Goal: Task Accomplishment & Management: Manage account settings

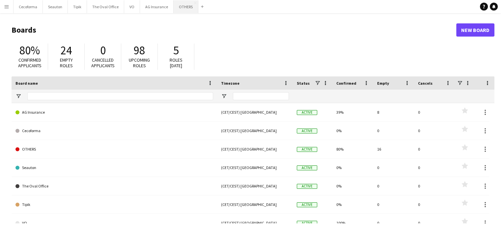
click at [183, 7] on button "OTHERS Close" at bounding box center [186, 6] width 25 height 13
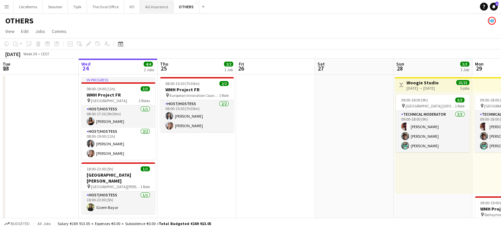
click at [156, 5] on button "AG Insurance Close" at bounding box center [157, 6] width 34 height 13
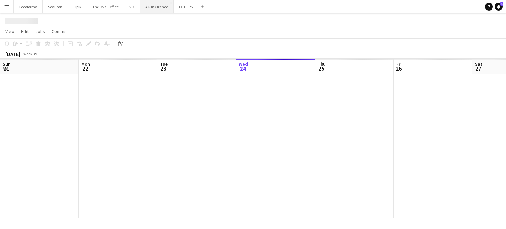
scroll to position [0, 157]
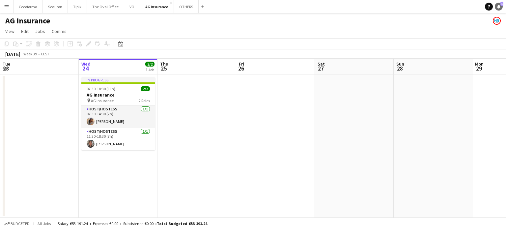
click at [498, 5] on icon "Notifications" at bounding box center [499, 7] width 4 height 4
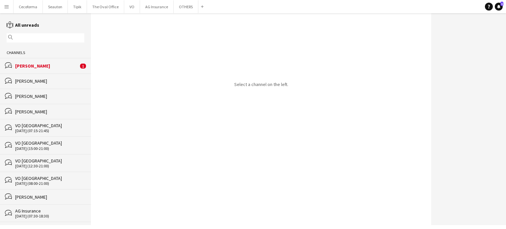
click at [38, 65] on div "[PERSON_NAME]" at bounding box center [46, 66] width 63 height 6
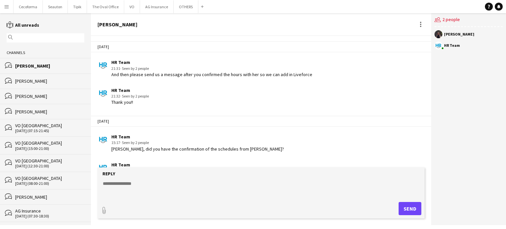
scroll to position [1007, 0]
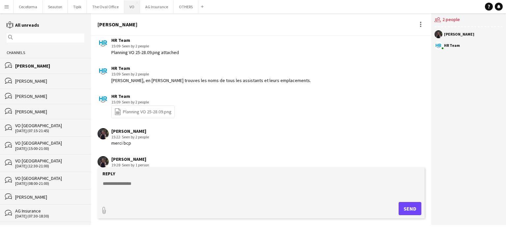
click at [129, 6] on button "VO Close" at bounding box center [132, 6] width 16 height 13
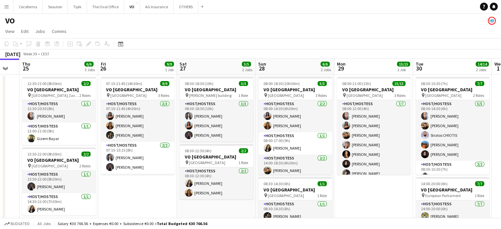
scroll to position [0, 302]
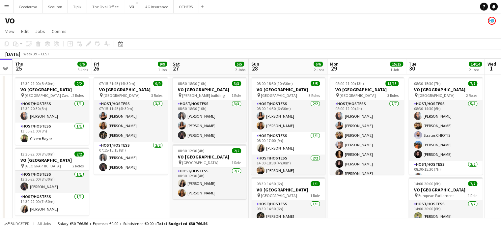
drag, startPoint x: 289, startPoint y: 194, endPoint x: 153, endPoint y: 147, distance: 144.0
click at [153, 147] on app-calendar-viewport "Sun 21 Mon 22 Tue 23 Wed 24 Thu 25 6/6 3 Jobs Fri 26 9/9 1 Job Sat 27 5/5 2 Job…" at bounding box center [250, 180] width 501 height 242
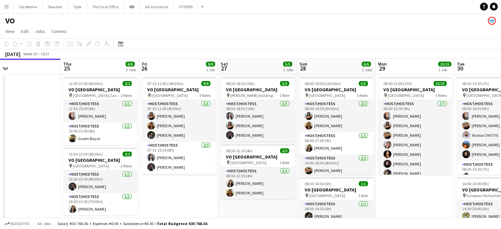
scroll to position [0, 253]
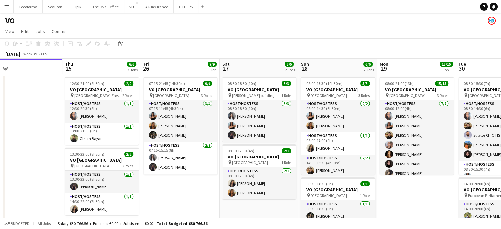
drag, startPoint x: 145, startPoint y: 185, endPoint x: 183, endPoint y: 189, distance: 38.5
click at [183, 189] on app-calendar-viewport "Sun 21 Mon 22 Tue 23 Wed 24 Thu 25 6/6 3 Jobs Fri 26 9/9 1 Job Sat 27 5/5 2 Job…" at bounding box center [250, 180] width 501 height 242
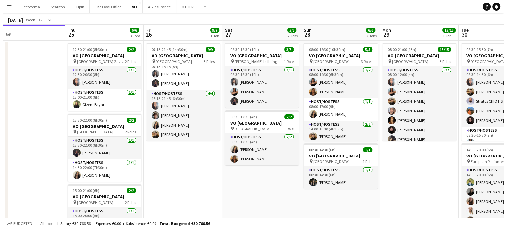
scroll to position [0, 0]
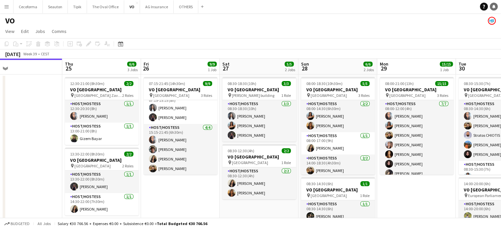
click at [494, 6] on icon at bounding box center [493, 6] width 3 height 3
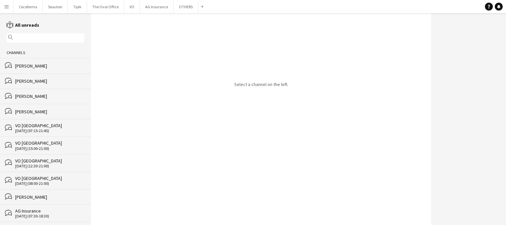
click at [32, 65] on div "[PERSON_NAME]" at bounding box center [49, 66] width 69 height 6
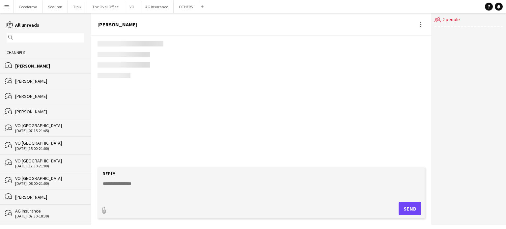
scroll to position [1007, 0]
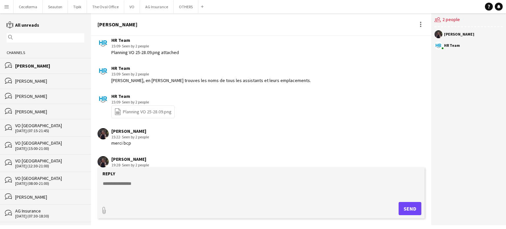
click at [127, 178] on form "Reply paperclip Send" at bounding box center [261, 192] width 327 height 51
click at [126, 181] on textarea at bounding box center [262, 188] width 321 height 17
click at [149, 108] on link "file-spreadsheet Planning VO 25-28.09.png" at bounding box center [142, 112] width 57 height 8
click at [146, 183] on textarea at bounding box center [262, 188] width 321 height 17
click at [145, 183] on textarea "**********" at bounding box center [262, 188] width 321 height 17
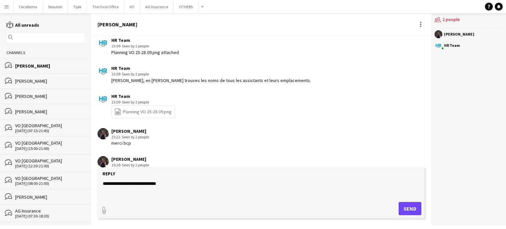
click at [195, 183] on textarea "**********" at bounding box center [262, 188] width 321 height 17
type textarea "**********"
click at [409, 206] on button "Send" at bounding box center [410, 208] width 23 height 13
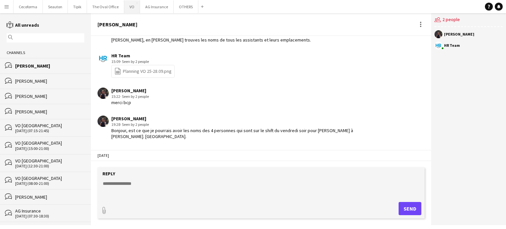
click at [129, 5] on button "VO Close" at bounding box center [132, 6] width 16 height 13
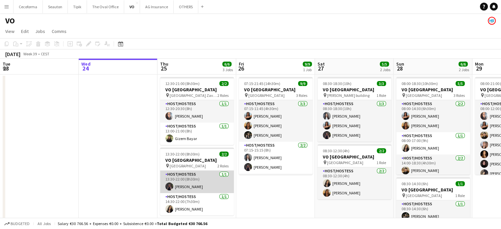
click at [198, 184] on app-card-role "Host/Hostess 1/1 13:30-22:00 (8h30m) Adriana Solans Royo" at bounding box center [197, 182] width 74 height 22
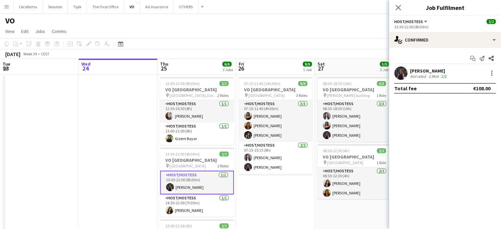
click at [433, 71] on div "[PERSON_NAME]" at bounding box center [429, 71] width 38 height 6
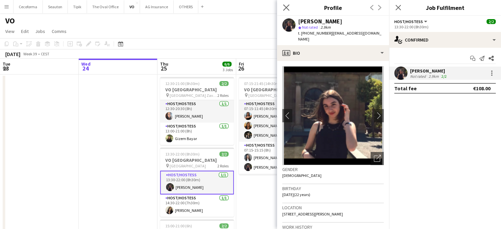
click at [283, 6] on app-icon "Close pop-in" at bounding box center [287, 8] width 10 height 10
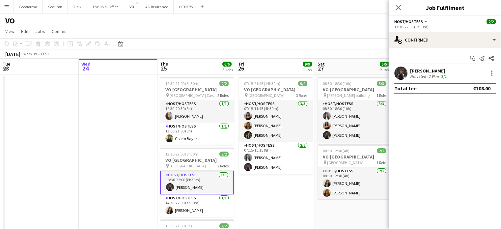
click at [398, 12] on div "Close pop-in" at bounding box center [398, 7] width 18 height 15
click at [398, 6] on icon "Close pop-in" at bounding box center [398, 7] width 6 height 6
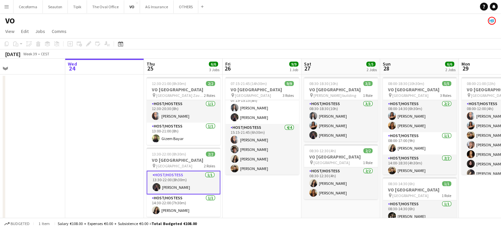
scroll to position [0, 171]
click at [51, 131] on app-calendar-viewport "Sun 21 Mon 22 Tue 23 Wed 24 Thu 25 6/6 3 Jobs Fri 26 9/9 1 Job Sat 27 5/5 2 Job…" at bounding box center [250, 180] width 501 height 242
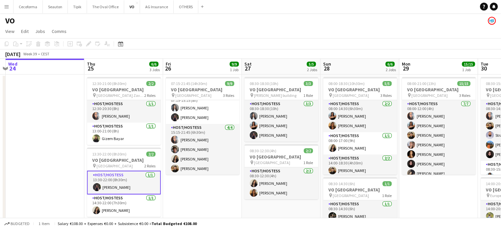
scroll to position [0, 253]
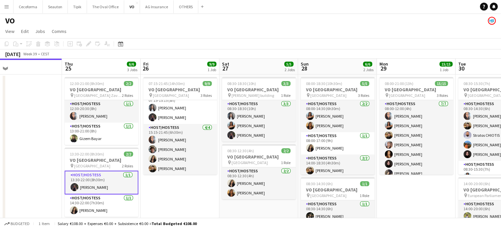
drag, startPoint x: 71, startPoint y: 120, endPoint x: 0, endPoint y: 102, distance: 72.9
click at [0, 102] on app-calendar-viewport "Sun 21 Mon 22 Tue 23 Wed 24 Thu 25 6/6 3 Jobs Fri 26 9/9 1 Job Sat 27 5/5 2 Job…" at bounding box center [250, 180] width 501 height 242
click at [192, 194] on app-date-cell "07:15-21:45 (14h30m) 9/9 VO Europe pin Borschette Center 3 Roles Host/Hostess 3…" at bounding box center [179, 187] width 79 height 226
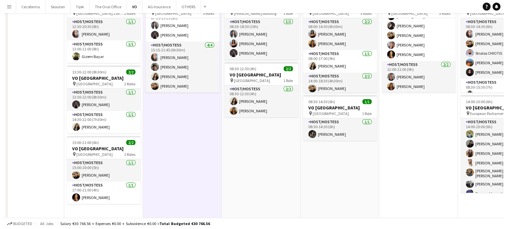
scroll to position [0, 0]
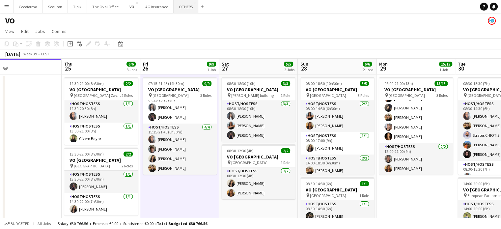
click at [182, 8] on button "OTHERS Close" at bounding box center [186, 6] width 25 height 13
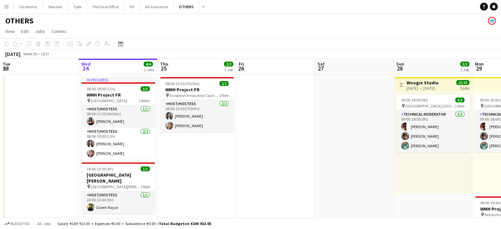
drag, startPoint x: 211, startPoint y: 108, endPoint x: 84, endPoint y: 61, distance: 134.9
click at [91, 64] on app-calendar-viewport "Sun 21 Mon 22 2/2 1 Job Tue 23 Wed 24 4/4 2 Jobs Thu 25 2/2 1 Job Fri 26 Sat 27…" at bounding box center [250, 217] width 501 height 316
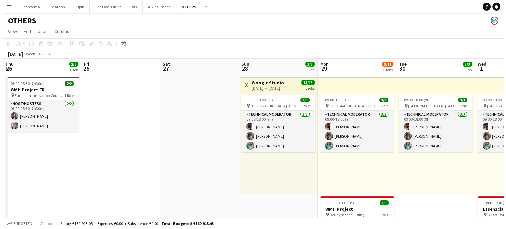
scroll to position [0, 259]
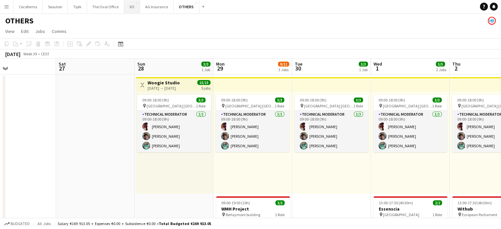
click at [128, 7] on button "VO Close" at bounding box center [132, 6] width 16 height 13
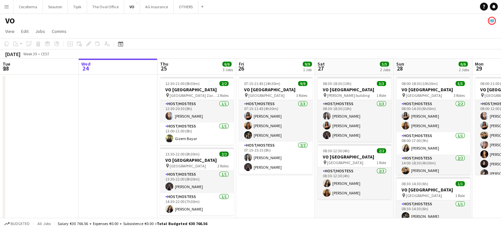
scroll to position [0, 194]
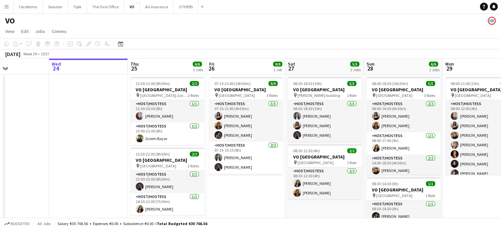
drag, startPoint x: 270, startPoint y: 199, endPoint x: 231, endPoint y: 187, distance: 40.4
click at [234, 188] on app-calendar-viewport "Sun 21 Mon 22 Tue 23 Wed 24 Thu 25 6/6 3 Jobs Fri 26 9/9 1 Job Sat 27 5/5 2 Job…" at bounding box center [250, 180] width 501 height 242
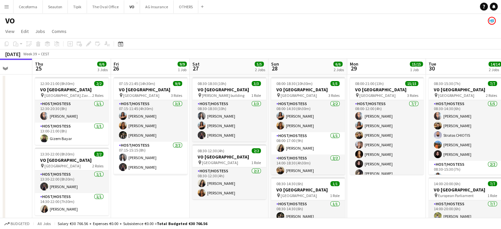
drag, startPoint x: 315, startPoint y: 206, endPoint x: 220, endPoint y: 182, distance: 98.0
click at [220, 182] on app-calendar-viewport "Sun 21 Mon 22 Tue 23 Wed 24 Thu 25 6/6 3 Jobs Fri 26 9/9 1 Job Sat 27 5/5 2 Job…" at bounding box center [250, 180] width 501 height 242
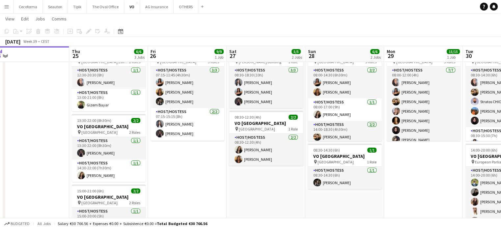
scroll to position [0, 237]
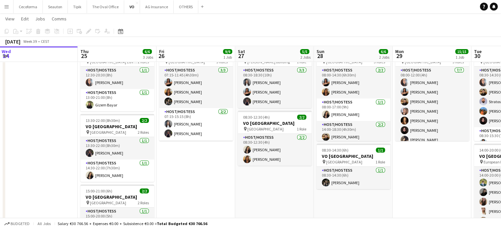
drag, startPoint x: 365, startPoint y: 179, endPoint x: 260, endPoint y: 176, distance: 105.5
click at [260, 176] on app-calendar-viewport "Sun 21 Mon 22 Tue 23 Wed 24 Thu 25 6/6 3 Jobs Fri 26 9/9 1 Job Sat 27 5/5 2 Job…" at bounding box center [250, 130] width 501 height 274
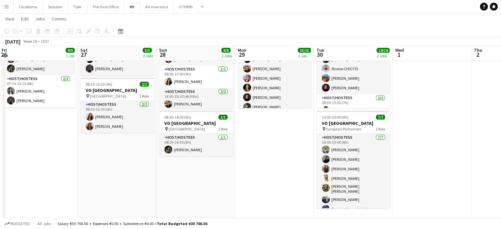
scroll to position [0, 0]
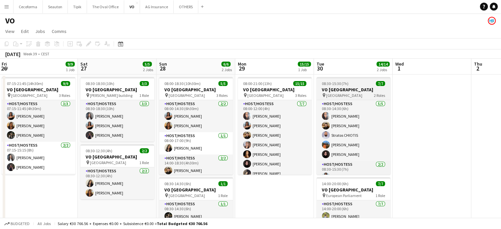
click at [338, 88] on h3 "VO [GEOGRAPHIC_DATA]" at bounding box center [354, 90] width 74 height 6
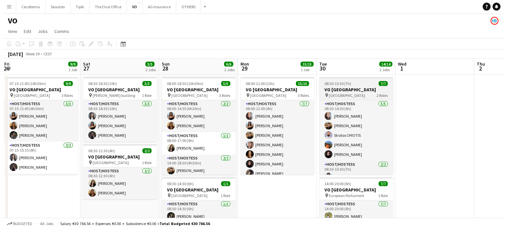
scroll to position [0, 237]
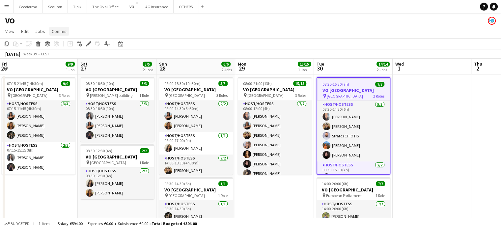
click at [59, 32] on span "Comms" at bounding box center [59, 31] width 15 height 6
click at [64, 60] on span "Create chat" at bounding box center [65, 59] width 23 height 6
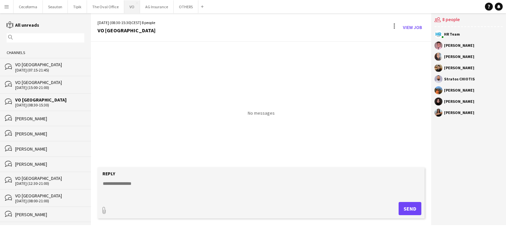
click at [128, 8] on button "VO Close" at bounding box center [132, 6] width 16 height 13
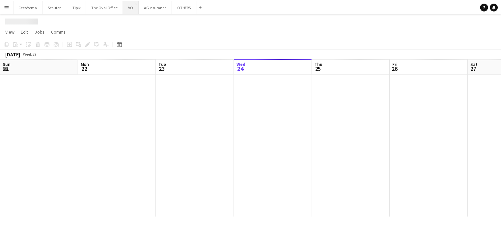
scroll to position [0, 157]
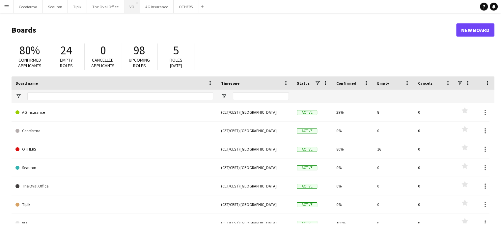
click at [130, 5] on button "VO Close" at bounding box center [132, 6] width 16 height 13
click at [5, 8] on app-icon "Menu" at bounding box center [6, 6] width 5 height 5
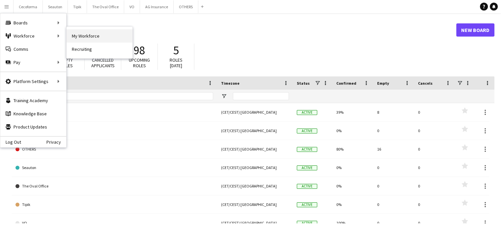
click at [95, 39] on link "My Workforce" at bounding box center [100, 35] width 66 height 13
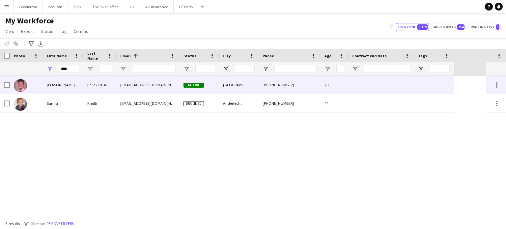
click at [371, 86] on div at bounding box center [381, 85] width 66 height 18
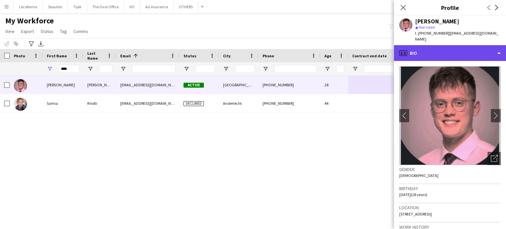
click at [497, 45] on div "profile Bio" at bounding box center [450, 53] width 112 height 16
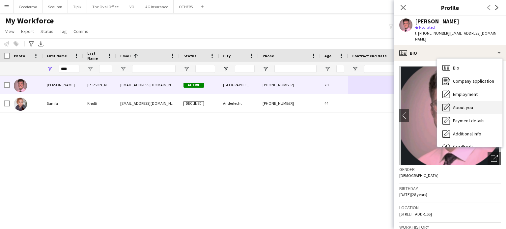
click at [467, 104] on span "About you" at bounding box center [463, 107] width 20 height 6
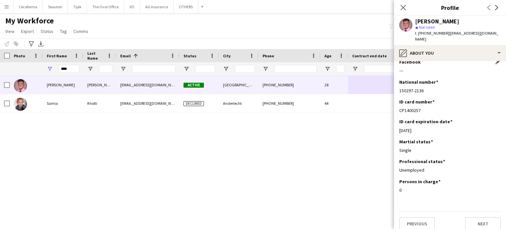
scroll to position [57, 0]
click at [401, 6] on icon at bounding box center [403, 7] width 6 height 6
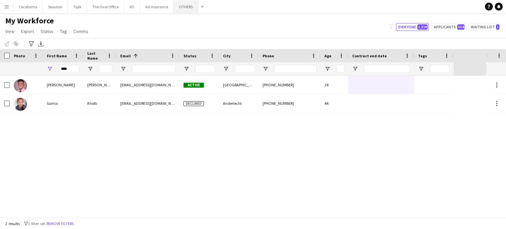
click at [179, 5] on button "OTHERS Close" at bounding box center [186, 6] width 25 height 13
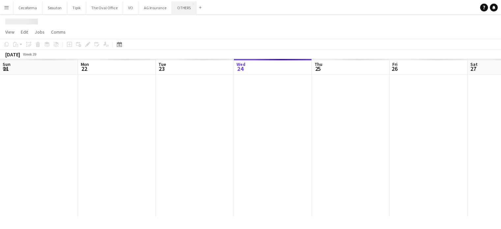
scroll to position [0, 157]
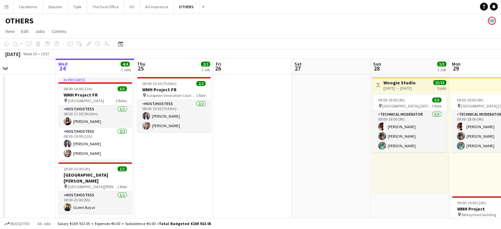
drag, startPoint x: 330, startPoint y: 134, endPoint x: 113, endPoint y: 88, distance: 221.9
click at [0, 52] on app-calendar "Copy Paste Paste Ctrl+V Paste with crew Ctrl+Shift+V Paste linked Job Delete Gr…" at bounding box center [250, 206] width 501 height 336
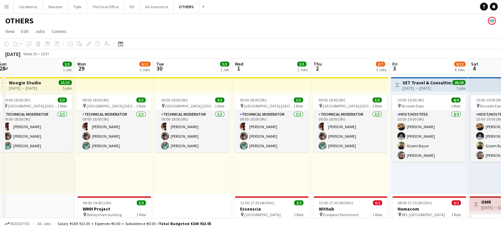
drag, startPoint x: 268, startPoint y: 175, endPoint x: 180, endPoint y: 149, distance: 92.2
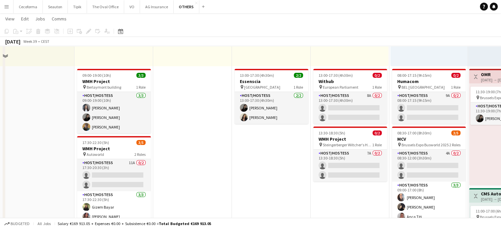
scroll to position [99, 0]
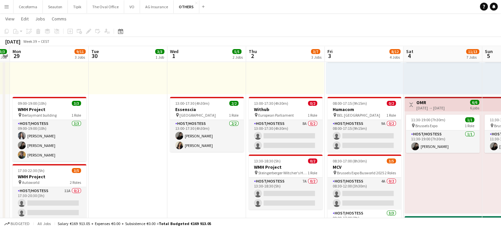
drag, startPoint x: 246, startPoint y: 195, endPoint x: 180, endPoint y: 182, distance: 67.1
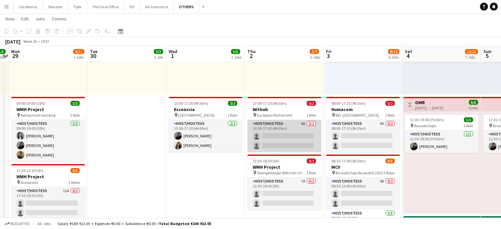
click at [282, 135] on app-card-role "Host/Hostess 8A 0/2 13:00-17:30 (4h30m) single-neutral-actions single-neutral-a…" at bounding box center [284, 136] width 74 height 32
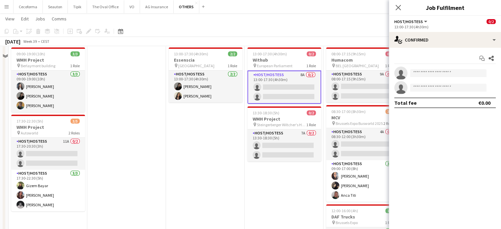
scroll to position [66, 0]
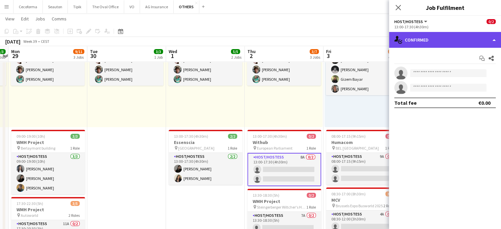
click at [494, 39] on div "single-neutral-actions-check-2 Confirmed" at bounding box center [445, 40] width 112 height 16
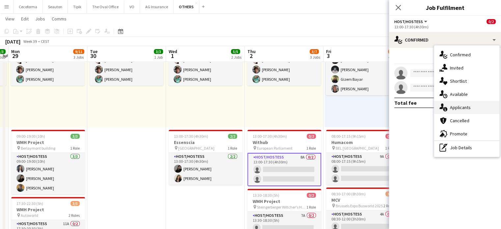
click at [464, 106] on span "Applicants" at bounding box center [460, 107] width 21 height 6
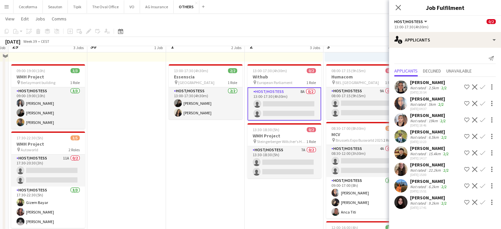
scroll to position [99, 0]
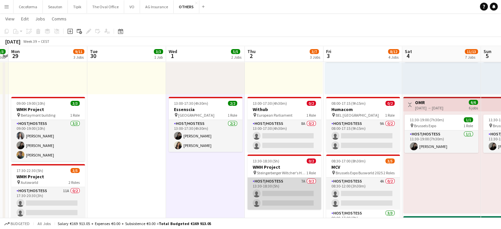
click at [292, 195] on app-card-role "Host/Hostess 7A 0/2 13:30-18:30 (5h) single-neutral-actions single-neutral-acti…" at bounding box center [284, 194] width 74 height 32
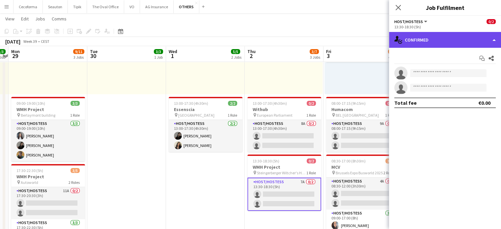
click at [493, 38] on div "single-neutral-actions-check-2 Confirmed" at bounding box center [445, 40] width 112 height 16
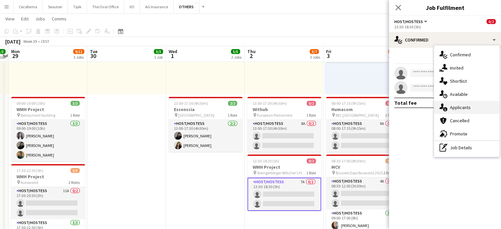
click at [459, 108] on span "Applicants" at bounding box center [460, 107] width 21 height 6
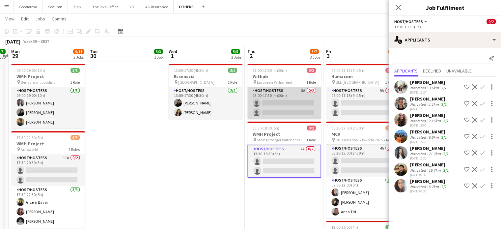
scroll to position [0, 307]
click at [272, 101] on app-card-role "Host/Hostess 8A 0/2 13:00-17:30 (4h30m) single-neutral-actions single-neutral-a…" at bounding box center [284, 103] width 74 height 32
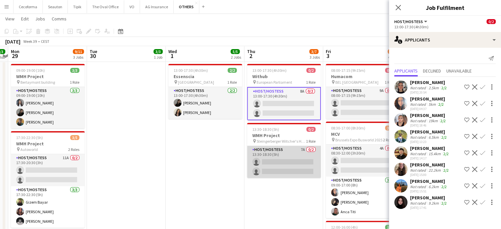
click at [290, 161] on app-card-role "Host/Hostess 7A 0/2 13:30-18:30 (5h) single-neutral-actions single-neutral-acti…" at bounding box center [284, 162] width 74 height 32
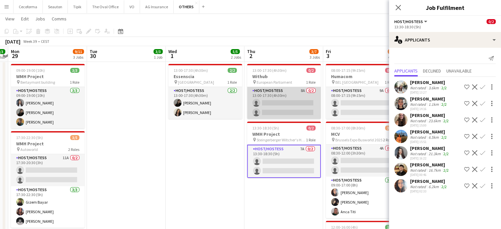
click at [283, 104] on app-card-role "Host/Hostess 8A 0/2 13:00-17:30 (4h30m) single-neutral-actions single-neutral-a…" at bounding box center [284, 103] width 74 height 32
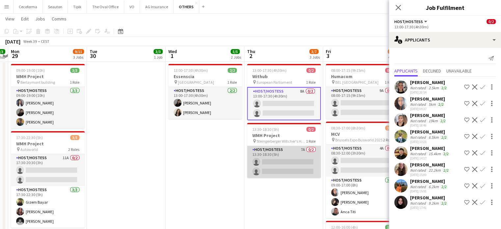
click at [285, 165] on app-card-role "Host/Hostess 7A 0/2 13:30-18:30 (5h) single-neutral-actions single-neutral-acti…" at bounding box center [284, 162] width 74 height 32
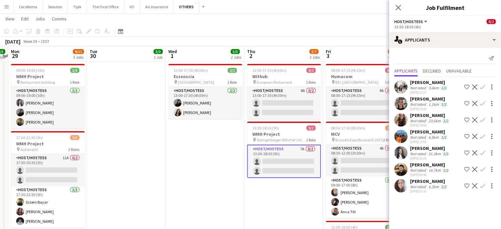
click at [482, 153] on app-icon "Confirm" at bounding box center [482, 152] width 5 height 5
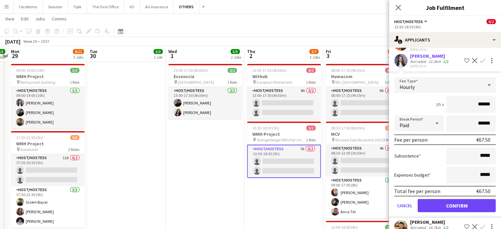
scroll to position [125, 0]
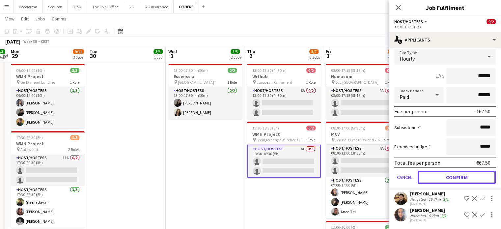
click at [452, 178] on button "Confirm" at bounding box center [457, 177] width 78 height 13
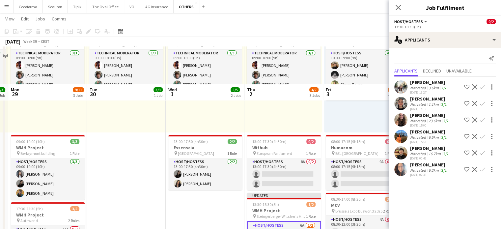
scroll to position [99, 0]
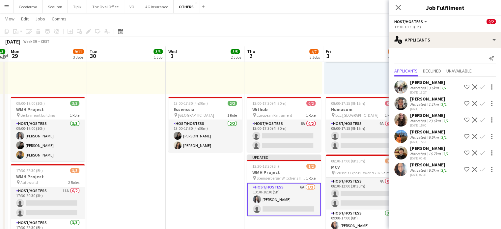
click at [482, 85] on app-icon "Confirm" at bounding box center [482, 86] width 5 height 5
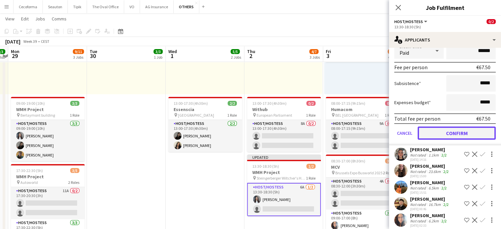
click at [451, 131] on button "Confirm" at bounding box center [457, 133] width 78 height 13
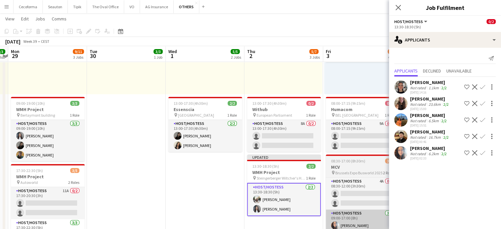
scroll to position [0, 0]
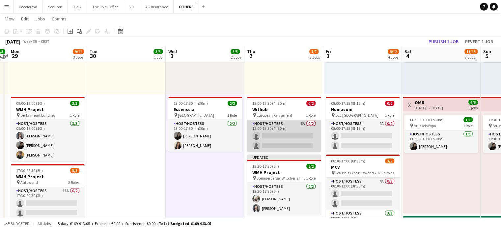
click at [279, 137] on app-card-role "Host/Hostess 8A 0/2 13:00-17:30 (4h30m) single-neutral-actions single-neutral-a…" at bounding box center [284, 136] width 74 height 32
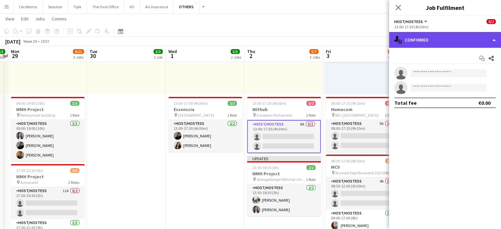
click at [497, 38] on div "single-neutral-actions-check-2 Confirmed" at bounding box center [445, 40] width 112 height 16
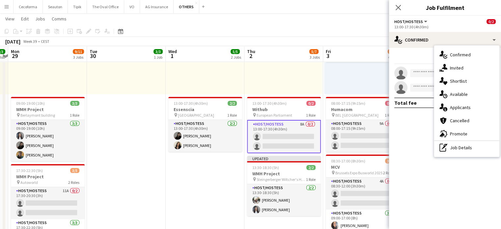
click at [458, 106] on span "Applicants" at bounding box center [460, 107] width 21 height 6
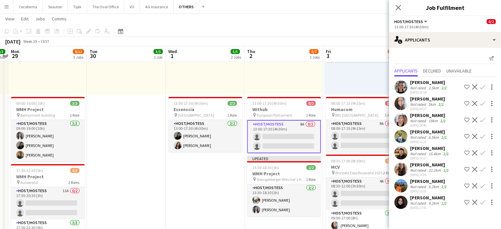
drag, startPoint x: 477, startPoint y: 87, endPoint x: 474, endPoint y: 86, distance: 3.4
click at [480, 87] on app-icon "Confirm" at bounding box center [482, 86] width 5 height 5
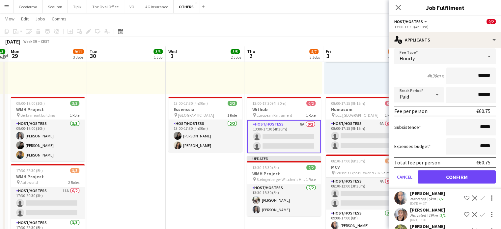
scroll to position [132, 0]
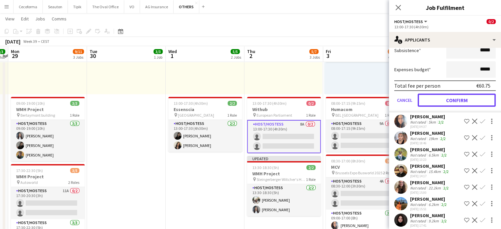
click at [453, 98] on button "Confirm" at bounding box center [457, 100] width 78 height 13
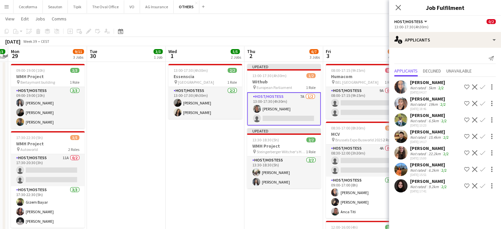
click at [481, 103] on app-icon "Confirm" at bounding box center [482, 103] width 5 height 5
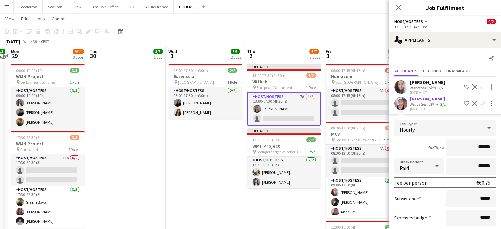
scroll to position [125, 0]
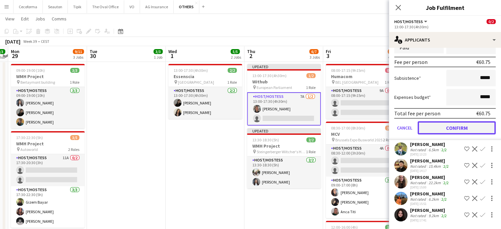
click at [451, 121] on button "Confirm" at bounding box center [457, 127] width 78 height 13
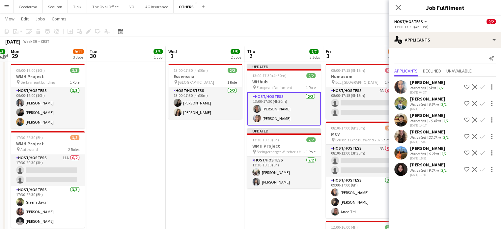
scroll to position [0, 0]
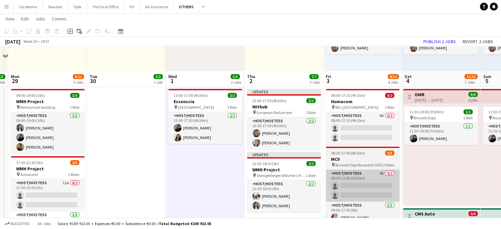
scroll to position [132, 0]
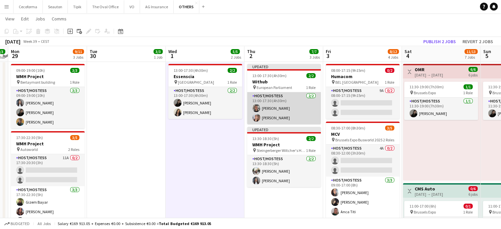
click at [279, 113] on app-card-role "Host/Hostess 2/2 13:00-17:30 (4h30m) Yuliya Hevko Elikiah Kalenga" at bounding box center [284, 108] width 74 height 32
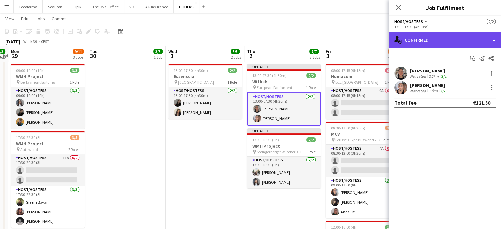
click at [494, 38] on div "single-neutral-actions-check-2 Confirmed" at bounding box center [445, 40] width 112 height 16
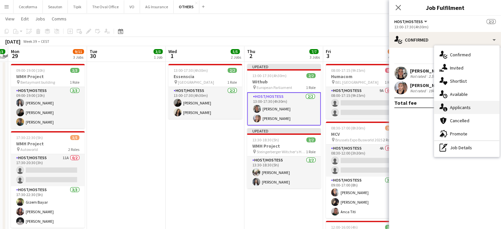
click at [458, 108] on span "Applicants" at bounding box center [460, 107] width 21 height 6
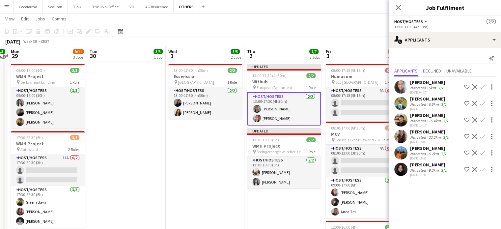
click at [274, 118] on app-card-role "Host/Hostess 2/2 13:00-17:30 (4h30m) Yuliya Hevko Elikiah Kalenga" at bounding box center [284, 108] width 74 height 33
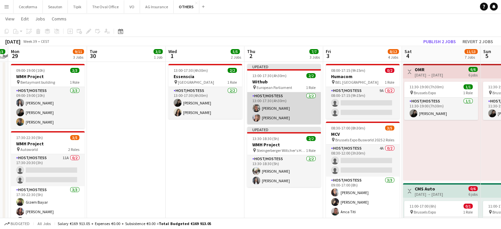
click at [274, 118] on app-card-role "Host/Hostess 2/2 13:00-17:30 (4h30m) Yuliya Hevko Elikiah Kalenga" at bounding box center [284, 108] width 74 height 32
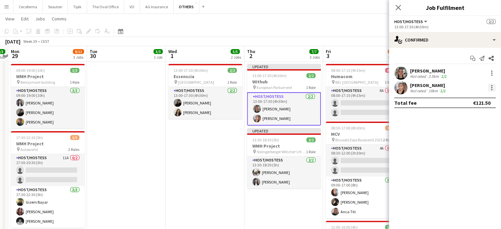
click at [492, 86] on div at bounding box center [492, 88] width 8 height 8
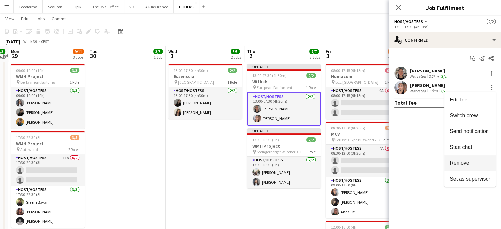
click at [461, 161] on span "Remove" at bounding box center [460, 163] width 20 height 6
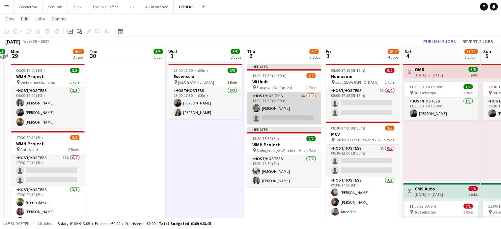
click at [283, 119] on app-card-role "Host/Hostess 6A 1/2 13:00-17:30 (4h30m) Yuliya Hevko single-neutral-actions" at bounding box center [284, 108] width 74 height 32
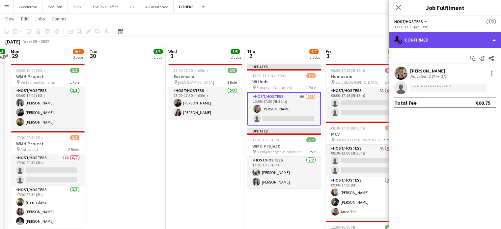
click at [495, 39] on div "single-neutral-actions-check-2 Confirmed" at bounding box center [445, 40] width 112 height 16
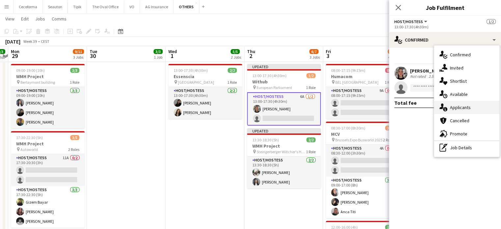
click at [459, 106] on span "Applicants" at bounding box center [460, 107] width 21 height 6
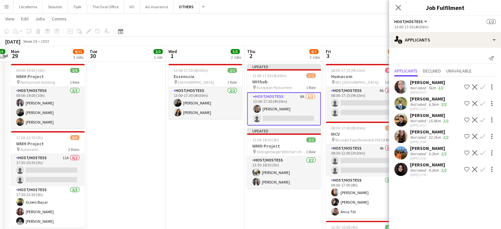
click at [480, 85] on app-icon "Confirm" at bounding box center [482, 86] width 5 height 5
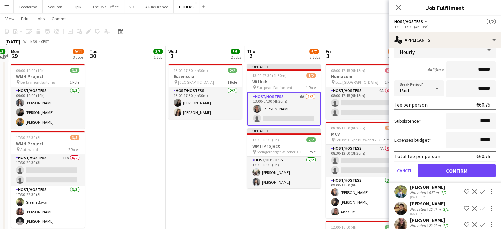
scroll to position [109, 0]
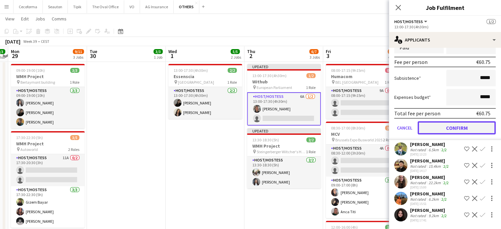
click at [447, 121] on button "Confirm" at bounding box center [457, 127] width 78 height 13
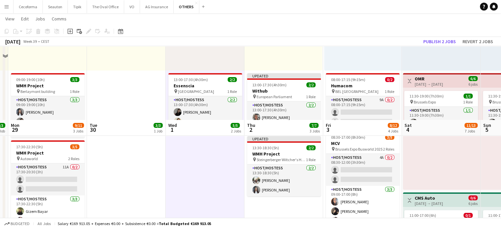
scroll to position [198, 0]
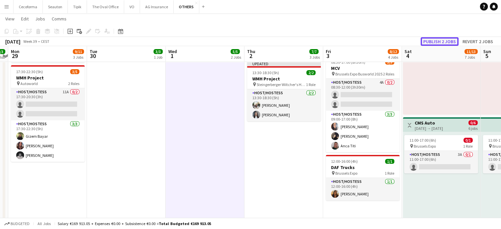
click at [435, 41] on button "Publish 2 jobs" at bounding box center [440, 41] width 38 height 9
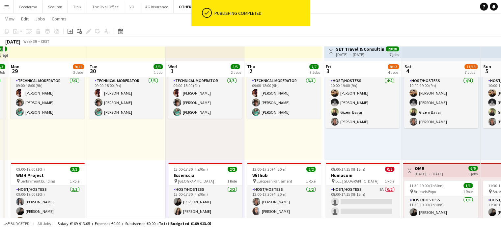
scroll to position [165, 0]
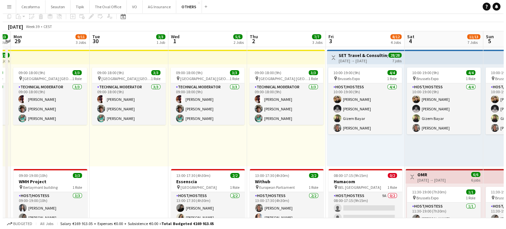
scroll to position [0, 0]
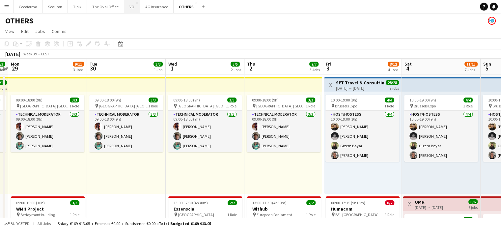
click at [129, 5] on button "VO Close" at bounding box center [132, 6] width 16 height 13
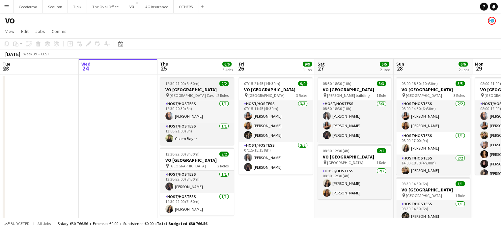
click at [192, 89] on h3 "VO [GEOGRAPHIC_DATA]" at bounding box center [197, 90] width 74 height 6
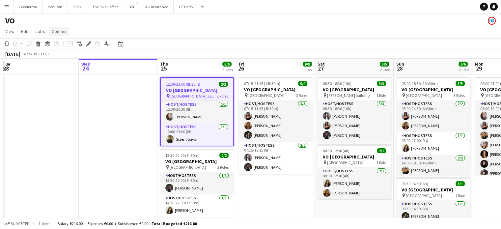
click at [59, 31] on span "Comms" at bounding box center [59, 31] width 15 height 6
click at [62, 60] on span "Create chat" at bounding box center [65, 59] width 23 height 6
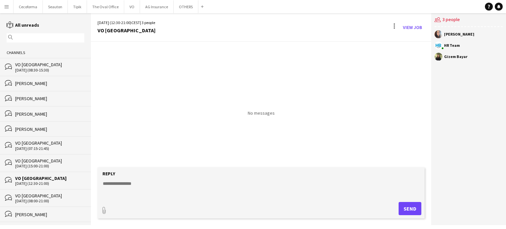
click at [115, 185] on textarea at bounding box center [262, 188] width 321 height 17
type textarea "**********"
type input "**********"
click at [122, 181] on textarea "**********" at bounding box center [262, 187] width 321 height 17
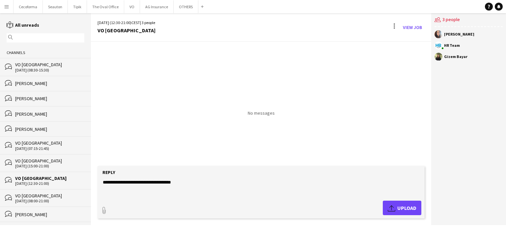
type textarea "**********"
click at [403, 212] on span "Upload Upload" at bounding box center [402, 208] width 29 height 8
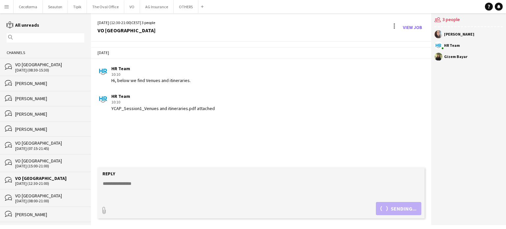
drag, startPoint x: 112, startPoint y: 80, endPoint x: 203, endPoint y: 82, distance: 91.3
click at [203, 82] on div "HR Team 10:10 Hi, below we find Venues and itineraries." at bounding box center [234, 75] width 272 height 18
copy div "Hi, below we find Venues and itineraries."
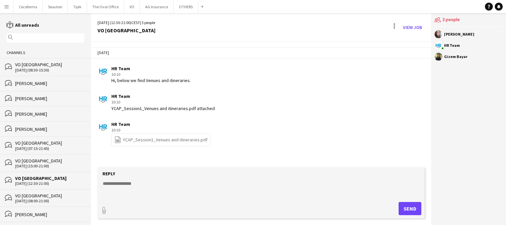
click at [32, 162] on div "VO [GEOGRAPHIC_DATA]" at bounding box center [49, 161] width 69 height 6
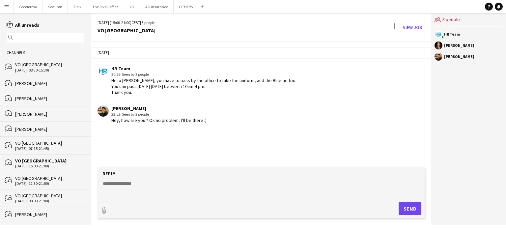
paste textarea "**********"
type textarea "**********"
type input "**********"
click at [407, 211] on span "Upload Upload" at bounding box center [402, 208] width 29 height 8
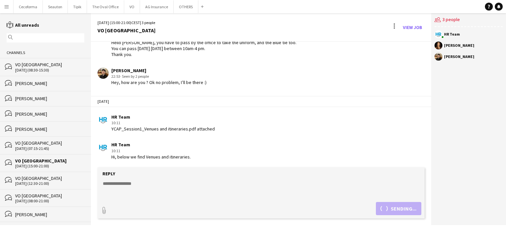
scroll to position [67, 0]
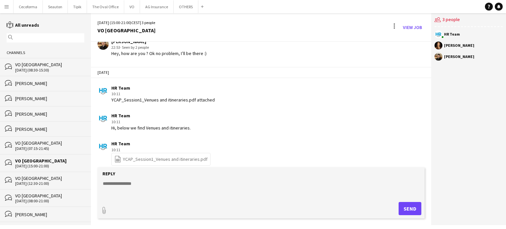
click at [28, 178] on div "VO [GEOGRAPHIC_DATA]" at bounding box center [49, 178] width 69 height 6
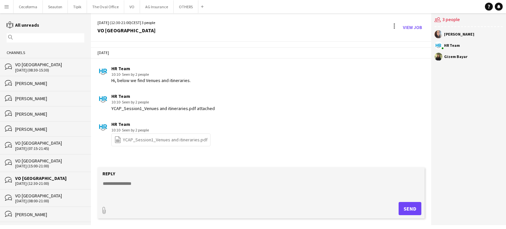
paste textarea "**********"
click at [127, 185] on textarea "**********" at bounding box center [262, 188] width 321 height 17
type textarea "**********"
type input "**********"
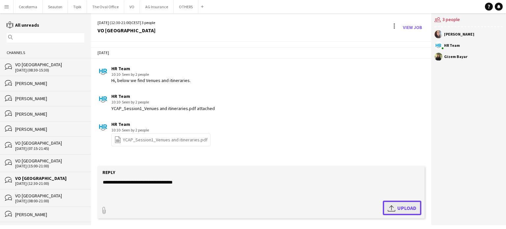
click at [407, 207] on span "Upload Upload" at bounding box center [402, 208] width 29 height 8
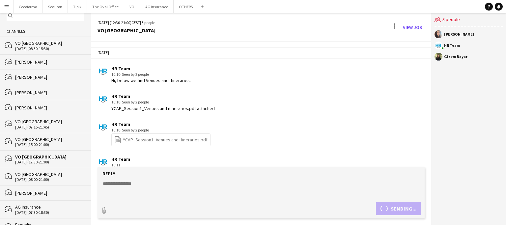
scroll to position [33, 0]
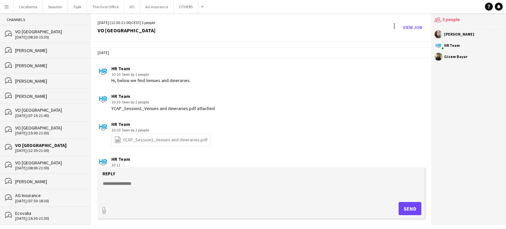
click at [28, 113] on div "VO [GEOGRAPHIC_DATA]" at bounding box center [49, 110] width 69 height 6
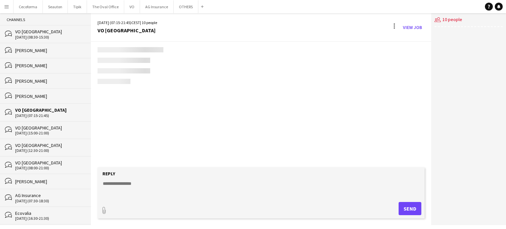
scroll to position [26, 0]
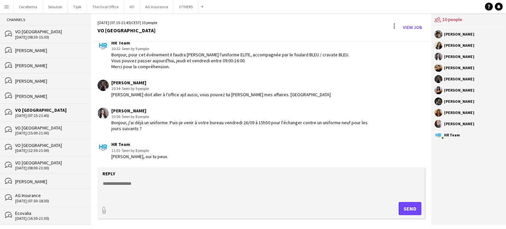
paste textarea "**********"
click at [127, 182] on textarea "**********" at bounding box center [262, 188] width 321 height 17
type textarea "**********"
type input "**********"
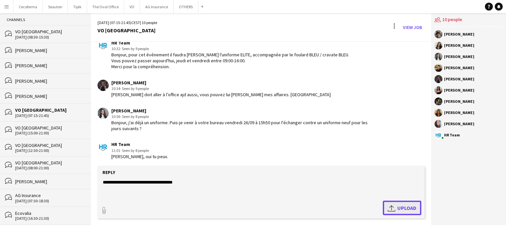
click at [409, 207] on span "Upload Upload" at bounding box center [402, 208] width 29 height 8
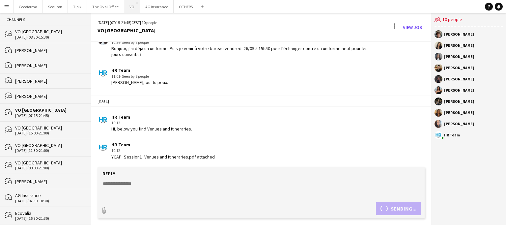
scroll to position [129, 0]
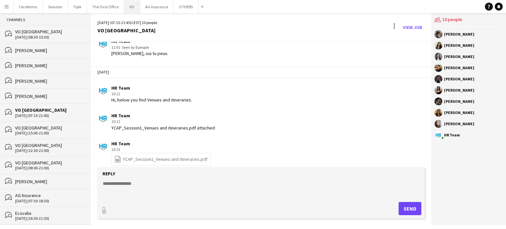
click at [131, 7] on button "VO Close" at bounding box center [132, 6] width 16 height 13
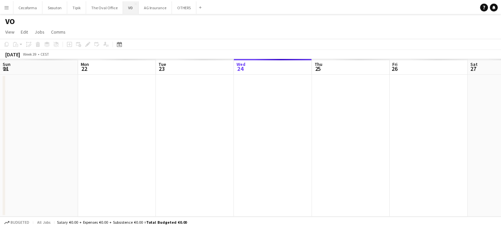
scroll to position [0, 157]
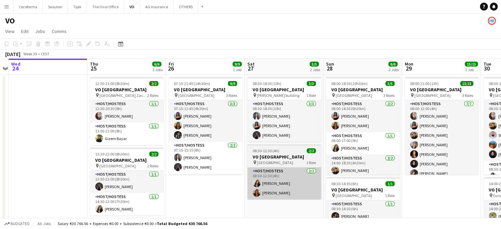
drag, startPoint x: 369, startPoint y: 205, endPoint x: 267, endPoint y: 182, distance: 104.7
click at [269, 182] on app-calendar-viewport "Sun 21 Mon 22 Tue 23 Wed 24 Thu 25 6/6 3 Jobs Fri 26 9/9 1 Job Sat 27 5/5 2 Job…" at bounding box center [250, 180] width 501 height 242
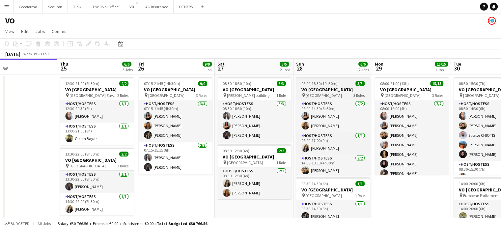
click at [304, 87] on h3 "VO [GEOGRAPHIC_DATA]" at bounding box center [333, 90] width 74 height 6
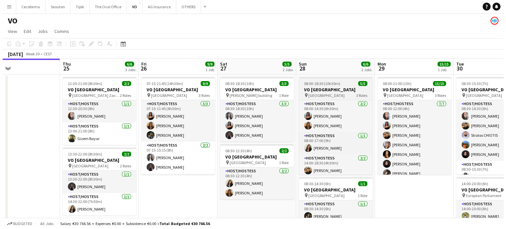
scroll to position [0, 258]
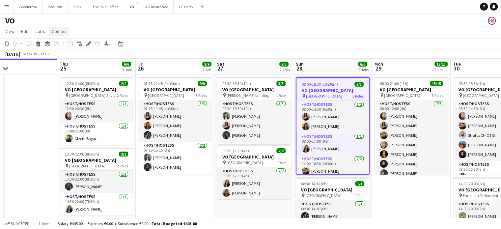
click at [57, 33] on span "Comms" at bounding box center [59, 31] width 15 height 6
click at [62, 57] on span "Create chat" at bounding box center [65, 59] width 23 height 6
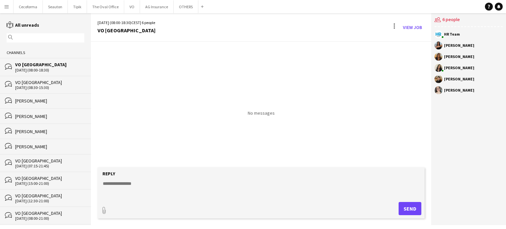
click at [111, 184] on textarea at bounding box center [262, 188] width 321 height 17
paste textarea "**********"
click at [127, 182] on textarea "**********" at bounding box center [262, 188] width 321 height 17
type textarea "**********"
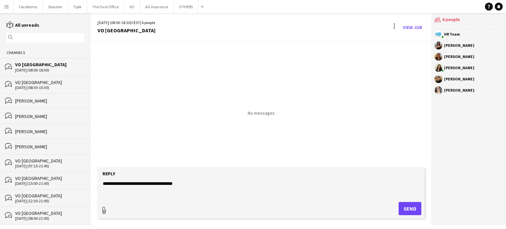
type input "**********"
click at [408, 210] on span "Upload Upload" at bounding box center [402, 208] width 29 height 8
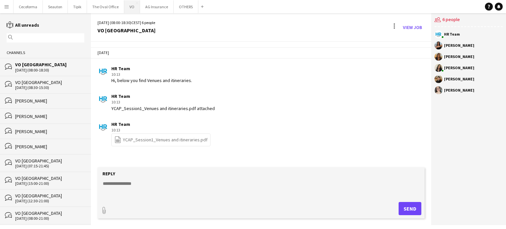
click at [129, 8] on button "VO Close" at bounding box center [132, 6] width 16 height 13
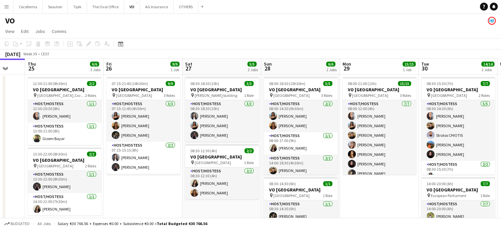
scroll to position [0, 191]
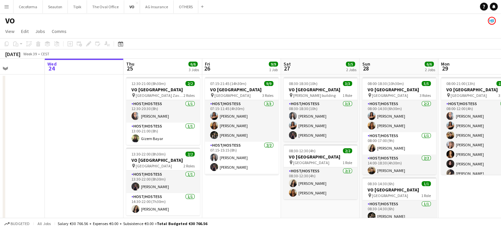
drag, startPoint x: 296, startPoint y: 209, endPoint x: 105, endPoint y: 145, distance: 201.9
click at [105, 145] on app-calendar-viewport "Sun 21 Mon 22 Tue 23 Wed 24 Thu 25 6/6 3 Jobs Fri 26 9/9 1 Job Sat 27 5/5 2 Job…" at bounding box center [250, 180] width 501 height 242
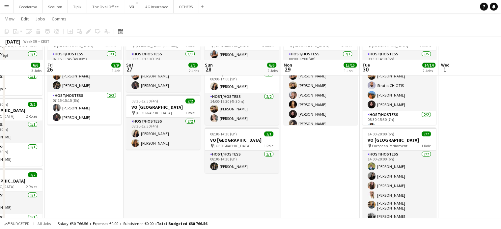
scroll to position [82, 0]
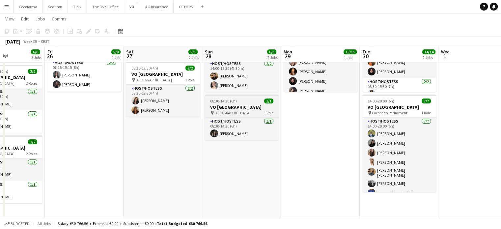
click at [222, 97] on app-job-card "08:30-14:30 (6h) 1/1 VO Europe pin Borschette Center 1 Role Host/Hostess 1/1 08…" at bounding box center [242, 117] width 74 height 45
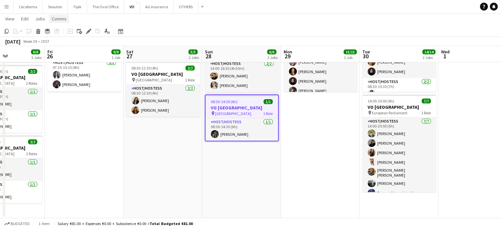
click at [62, 21] on link "Comms" at bounding box center [59, 18] width 20 height 9
click at [63, 45] on span "Create chat" at bounding box center [65, 47] width 23 height 6
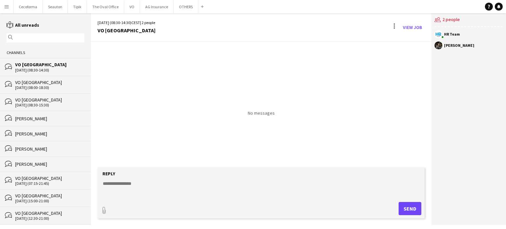
click at [123, 185] on textarea at bounding box center [262, 188] width 321 height 17
paste textarea "**********"
click at [127, 185] on textarea "**********" at bounding box center [262, 188] width 321 height 17
type textarea "**********"
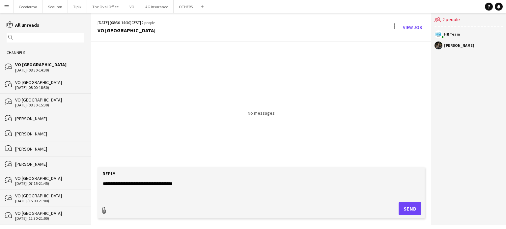
type input "**********"
click at [402, 209] on span "Upload Upload" at bounding box center [402, 208] width 29 height 8
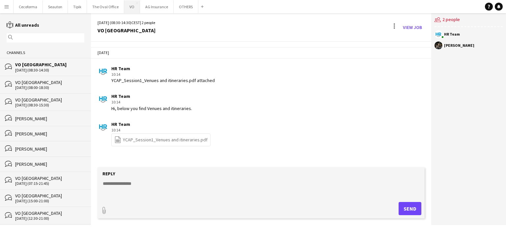
click at [132, 8] on button "VO Close" at bounding box center [132, 6] width 16 height 13
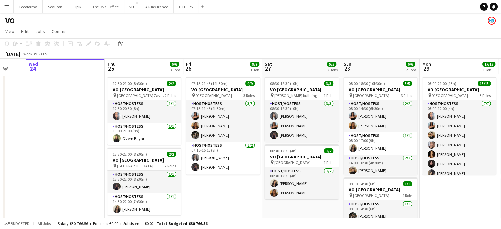
scroll to position [0, 273]
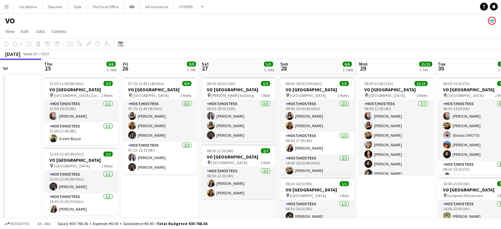
drag, startPoint x: 100, startPoint y: 120, endPoint x: 21, endPoint y: 112, distance: 79.1
click at [0, 101] on app-calendar-viewport "Sun 21 Mon 22 Tue 23 Wed 24 Thu 25 6/6 3 Jobs Fri 26 9/9 1 Job Sat 27 5/5 2 Job…" at bounding box center [250, 180] width 501 height 242
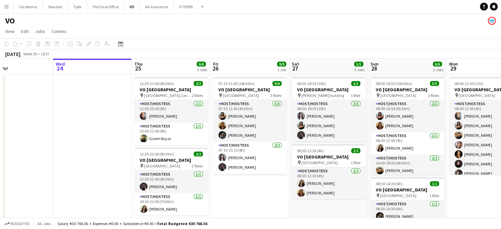
drag, startPoint x: 344, startPoint y: 189, endPoint x: 322, endPoint y: 185, distance: 21.8
click at [322, 185] on app-calendar-viewport "Sun 21 Mon 22 Tue 23 Wed 24 Thu 25 6/6 3 Jobs Fri 26 9/9 1 Job Sat 27 5/5 2 Job…" at bounding box center [250, 180] width 501 height 242
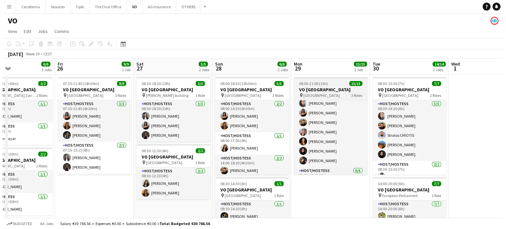
scroll to position [0, 0]
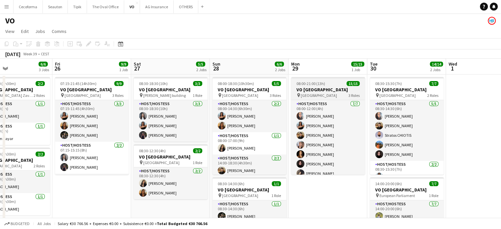
click at [310, 84] on span "08:00-21:00 (13h)" at bounding box center [311, 83] width 29 height 5
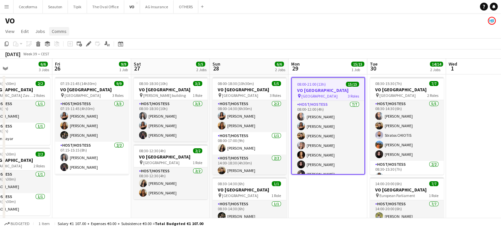
click at [54, 29] on span "Comms" at bounding box center [59, 31] width 15 height 6
click at [70, 60] on span "Create chat" at bounding box center [65, 59] width 23 height 6
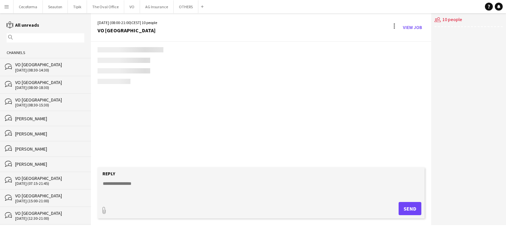
scroll to position [36, 0]
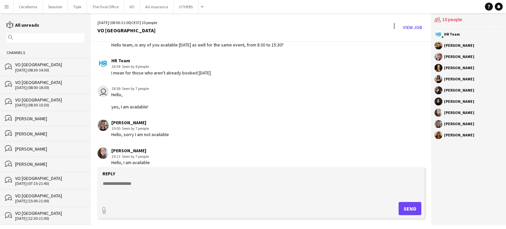
click at [124, 184] on textarea at bounding box center [262, 188] width 321 height 17
type textarea "*"
click at [178, 5] on button "OTHERS Close" at bounding box center [186, 6] width 25 height 13
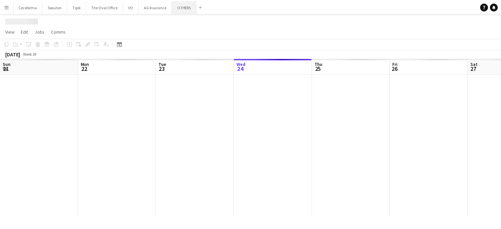
scroll to position [0, 157]
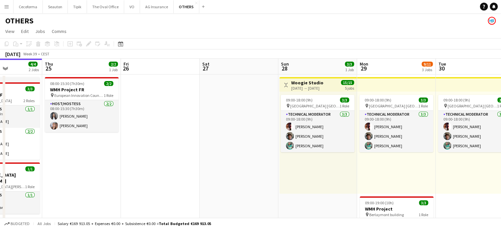
drag, startPoint x: 133, startPoint y: 135, endPoint x: 89, endPoint y: 125, distance: 45.3
click at [89, 125] on app-calendar-viewport "Sun 21 Mon 22 2/2 1 Job Tue 23 Wed 24 4/4 2 Jobs Thu 25 2/2 1 Job Fri 26 Sat 27…" at bounding box center [250, 217] width 501 height 316
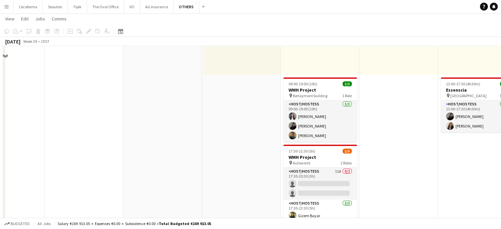
scroll to position [132, 0]
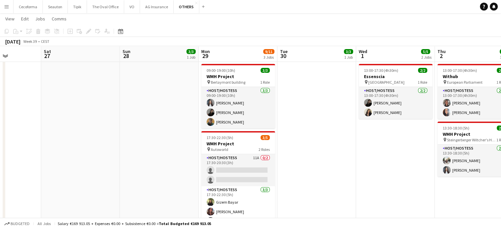
drag, startPoint x: 171, startPoint y: 148, endPoint x: 15, endPoint y: 127, distance: 157.6
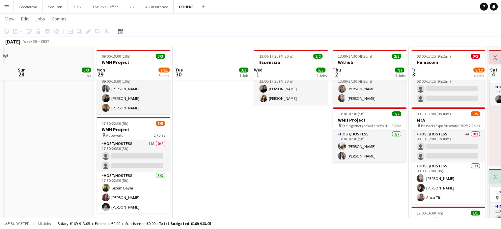
scroll to position [165, 0]
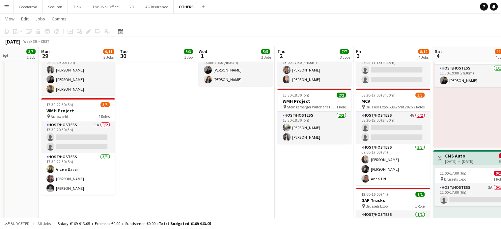
drag, startPoint x: 250, startPoint y: 175, endPoint x: 241, endPoint y: 174, distance: 9.6
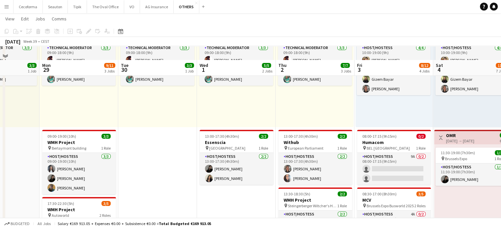
scroll to position [99, 0]
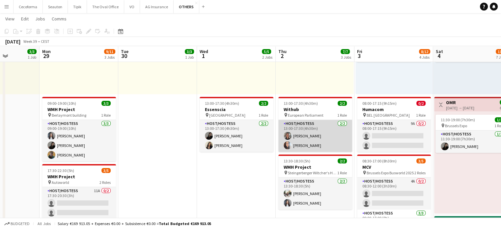
click at [304, 135] on app-card-role "Host/Hostess 2/2 13:00-17:30 (4h30m) Yuliya Hevko Dalia Louissi" at bounding box center [315, 136] width 74 height 32
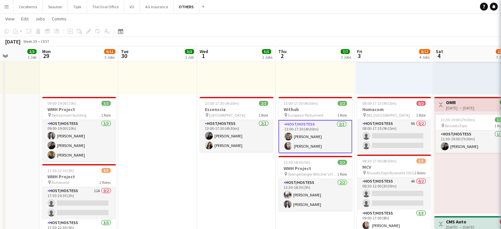
scroll to position [0, 275]
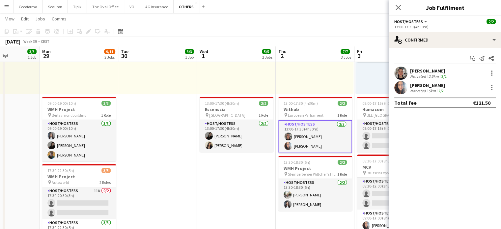
click at [415, 72] on div "[PERSON_NAME]" at bounding box center [429, 71] width 38 height 6
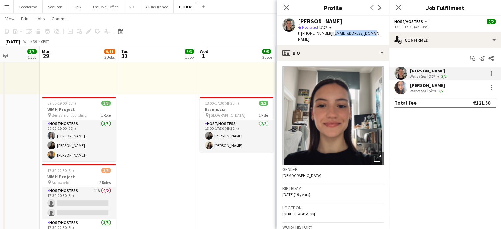
drag, startPoint x: 327, startPoint y: 33, endPoint x: 372, endPoint y: 33, distance: 45.5
click at [372, 33] on app-profile-header "Yuliya Hevko star Not rated 2.5km t. +32485047421 | yuliahevko@gmail.com" at bounding box center [333, 30] width 112 height 29
copy span "yuliahevko@gmail.com"
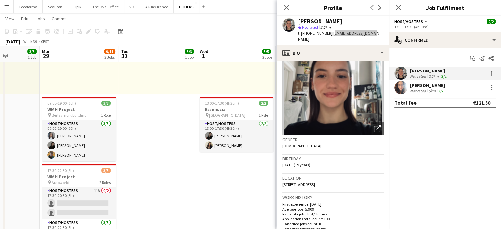
scroll to position [66, 0]
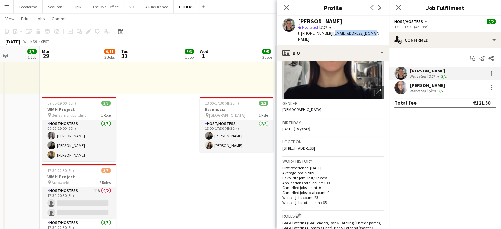
drag, startPoint x: 282, startPoint y: 122, endPoint x: 300, endPoint y: 122, distance: 18.5
click at [300, 122] on app-crew-profile-bio "Open photos pop-in Gender Female Birthday 27-06-2006 (19 years) Location chauss…" at bounding box center [333, 145] width 112 height 168
copy span "27-06-2006"
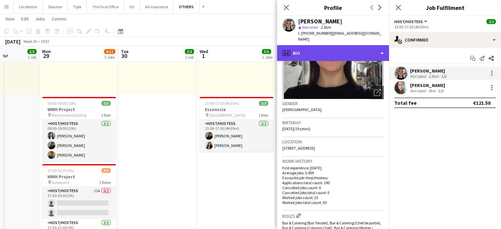
click at [382, 45] on div "profile Bio" at bounding box center [333, 53] width 112 height 16
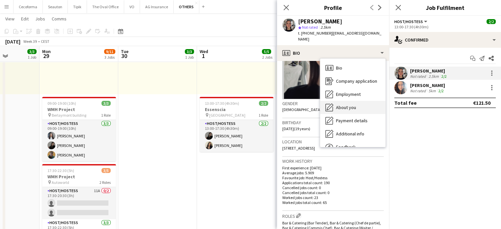
click at [344, 104] on span "About you" at bounding box center [346, 107] width 20 height 6
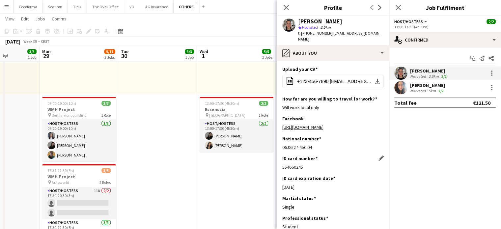
drag, startPoint x: 282, startPoint y: 167, endPoint x: 309, endPoint y: 168, distance: 27.0
click at [309, 168] on app-section-data-types "Upload your CV Edit this field office-file-sheet +123-456-7890 hello@reallygrea…" at bounding box center [333, 145] width 112 height 168
copy div "554660245"
drag, startPoint x: 283, startPoint y: 186, endPoint x: 309, endPoint y: 188, distance: 26.5
click at [309, 188] on div "31-08-2028" at bounding box center [332, 187] width 101 height 6
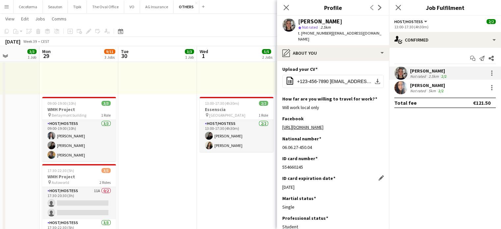
copy div "31-08-2028"
click at [289, 8] on icon "Close pop-in" at bounding box center [286, 7] width 6 height 6
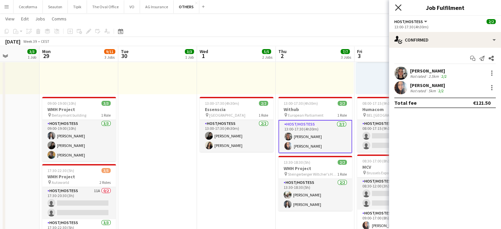
click at [401, 7] on icon "Close pop-in" at bounding box center [398, 7] width 6 height 6
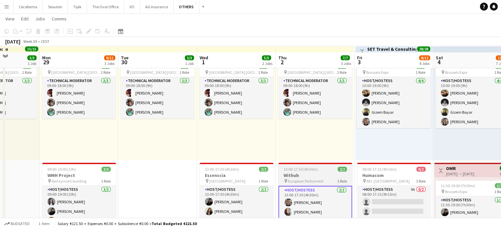
scroll to position [99, 0]
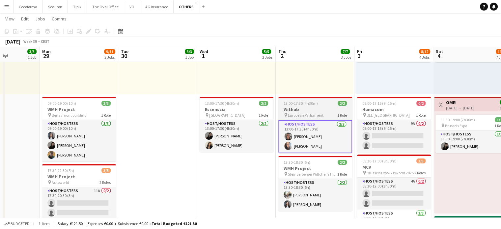
click at [294, 104] on span "13:00-17:30 (4h30m)" at bounding box center [301, 103] width 34 height 5
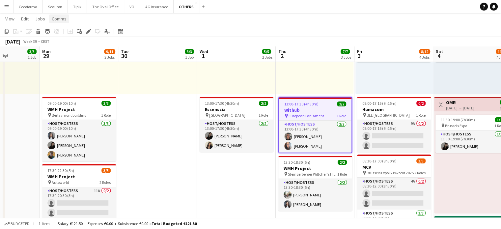
click at [61, 21] on span "Comms" at bounding box center [59, 19] width 15 height 6
click at [61, 48] on span "Create chat" at bounding box center [65, 47] width 23 height 6
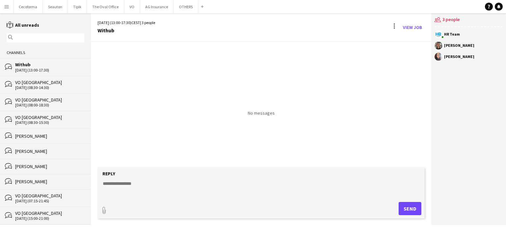
click at [129, 184] on textarea at bounding box center [262, 188] width 321 height 17
click at [137, 183] on textarea "**********" at bounding box center [262, 188] width 321 height 17
type textarea "**********"
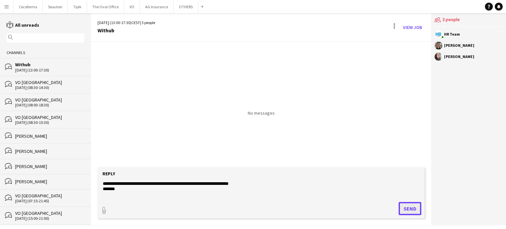
click at [411, 208] on button "Send" at bounding box center [410, 208] width 23 height 13
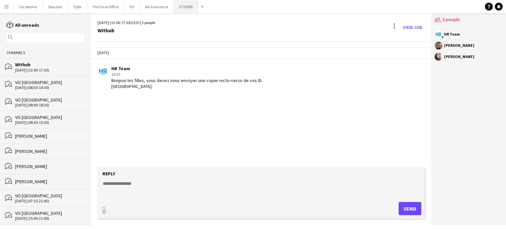
click at [180, 6] on button "OTHERS Close" at bounding box center [186, 6] width 25 height 13
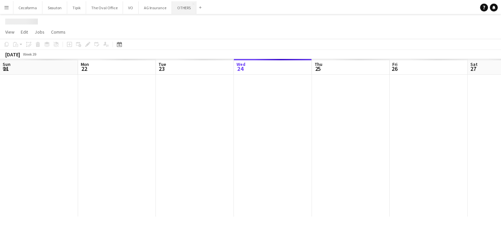
scroll to position [0, 157]
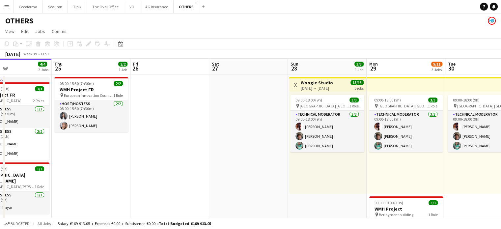
drag, startPoint x: 209, startPoint y: 150, endPoint x: 100, endPoint y: 138, distance: 109.3
click at [95, 137] on app-calendar-viewport "Sun 21 Mon 22 2/2 1 Job Tue 23 Wed 24 4/4 2 Jobs Thu 25 2/2 1 Job Fri 26 Sat 27…" at bounding box center [250, 217] width 501 height 316
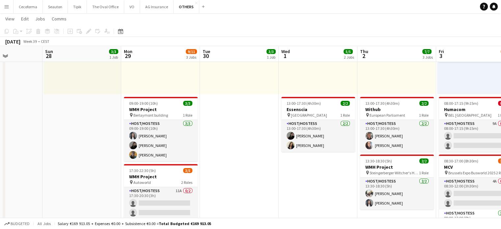
scroll to position [0, 277]
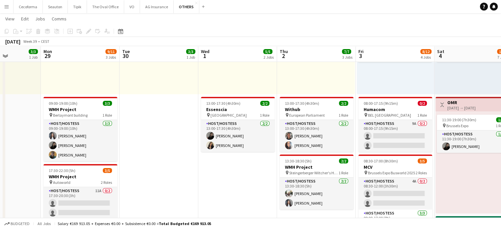
drag, startPoint x: 234, startPoint y: 179, endPoint x: 191, endPoint y: 168, distance: 44.2
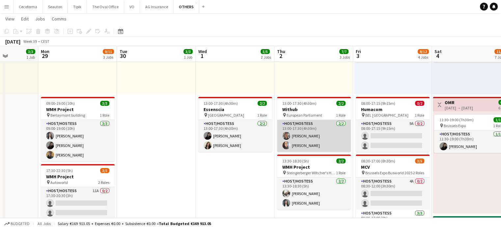
click at [294, 144] on app-card-role "Host/Hostess 2/2 13:00-17:30 (4h30m) Yuliya Hevko Dalia Louissi" at bounding box center [314, 136] width 74 height 32
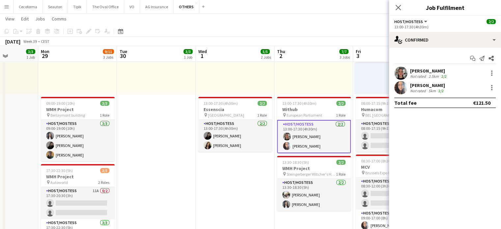
click at [425, 83] on div "[PERSON_NAME]" at bounding box center [427, 85] width 35 height 6
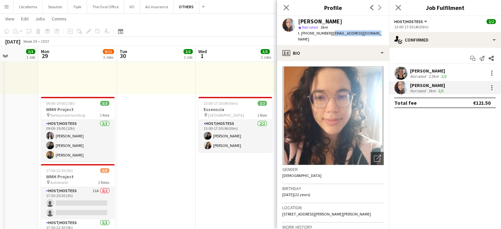
drag, startPoint x: 327, startPoint y: 33, endPoint x: 369, endPoint y: 34, distance: 41.9
click at [369, 34] on div "Dalia Louissi star Not rated 5km t. +32484075998 | louissidalia@gmail.com" at bounding box center [333, 30] width 112 height 29
drag, startPoint x: 352, startPoint y: 30, endPoint x: 337, endPoint y: 32, distance: 14.7
click at [338, 32] on span "| louissidalia@gmail.com" at bounding box center [339, 36] width 83 height 11
drag, startPoint x: 328, startPoint y: 33, endPoint x: 387, endPoint y: 35, distance: 59.7
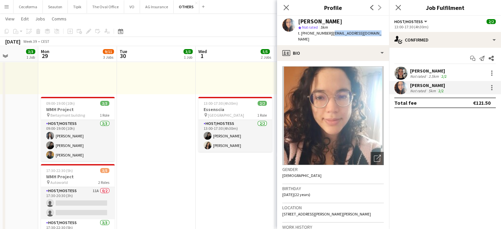
click at [388, 35] on app-profile-header "Dalia Louissi star Not rated 5km t. +32484075998 | louissidalia@gmail.com" at bounding box center [333, 30] width 112 height 29
copy span "louissidalia@gmail.com"
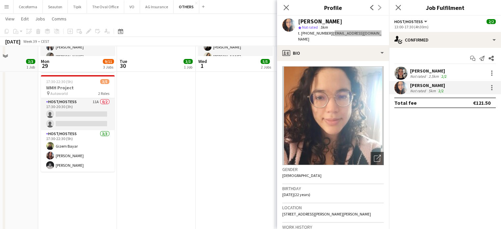
scroll to position [198, 0]
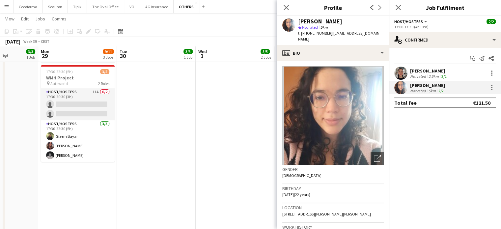
click at [282, 188] on app-crew-profile-bio "Open photos pop-in Gender Female Birthday 21-12-2002 (22 years) Location 53 Rue…" at bounding box center [333, 145] width 112 height 168
drag, startPoint x: 282, startPoint y: 187, endPoint x: 299, endPoint y: 187, distance: 17.1
click at [299, 192] on span "21-12-2002 (22 years)" at bounding box center [296, 194] width 28 height 5
copy span "21-12-2002"
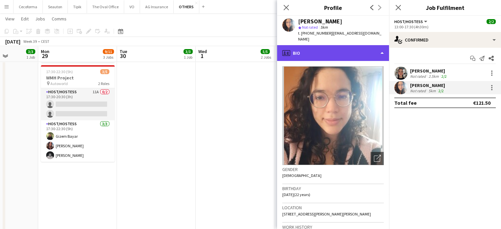
click at [382, 48] on div "profile Bio" at bounding box center [333, 53] width 112 height 16
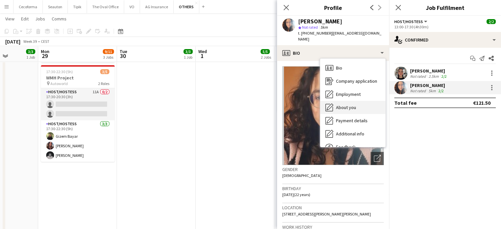
click at [349, 104] on span "About you" at bounding box center [346, 107] width 20 height 6
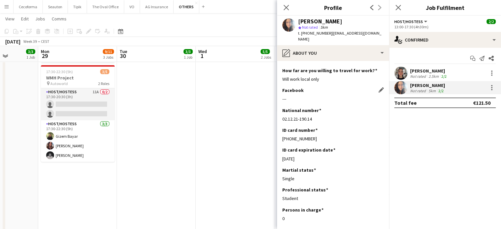
scroll to position [57, 0]
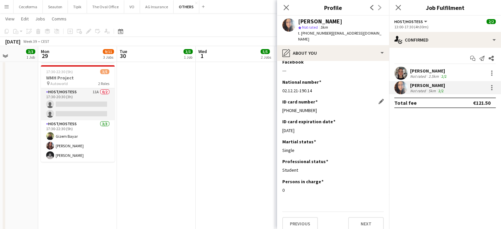
drag, startPoint x: 282, startPoint y: 103, endPoint x: 316, endPoint y: 104, distance: 33.6
click at [316, 107] on div "595-1864373-51" at bounding box center [332, 110] width 101 height 6
copy div "595-1864373-51"
drag, startPoint x: 282, startPoint y: 123, endPoint x: 306, endPoint y: 125, distance: 23.5
click at [306, 128] on div "05-12-2033" at bounding box center [332, 131] width 101 height 6
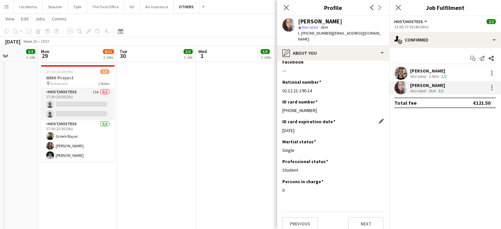
copy div "05-12-2033"
click at [287, 4] on icon "Close pop-in" at bounding box center [286, 7] width 6 height 6
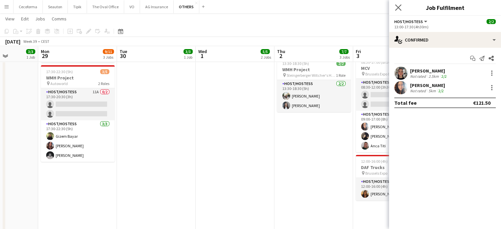
click at [395, 8] on icon "Close pop-in" at bounding box center [398, 7] width 6 height 6
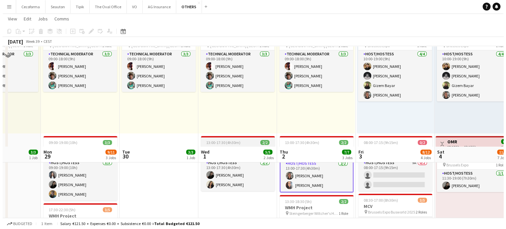
scroll to position [0, 0]
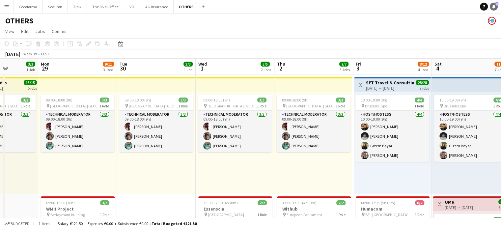
click at [494, 6] on icon at bounding box center [493, 6] width 3 height 3
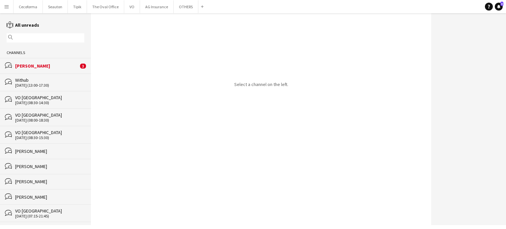
click at [38, 66] on div "[PERSON_NAME]" at bounding box center [46, 66] width 63 height 6
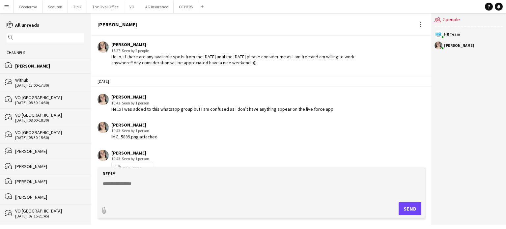
scroll to position [850, 0]
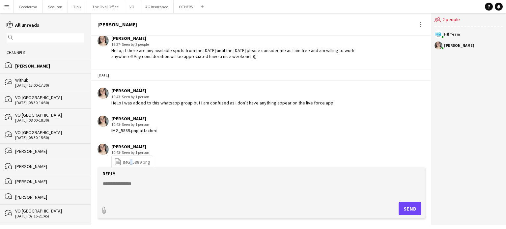
click at [129, 158] on link "file-spreadsheet IMG_5889.png" at bounding box center [132, 162] width 36 height 8
click at [128, 5] on button "VO Close" at bounding box center [132, 6] width 16 height 13
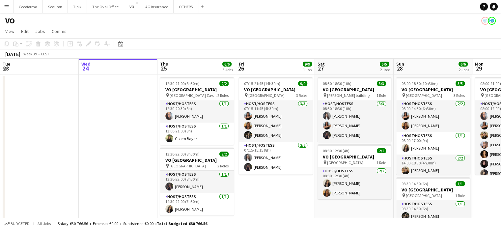
scroll to position [0, 283]
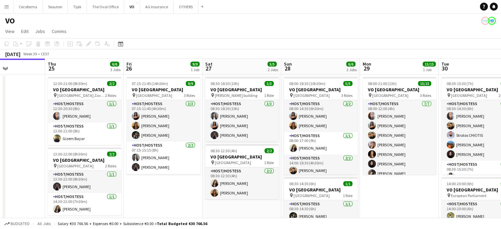
drag, startPoint x: 275, startPoint y: 180, endPoint x: 153, endPoint y: 160, distance: 123.8
click at [153, 160] on app-calendar-viewport "Sun 21 Mon 22 Tue 23 Wed 24 Thu 25 6/6 3 Jobs Fri 26 9/9 1 Job Sat 27 5/5 2 Job…" at bounding box center [250, 180] width 501 height 242
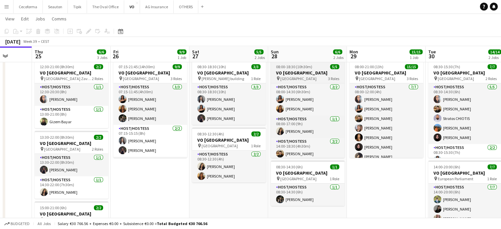
scroll to position [12, 0]
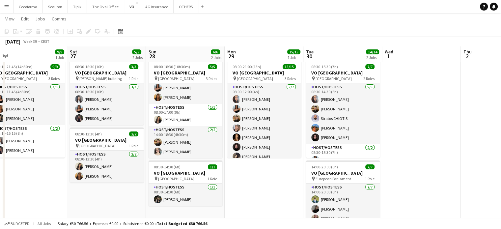
drag, startPoint x: 397, startPoint y: 179, endPoint x: 274, endPoint y: 166, distance: 123.2
click at [274, 166] on app-calendar-viewport "Tue 23 Wed 24 Thu 25 6/6 3 Jobs Fri 26 9/9 1 Job Sat 27 5/5 2 Jobs Sun 28 6/6 2…" at bounding box center [250, 147] width 501 height 274
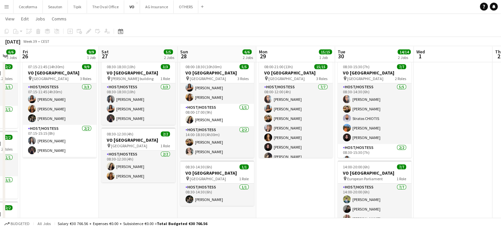
scroll to position [0, 180]
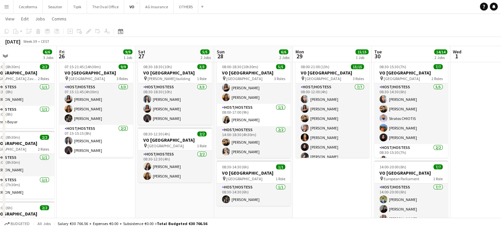
drag, startPoint x: 259, startPoint y: 180, endPoint x: 328, endPoint y: 176, distance: 68.7
click at [328, 176] on app-calendar-viewport "Tue 23 Wed 24 Thu 25 6/6 3 Jobs Fri 26 9/9 1 Job Sat 27 5/5 2 Jobs Sun 28 6/6 2…" at bounding box center [250, 147] width 501 height 274
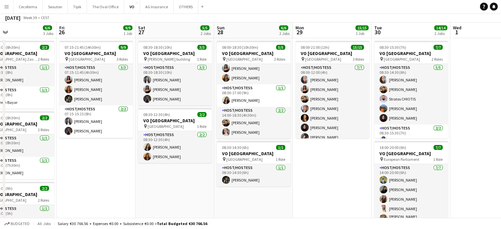
scroll to position [82, 0]
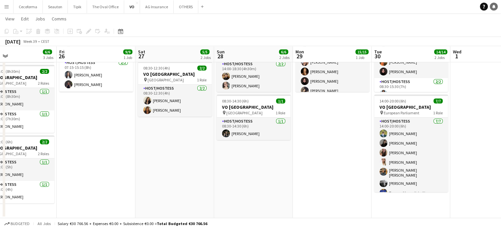
click at [496, 5] on link "Notifications" at bounding box center [494, 7] width 8 height 8
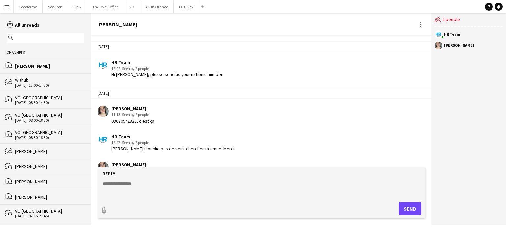
scroll to position [850, 0]
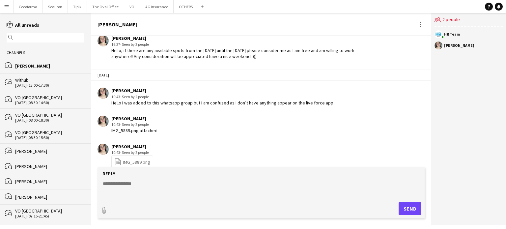
click at [132, 158] on link "file-spreadsheet IMG_5889.png" at bounding box center [132, 162] width 36 height 8
click at [184, 7] on button "OTHERS Close" at bounding box center [186, 6] width 25 height 13
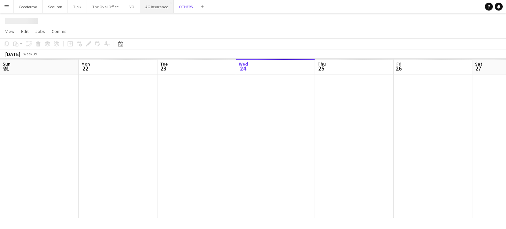
scroll to position [0, 157]
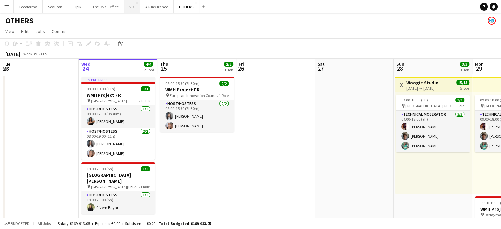
click at [128, 8] on button "VO Close" at bounding box center [132, 6] width 16 height 13
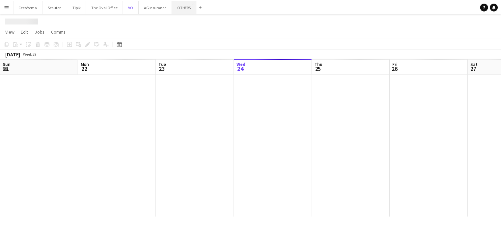
scroll to position [0, 157]
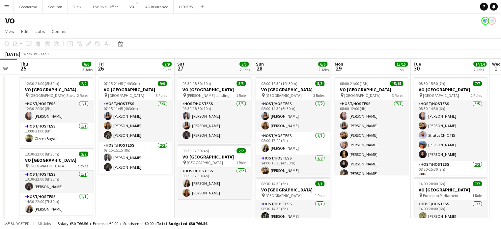
drag, startPoint x: 275, startPoint y: 188, endPoint x: 118, endPoint y: 155, distance: 160.6
click at [118, 155] on app-calendar-viewport "Sun 21 Mon 22 Tue 23 Wed 24 Thu 25 6/6 3 Jobs Fri 26 9/9 1 Job Sat 27 5/5 2 Job…" at bounding box center [250, 180] width 501 height 242
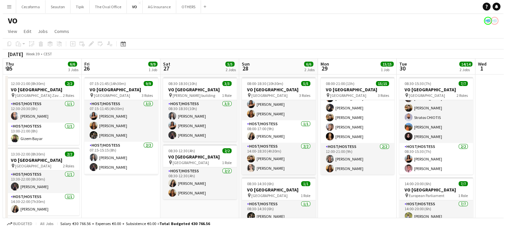
scroll to position [0, 0]
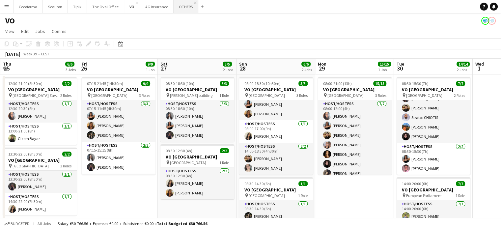
drag, startPoint x: 180, startPoint y: 6, endPoint x: 189, endPoint y: 1, distance: 10.3
click at [180, 6] on button "OTHERS Close" at bounding box center [186, 6] width 25 height 13
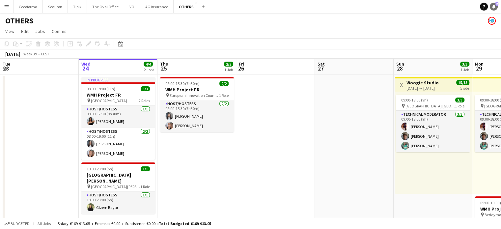
click at [493, 5] on icon "Notifications" at bounding box center [494, 7] width 4 height 4
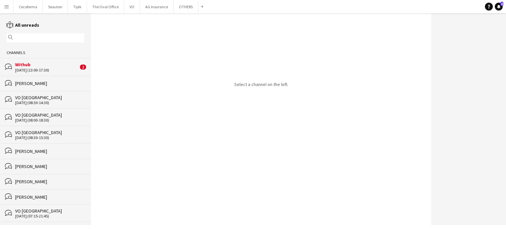
click at [24, 68] on div "[DATE] (13:00-17:30)" at bounding box center [46, 70] width 63 height 5
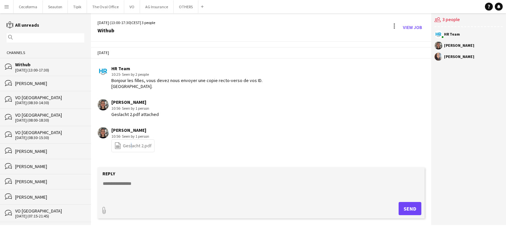
click at [129, 144] on link "file-spreadsheet Geslacht 2.pdf" at bounding box center [132, 146] width 37 height 8
click at [208, 136] on div "[PERSON_NAME] 10:56 · Seen by 2 people file-spreadsheet Geslacht 2.pdf" at bounding box center [234, 139] width 272 height 25
click at [129, 7] on button "VO Close" at bounding box center [132, 6] width 16 height 13
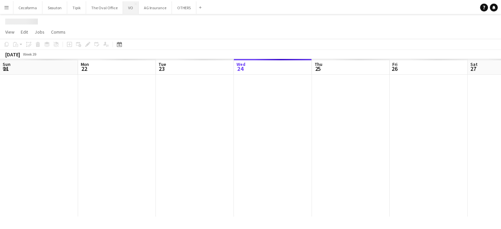
scroll to position [0, 157]
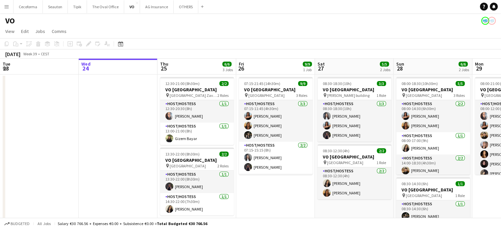
click at [292, 203] on app-date-cell "07:15-21:45 (14h30m) 9/9 VO Europe pin Borschette Center 3 Roles Host/Hostess 3…" at bounding box center [275, 187] width 79 height 226
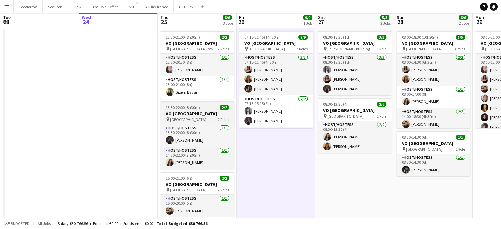
scroll to position [82, 0]
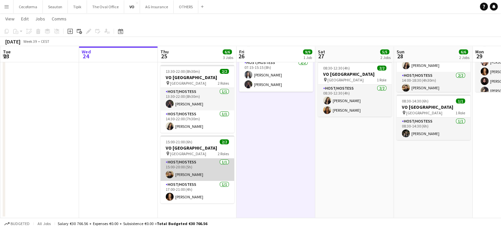
click at [175, 162] on app-card-role "Host/Hostess 1/1 15:00-20:00 (5h) Noah de Carvalho" at bounding box center [197, 169] width 74 height 22
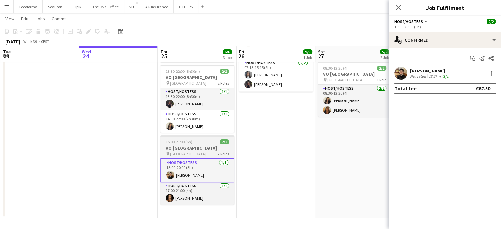
click at [172, 139] on app-job-card "15:00-21:00 (6h) 2/2 VO Europe pin Brussels Midi Station 2 Roles Host/Hostess 1…" at bounding box center [197, 169] width 74 height 69
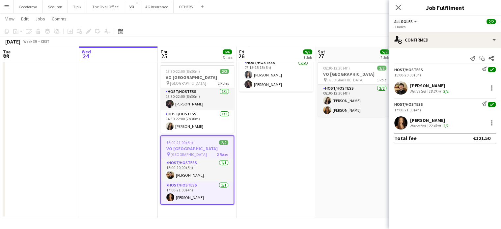
scroll to position [0, 157]
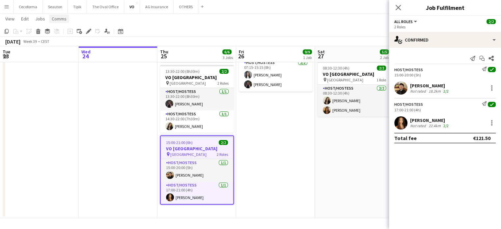
click at [58, 17] on span "Comms" at bounding box center [59, 19] width 15 height 6
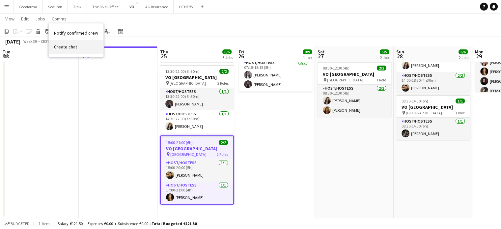
click at [60, 46] on span "Create chat" at bounding box center [65, 47] width 23 height 6
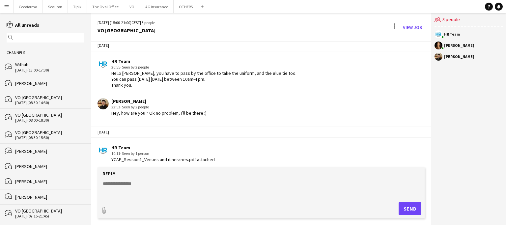
scroll to position [7, 0]
click at [119, 185] on textarea at bounding box center [262, 188] width 321 height 17
type textarea "**********"
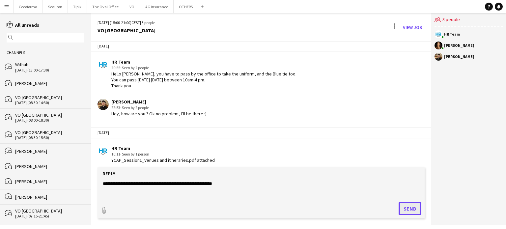
click at [410, 206] on button "Send" at bounding box center [410, 208] width 23 height 13
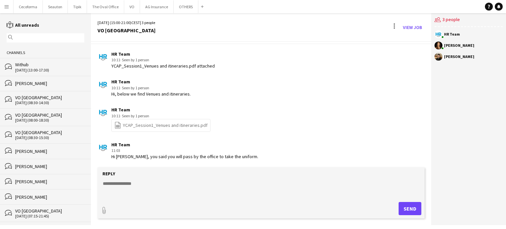
click at [118, 183] on textarea at bounding box center [262, 188] width 321 height 17
type textarea "*"
click at [113, 185] on textarea "**********" at bounding box center [262, 188] width 321 height 17
click at [280, 183] on textarea "**********" at bounding box center [262, 188] width 321 height 17
type textarea "**********"
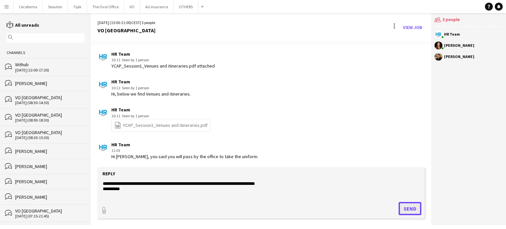
click at [406, 209] on button "Send" at bounding box center [410, 208] width 23 height 13
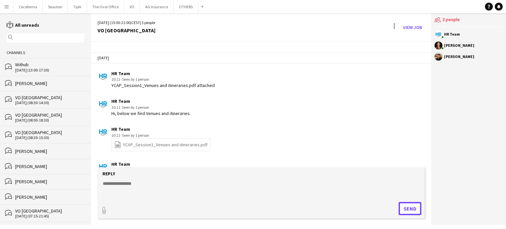
scroll to position [134, 0]
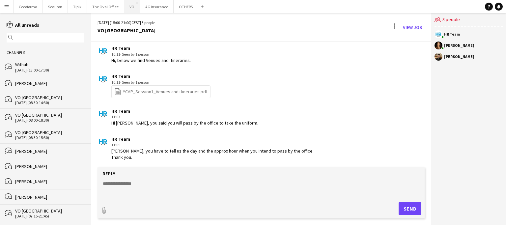
click at [129, 8] on button "VO Close" at bounding box center [132, 6] width 16 height 13
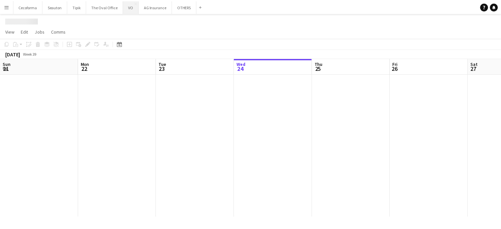
scroll to position [0, 157]
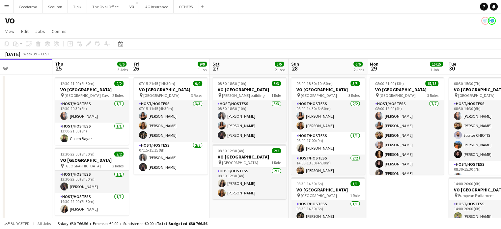
drag, startPoint x: 294, startPoint y: 188, endPoint x: 80, endPoint y: 120, distance: 223.8
click at [80, 120] on app-calendar-viewport "Sun 21 Mon 22 Tue 23 Wed 24 Thu 25 6/6 3 Jobs Fri 26 9/9 1 Job Sat 27 5/5 2 Job…" at bounding box center [250, 180] width 501 height 242
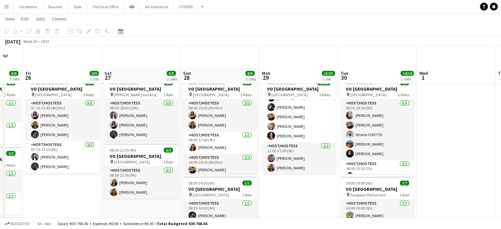
scroll to position [82, 0]
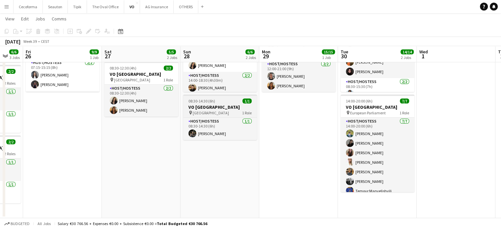
click at [204, 104] on h3 "VO [GEOGRAPHIC_DATA]" at bounding box center [220, 107] width 74 height 6
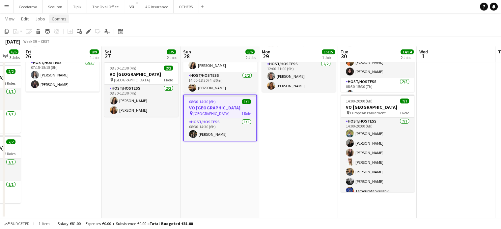
click at [53, 16] on span "Comms" at bounding box center [59, 19] width 15 height 6
click at [62, 50] on link "Create chat" at bounding box center [76, 47] width 55 height 14
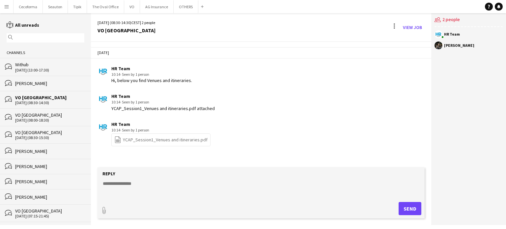
click at [451, 46] on div "[PERSON_NAME]" at bounding box center [459, 45] width 30 height 4
click at [465, 57] on div "users2 2 people HR Team Legein Lucie" at bounding box center [468, 119] width 75 height 212
click at [391, 55] on div "[DATE]" at bounding box center [261, 52] width 340 height 11
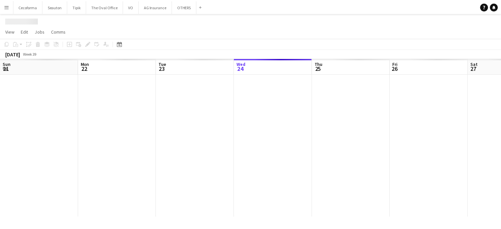
scroll to position [0, 157]
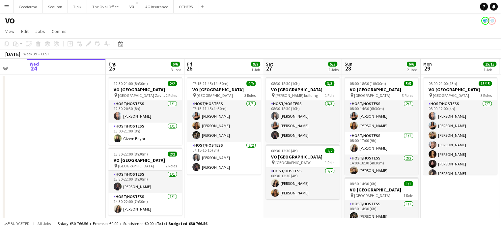
drag, startPoint x: 281, startPoint y: 186, endPoint x: 206, endPoint y: 158, distance: 80.0
click at [206, 158] on app-calendar-viewport "Sun 21 Mon 22 Tue 23 Wed 24 Thu 25 6/6 3 Jobs Fri 26 9/9 1 Job Sat 27 5/5 2 Job…" at bounding box center [250, 180] width 501 height 242
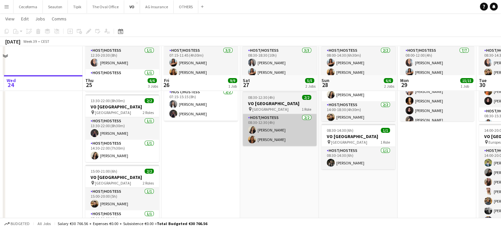
scroll to position [82, 0]
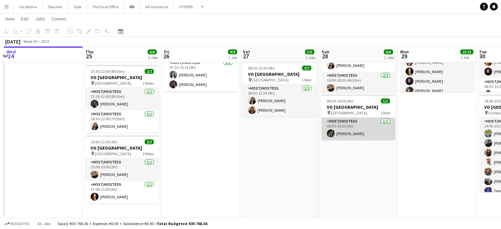
click at [345, 128] on app-card-role "Host/Hostess 1/1 08:30-14:30 (6h) Legein Lucie" at bounding box center [359, 129] width 74 height 22
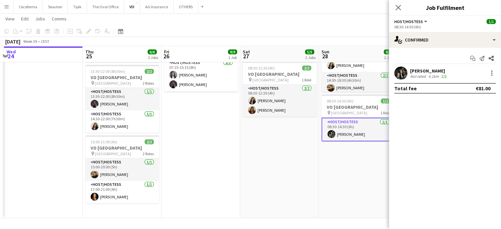
click at [420, 74] on div "Not rated" at bounding box center [418, 76] width 17 height 5
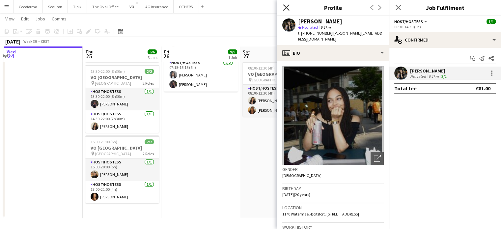
click at [286, 9] on icon "Close pop-in" at bounding box center [286, 7] width 6 height 6
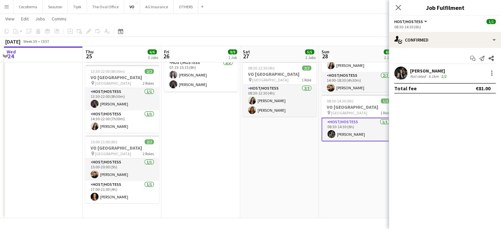
click at [290, 181] on app-date-cell "08:30-18:30 (10h) 3/3 VO Europe pin Charlemagne building 1 Role Host/Hostess 3/…" at bounding box center [279, 105] width 79 height 226
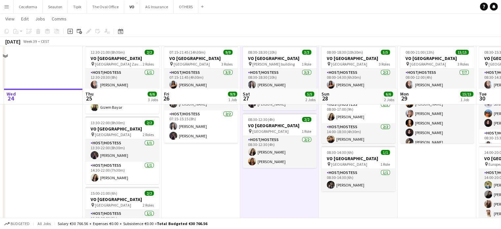
scroll to position [0, 0]
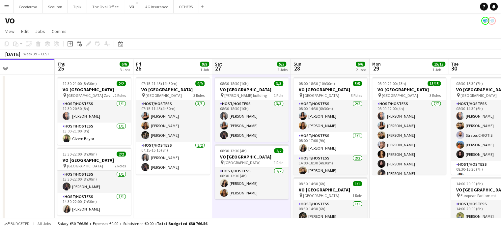
drag, startPoint x: 423, startPoint y: 203, endPoint x: 383, endPoint y: 200, distance: 41.0
click at [383, 200] on app-calendar-viewport "Sun 21 Mon 22 Tue 23 Wed 24 Thu 25 6/6 3 Jobs Fri 26 9/9 1 Job Sat 27 5/5 2 Job…" at bounding box center [250, 180] width 501 height 242
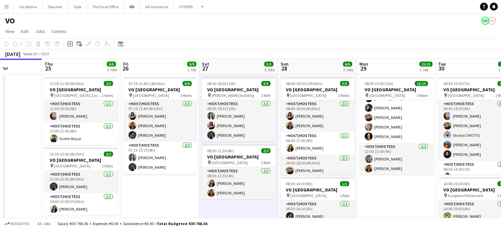
scroll to position [33, 0]
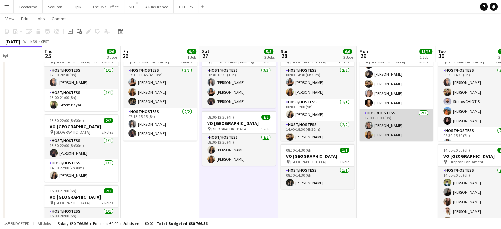
click at [382, 134] on app-card-role "Host/Hostess 2/2 12:00-21:00 (9h) Yuliya Hevko Vultaggio Inès" at bounding box center [396, 125] width 74 height 32
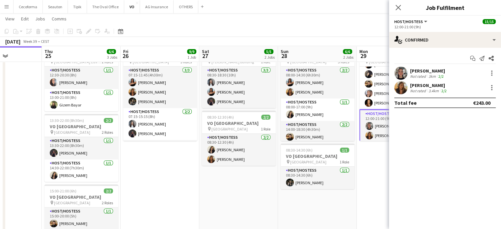
click at [424, 89] on div "Not rated" at bounding box center [418, 90] width 17 height 5
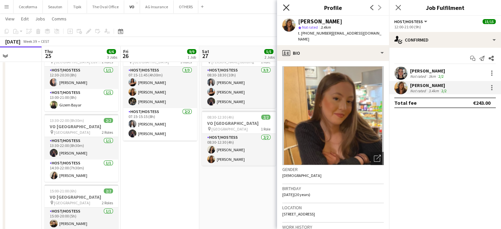
click at [285, 9] on icon at bounding box center [286, 7] width 6 height 6
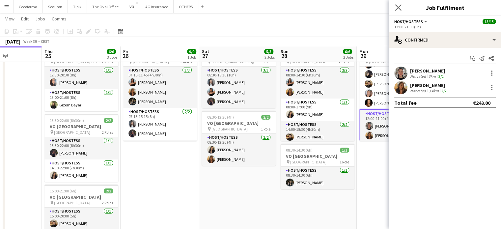
click at [399, 11] on icon "Close pop-in" at bounding box center [398, 7] width 6 height 6
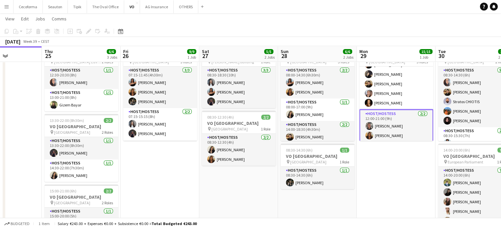
click at [377, 187] on app-date-cell "08:00-21:00 (13h) 15/15 VO Europe pin UR Square 3 Roles Host/Hostess 7/7 08:00-…" at bounding box center [396, 154] width 79 height 226
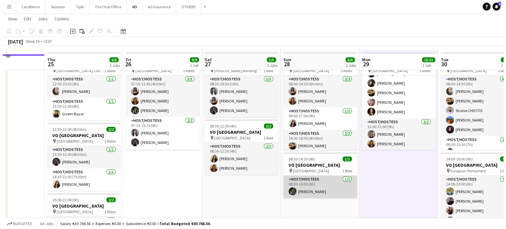
scroll to position [0, 0]
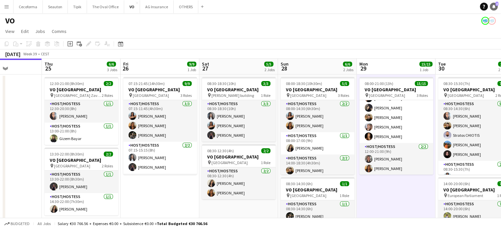
click at [494, 7] on icon at bounding box center [493, 6] width 3 height 3
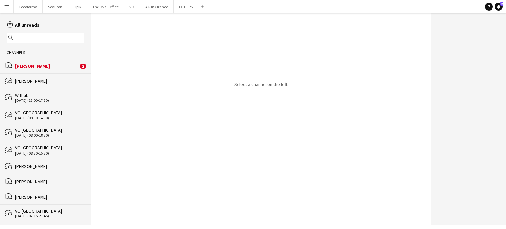
click at [31, 65] on div "[PERSON_NAME]" at bounding box center [46, 66] width 63 height 6
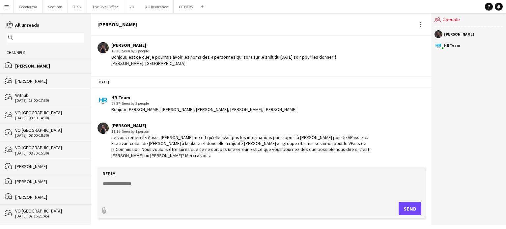
scroll to position [1019, 0]
click at [114, 183] on textarea at bounding box center [262, 188] width 321 height 17
type textarea "**********"
type input "**********"
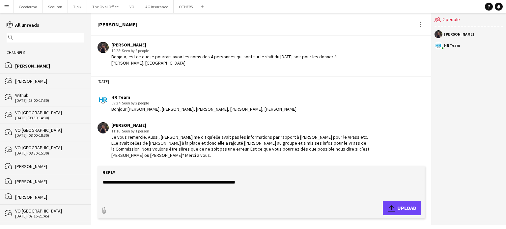
drag, startPoint x: 417, startPoint y: 215, endPoint x: 411, endPoint y: 212, distance: 7.2
click at [416, 215] on form "**********" at bounding box center [261, 192] width 327 height 52
click at [409, 210] on span "Upload Upload" at bounding box center [402, 208] width 29 height 8
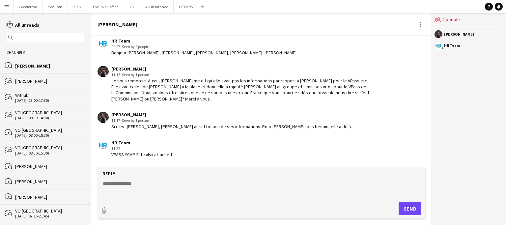
scroll to position [1104, 0]
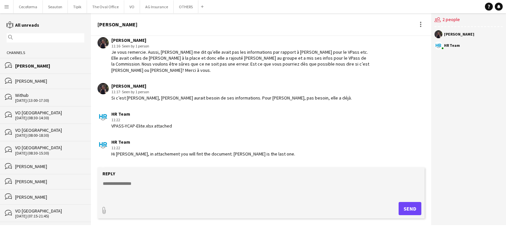
click at [134, 182] on link "file-spreadsheet VPASS-YCAP-Elite.xlsx" at bounding box center [139, 186] width 50 height 8
click at [114, 182] on textarea at bounding box center [262, 188] width 321 height 17
type textarea "*"
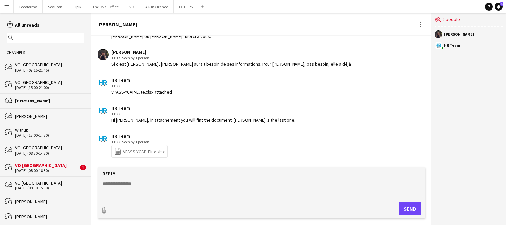
click at [26, 164] on div "VO [GEOGRAPHIC_DATA]" at bounding box center [46, 165] width 63 height 6
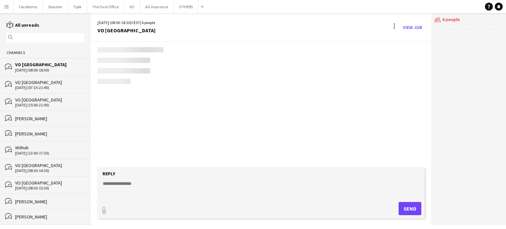
scroll to position [14, 0]
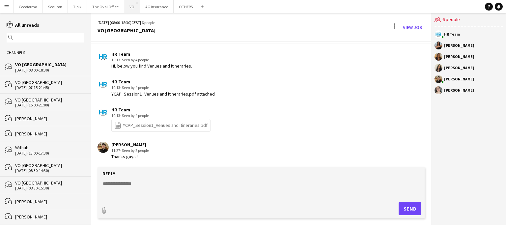
click at [129, 7] on button "VO Close" at bounding box center [132, 6] width 16 height 13
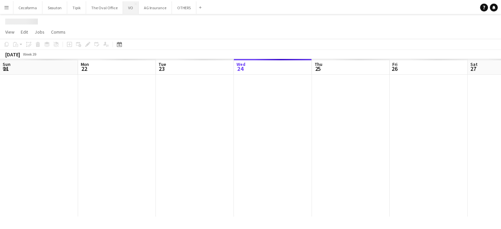
scroll to position [0, 157]
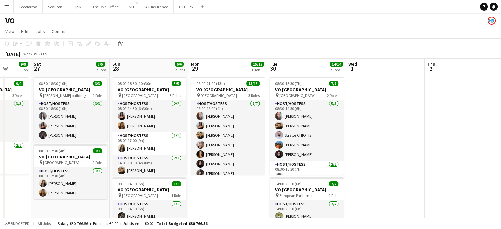
drag, startPoint x: 276, startPoint y: 187, endPoint x: 65, endPoint y: 153, distance: 214.6
click at [65, 153] on app-calendar-viewport "Tue 23 Wed 24 Thu 25 6/6 3 Jobs Fri 26 9/9 1 Job Sat 27 5/5 2 Jobs Sun 28 6/6 2…" at bounding box center [250, 180] width 501 height 242
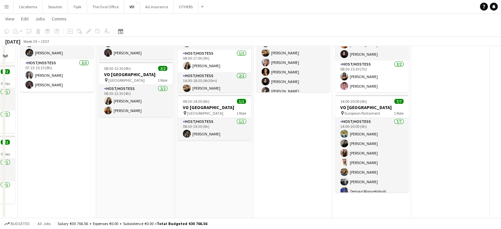
scroll to position [82, 0]
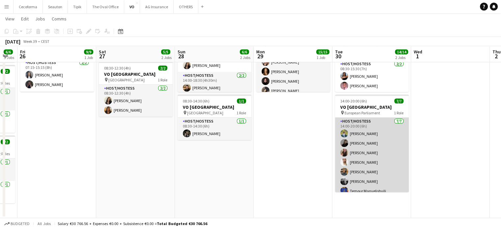
click at [375, 160] on app-card-role "Host/Hostess 7/7 14:00-20:00 (6h) Teresa Monteiro Alina Rapcea Maria Eduarda Ma…" at bounding box center [372, 158] width 74 height 80
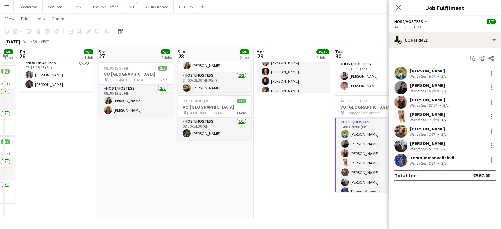
click at [418, 101] on div "[PERSON_NAME]" at bounding box center [430, 100] width 40 height 6
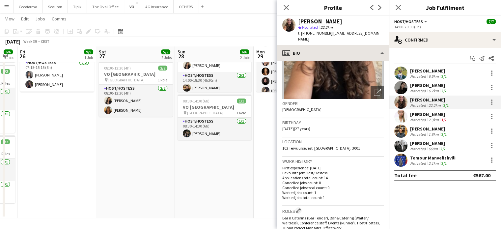
scroll to position [0, 0]
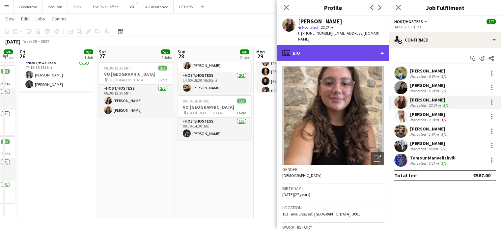
click at [383, 46] on div "profile Bio" at bounding box center [333, 53] width 112 height 16
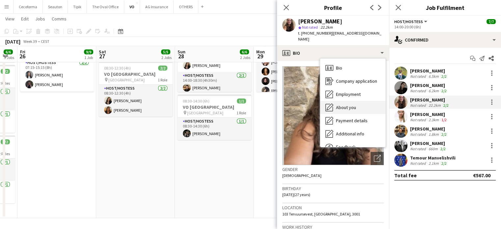
click at [350, 104] on span "About you" at bounding box center [346, 107] width 20 height 6
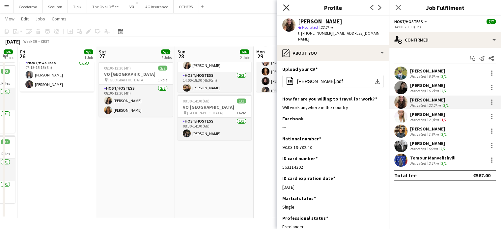
click at [285, 7] on icon "Close pop-in" at bounding box center [286, 7] width 6 height 6
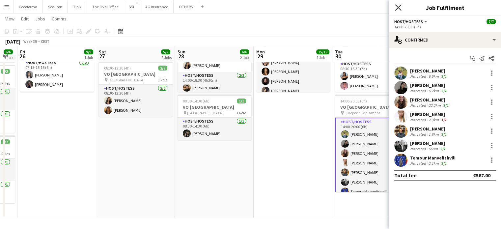
click at [396, 8] on icon "Close pop-in" at bounding box center [398, 7] width 6 height 6
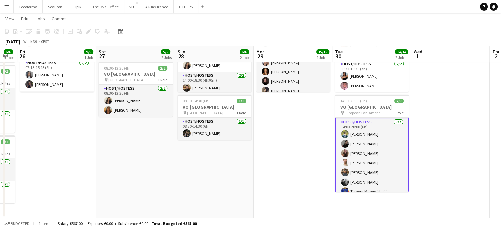
click at [309, 146] on app-date-cell "08:00-21:00 (13h) 15/15 VO Europe pin UR Square 3 Roles Host/Hostess 7/7 08:00-…" at bounding box center [293, 105] width 79 height 226
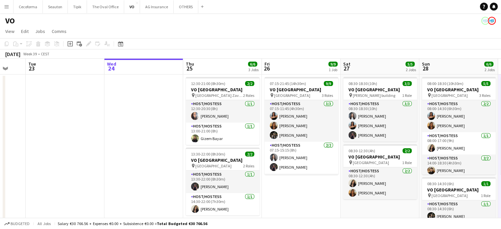
scroll to position [0, 199]
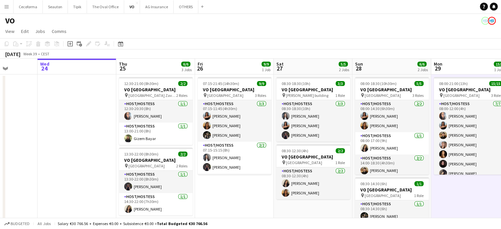
drag, startPoint x: 84, startPoint y: 197, endPoint x: 235, endPoint y: 206, distance: 150.5
click at [236, 206] on app-calendar-viewport "Sun 21 Mon 22 Tue 23 Wed 24 Thu 25 6/6 3 Jobs Fri 26 9/9 1 Job Sat 27 5/5 2 Job…" at bounding box center [250, 180] width 501 height 242
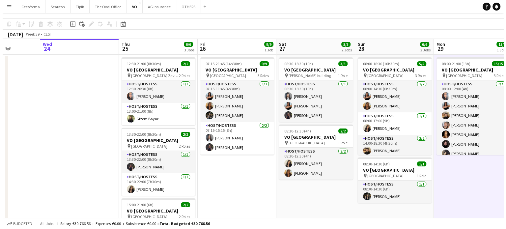
scroll to position [0, 0]
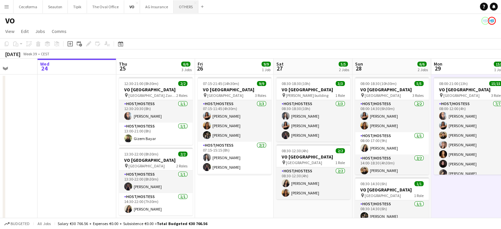
click at [185, 9] on button "OTHERS Close" at bounding box center [186, 6] width 25 height 13
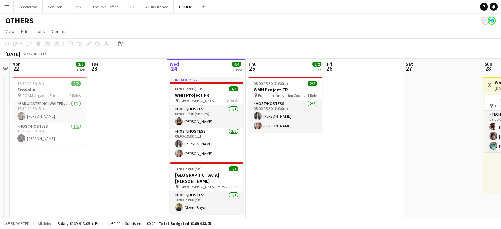
scroll to position [0, 191]
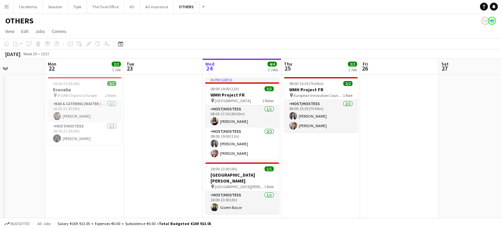
drag, startPoint x: 203, startPoint y: 160, endPoint x: 327, endPoint y: 174, distance: 124.7
click at [327, 174] on app-calendar-viewport "Fri 19 Sat 20 2/2 1 Job Sun 21 Mon 22 2/2 1 Job Tue 23 Wed 24 4/4 2 Jobs Thu 25…" at bounding box center [250, 217] width 501 height 316
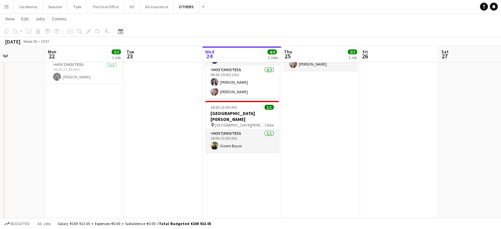
scroll to position [0, 0]
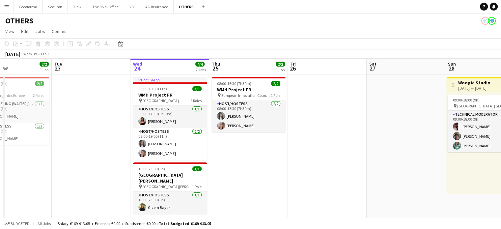
drag, startPoint x: 319, startPoint y: 130, endPoint x: 144, endPoint y: 91, distance: 179.3
click at [141, 91] on app-calendar-viewport "Fri 19 Sat 20 2/2 1 Job Sun 21 Mon 22 2/2 1 Job Tue 23 Wed 24 4/4 2 Jobs Thu 25…" at bounding box center [250, 217] width 501 height 316
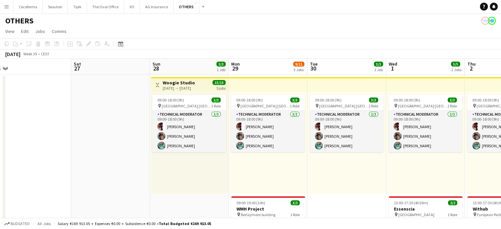
scroll to position [0, 260]
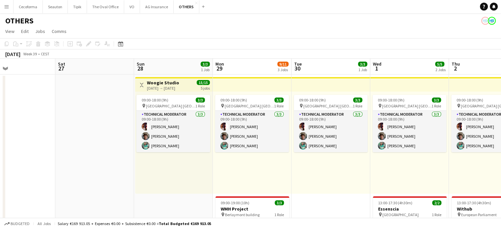
drag, startPoint x: 196, startPoint y: 145, endPoint x: 98, endPoint y: 114, distance: 103.0
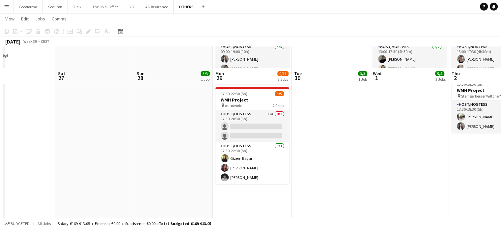
scroll to position [165, 0]
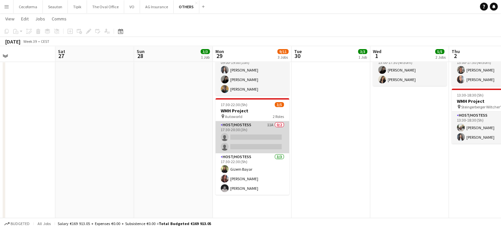
click at [251, 141] on app-card-role "Host/Hostess 11A 0/2 17:30-20:30 (3h) single-neutral-actions single-neutral-act…" at bounding box center [252, 137] width 74 height 32
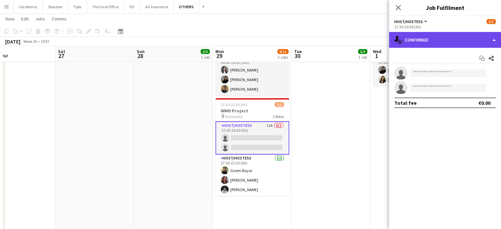
click at [493, 40] on div "single-neutral-actions-check-2 Confirmed" at bounding box center [445, 40] width 112 height 16
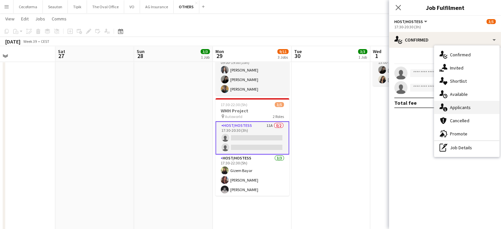
click at [460, 106] on span "Applicants" at bounding box center [460, 107] width 21 height 6
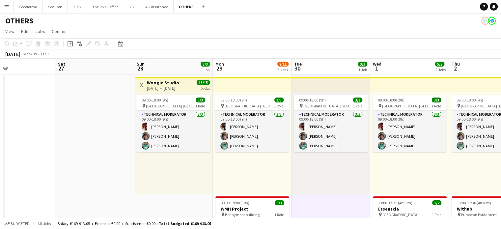
scroll to position [0, 134]
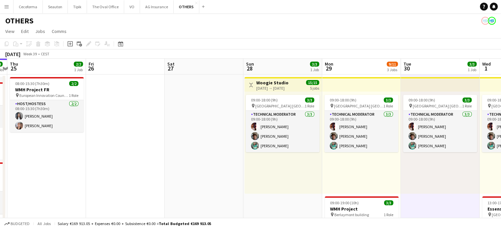
drag, startPoint x: 149, startPoint y: 134, endPoint x: 245, endPoint y: 134, distance: 96.2
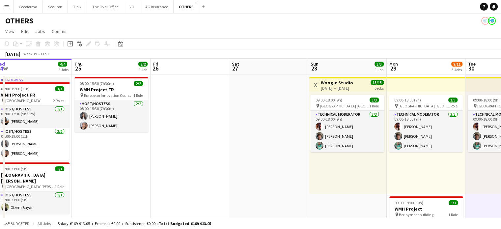
drag, startPoint x: 254, startPoint y: 151, endPoint x: 269, endPoint y: 151, distance: 14.8
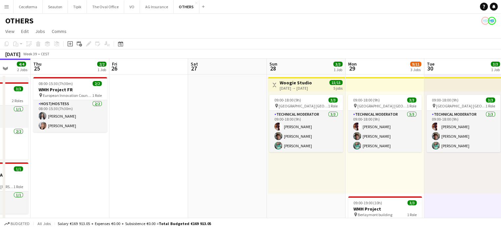
drag, startPoint x: 268, startPoint y: 188, endPoint x: 161, endPoint y: 165, distance: 109.9
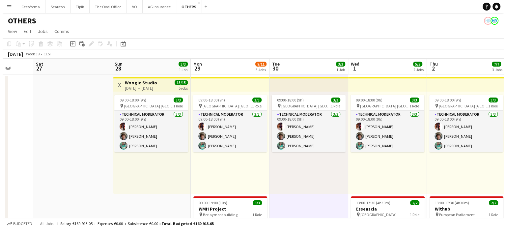
scroll to position [0, 178]
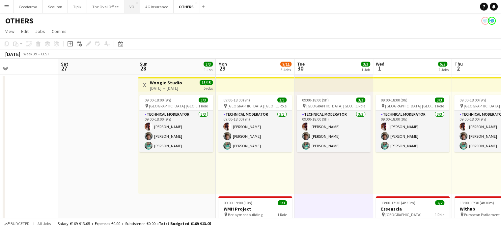
click at [129, 7] on button "VO Close" at bounding box center [132, 6] width 16 height 13
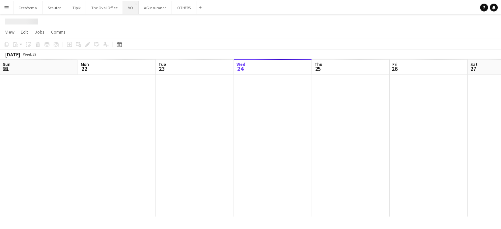
scroll to position [0, 157]
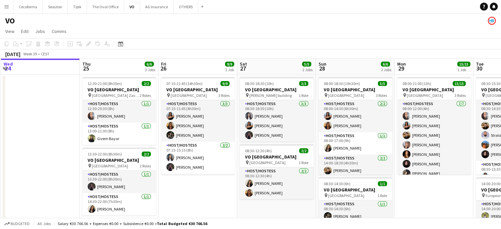
drag, startPoint x: 69, startPoint y: 154, endPoint x: 0, endPoint y: 79, distance: 101.7
click at [0, 79] on app-calendar-viewport "Sun 21 Mon 22 Tue 23 Wed 24 Thu 25 6/6 3 Jobs Fri 26 9/9 1 Job Sat 27 5/5 2 Job…" at bounding box center [250, 180] width 501 height 242
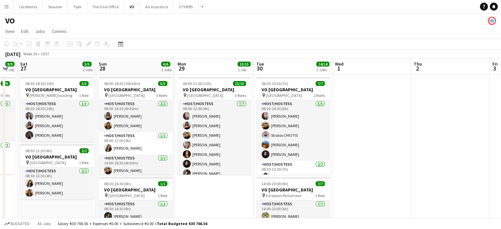
drag, startPoint x: 423, startPoint y: 189, endPoint x: 213, endPoint y: 159, distance: 212.6
click at [213, 159] on app-calendar-viewport "Tue 23 Wed 24 Thu 25 6/6 3 Jobs Fri 26 9/9 1 Job Sat 27 5/5 2 Jobs Sun 28 6/6 2…" at bounding box center [250, 180] width 501 height 242
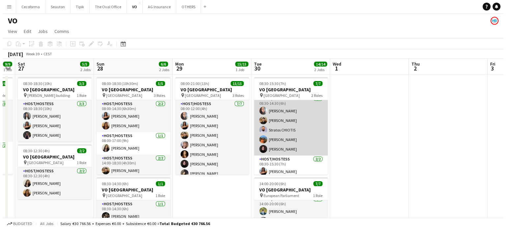
scroll to position [0, 0]
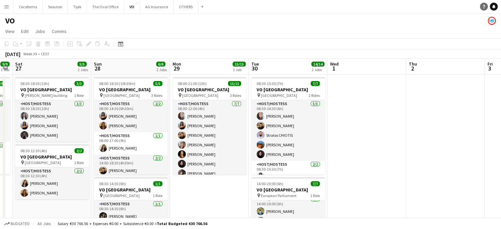
click at [493, 6] on icon "Notifications" at bounding box center [494, 7] width 4 height 4
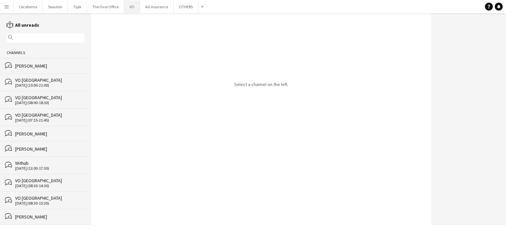
click at [129, 5] on button "VO Close" at bounding box center [132, 6] width 16 height 13
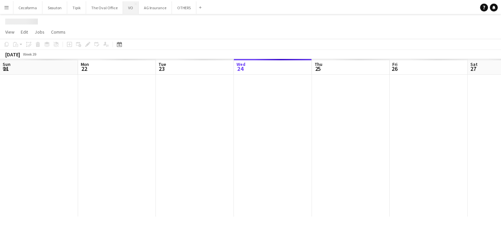
scroll to position [0, 157]
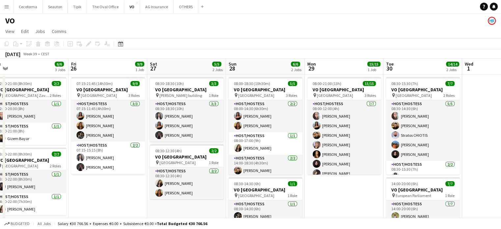
drag, startPoint x: 224, startPoint y: 187, endPoint x: 21, endPoint y: 157, distance: 205.2
click at [24, 157] on app-calendar-viewport "Sun 21 Mon 22 Tue 23 Wed 24 Thu 25 6/6 3 Jobs Fri 26 9/9 1 Job Sat 27 5/5 2 Job…" at bounding box center [250, 180] width 501 height 242
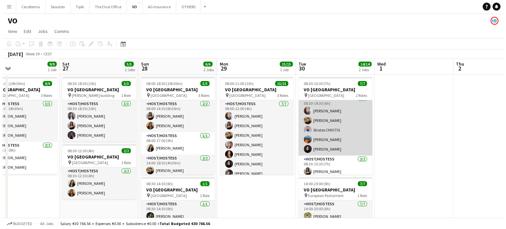
scroll to position [0, 0]
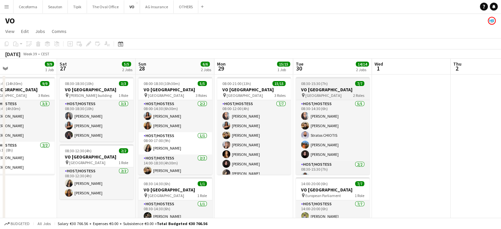
click at [316, 89] on h3 "VO [GEOGRAPHIC_DATA]" at bounding box center [333, 90] width 74 height 6
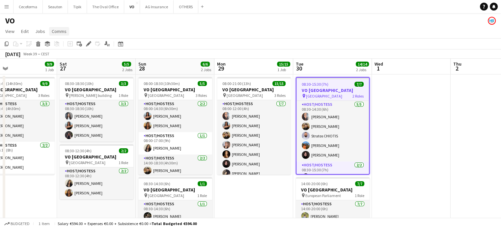
click at [57, 30] on span "Comms" at bounding box center [59, 31] width 15 height 6
click at [64, 58] on span "Create chat" at bounding box center [65, 59] width 23 height 6
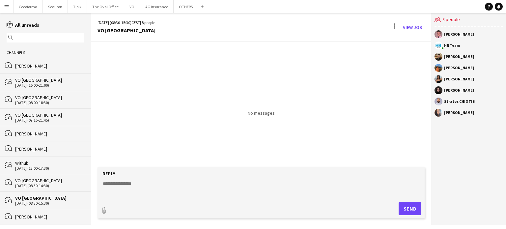
click at [107, 185] on textarea at bounding box center [262, 188] width 321 height 17
paste textarea "**********"
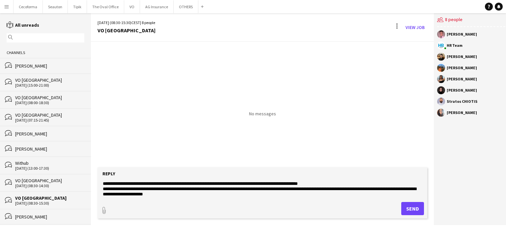
click at [111, 184] on textarea "**********" at bounding box center [262, 188] width 321 height 17
click at [205, 195] on textarea "**********" at bounding box center [262, 188] width 321 height 17
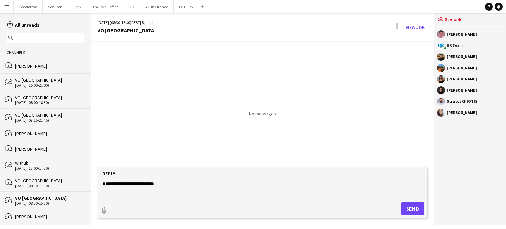
click at [170, 189] on textarea "**********" at bounding box center [262, 188] width 321 height 17
type textarea "*"
click at [182, 7] on button "OTHERS Close" at bounding box center [186, 6] width 25 height 13
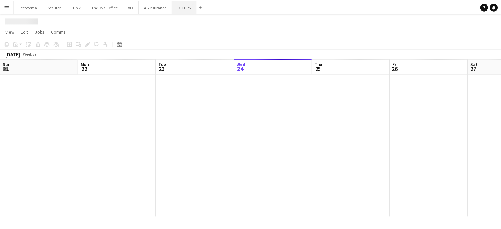
scroll to position [0, 157]
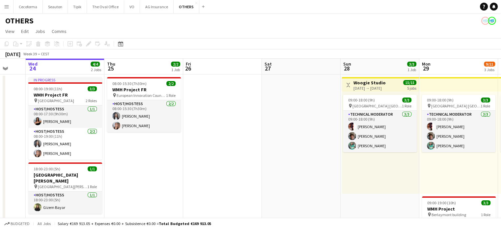
drag, startPoint x: 316, startPoint y: 139, endPoint x: 108, endPoint y: 110, distance: 209.7
click at [108, 110] on app-calendar-viewport "Sun 21 Mon 22 2/2 1 Job Tue 23 Wed 24 4/4 2 Jobs Thu 25 2/2 1 Job Fri 26 Sat 27…" at bounding box center [250, 217] width 501 height 316
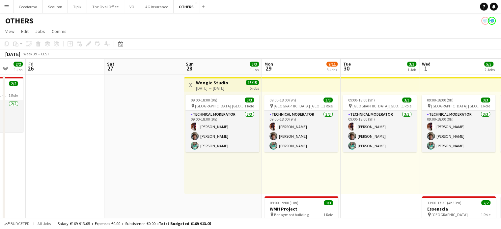
scroll to position [0, 243]
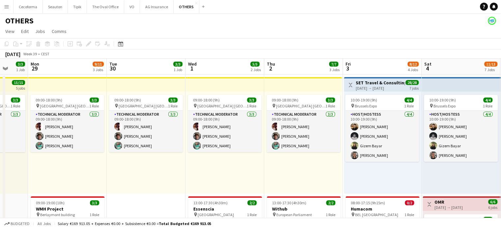
drag, startPoint x: 59, startPoint y: 108, endPoint x: 1, endPoint y: 89, distance: 60.3
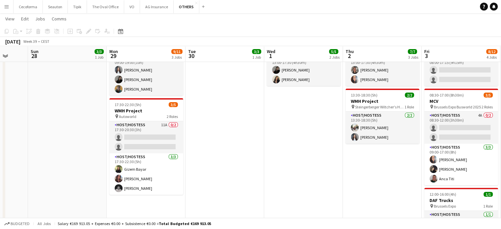
scroll to position [0, 296]
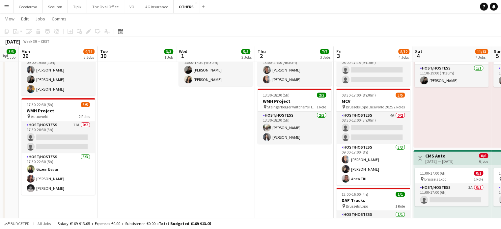
drag, startPoint x: 265, startPoint y: 164, endPoint x: 183, endPoint y: 154, distance: 83.0
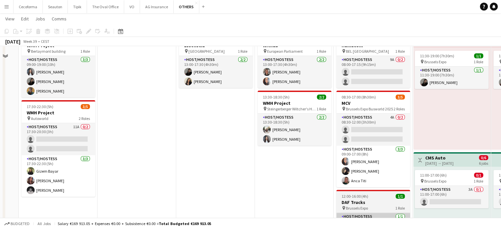
scroll to position [198, 0]
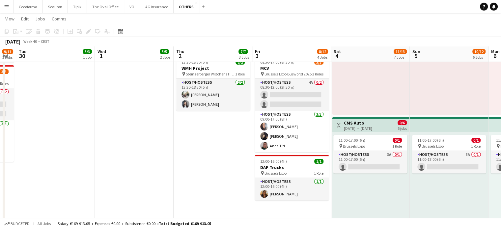
drag, startPoint x: 245, startPoint y: 201, endPoint x: 166, endPoint y: 185, distance: 80.8
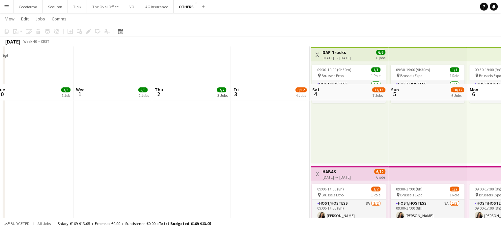
scroll to position [428, 0]
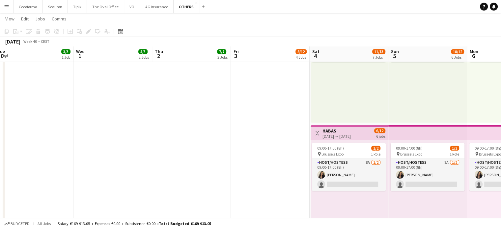
drag, startPoint x: 248, startPoint y: 128, endPoint x: 8, endPoint y: 63, distance: 248.3
click at [0, 63] on app-calendar-viewport "Sun 28 3/3 1 Job Mon 29 9/11 3 Jobs Tue 30 3/3 1 Job Wed 1 5/5 2 Jobs Thu 2 7/7…" at bounding box center [250, 69] width 501 height 945
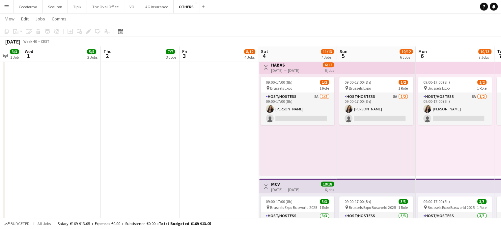
scroll to position [0, 203]
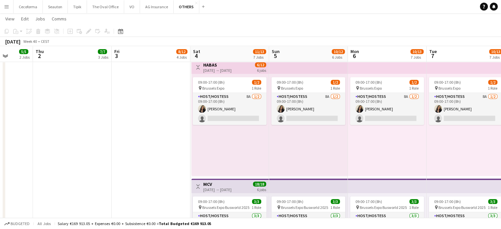
drag, startPoint x: 142, startPoint y: 151, endPoint x: 258, endPoint y: 171, distance: 117.8
click at [258, 171] on app-calendar-viewport "Mon 29 9/11 3 Jobs Tue 30 3/3 1 Job Wed 1 5/5 2 Jobs Thu 2 7/7 3 Jobs Fri 3 8/1…" at bounding box center [250, 3] width 501 height 945
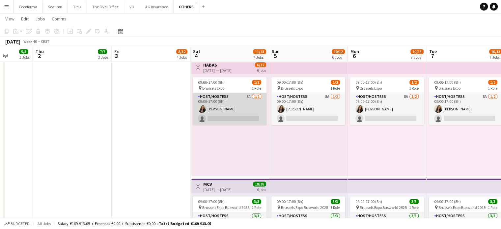
click at [232, 117] on app-card-role "Host/Hostess 8A 1/2 09:00-17:00 (8h) Alexia Elena Preda single-neutral-actions" at bounding box center [230, 109] width 74 height 32
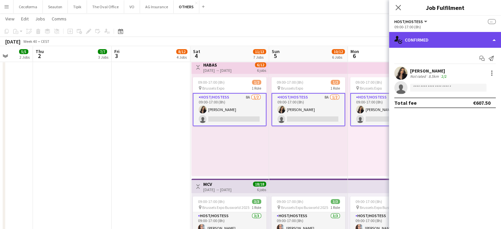
click at [493, 39] on div "single-neutral-actions-check-2 Confirmed" at bounding box center [445, 40] width 112 height 16
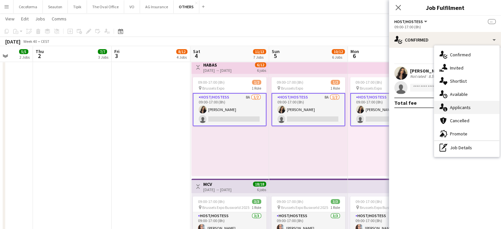
click at [462, 109] on span "Applicants" at bounding box center [460, 107] width 21 height 6
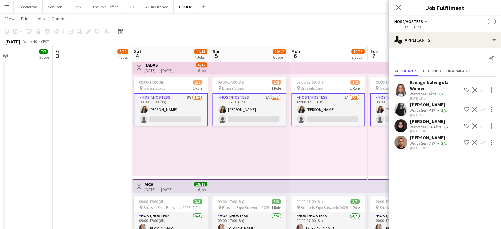
drag, startPoint x: 140, startPoint y: 134, endPoint x: 80, endPoint y: 122, distance: 60.9
click at [80, 122] on app-calendar-viewport "Mon 29 9/11 3 Jobs Tue 30 3/3 1 Job Wed 1 5/5 2 Jobs Thu 2 7/7 3 Jobs Fri 3 8/1…" at bounding box center [250, 3] width 501 height 945
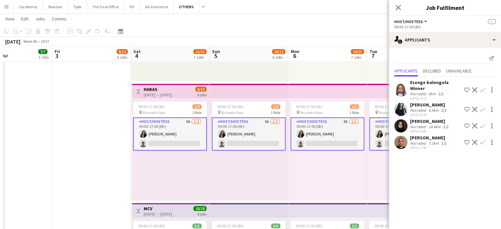
scroll to position [461, 0]
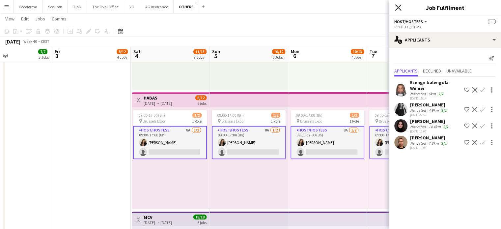
click at [396, 8] on icon "Close pop-in" at bounding box center [398, 7] width 6 height 6
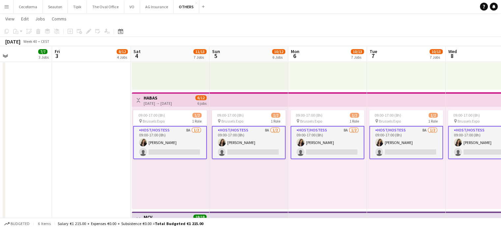
click at [82, 166] on app-date-cell "Toggle View SET Travel & Consulting GmbH 03-10-2025 → 09-10-2025 28/28 7 jobs 1…" at bounding box center [91, 61] width 79 height 897
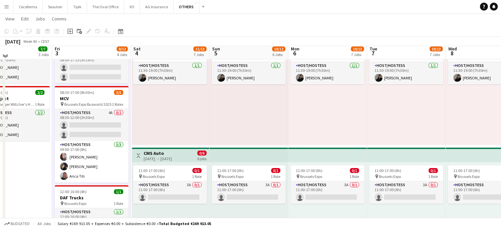
scroll to position [165, 0]
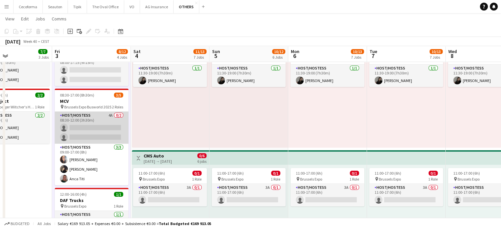
click at [86, 129] on app-card-role "Host/Hostess 4A 0/2 08:30-12:00 (3h30m) single-neutral-actions single-neutral-a…" at bounding box center [92, 128] width 74 height 32
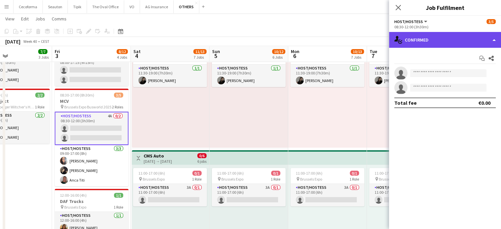
click at [495, 41] on div "single-neutral-actions-check-2 Confirmed" at bounding box center [445, 40] width 112 height 16
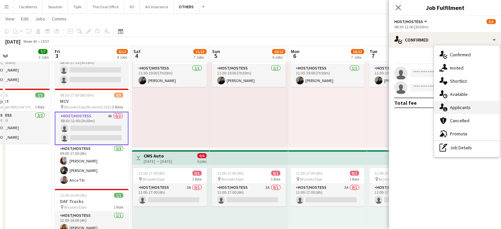
click at [457, 110] on span "Applicants" at bounding box center [460, 107] width 21 height 6
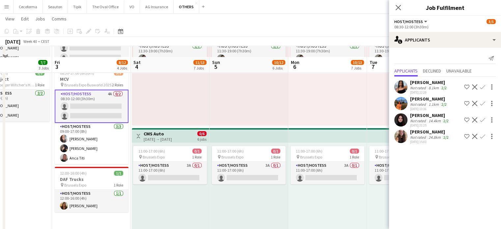
scroll to position [198, 0]
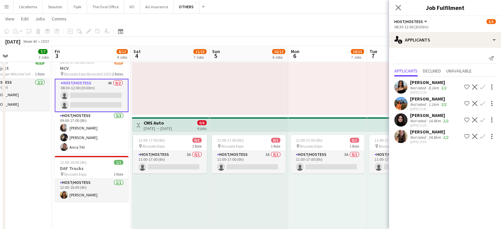
click at [480, 104] on app-icon "Confirm" at bounding box center [482, 103] width 5 height 5
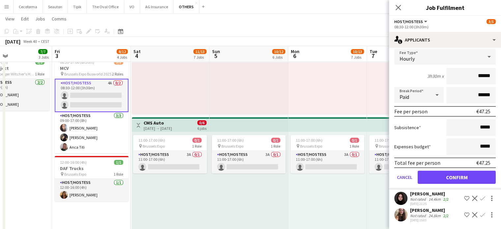
scroll to position [76, 0]
click at [448, 172] on button "Confirm" at bounding box center [457, 177] width 78 height 13
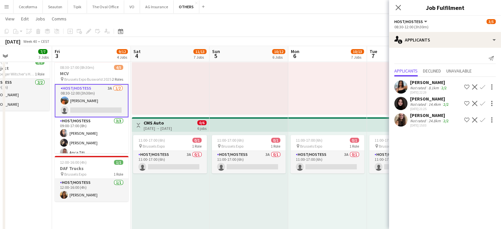
click at [481, 119] on app-icon "Confirm" at bounding box center [482, 119] width 5 height 5
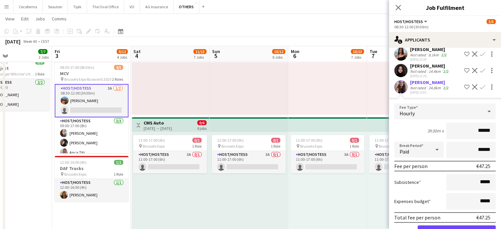
scroll to position [59, 0]
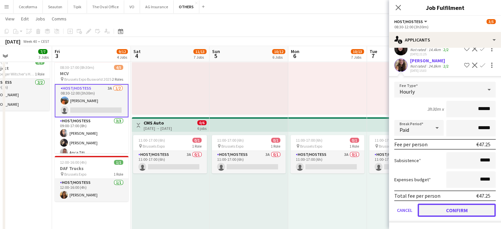
click at [464, 212] on button "Confirm" at bounding box center [457, 210] width 78 height 13
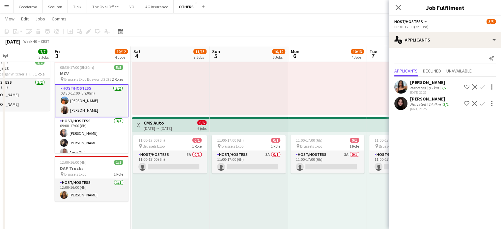
scroll to position [0, 0]
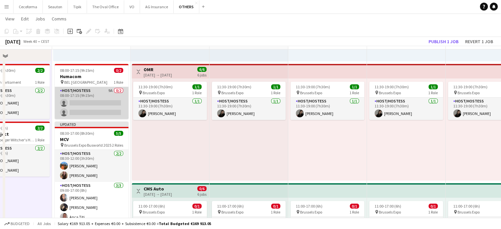
scroll to position [99, 0]
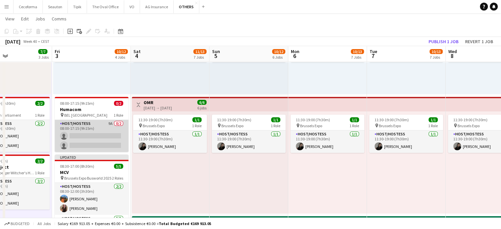
click at [92, 134] on app-card-role "Host/Hostess 9A 0/2 08:00-17:15 (9h15m) single-neutral-actions single-neutral-a…" at bounding box center [92, 136] width 74 height 32
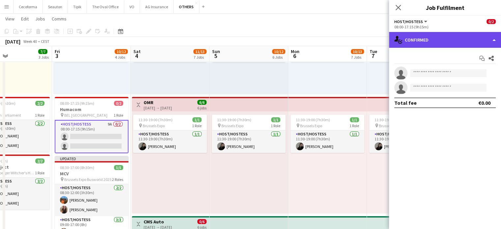
click at [494, 41] on div "single-neutral-actions-check-2 Confirmed" at bounding box center [445, 40] width 112 height 16
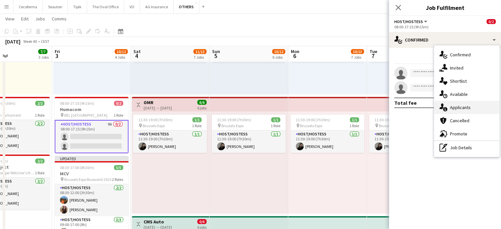
click at [460, 107] on span "Applicants" at bounding box center [460, 107] width 21 height 6
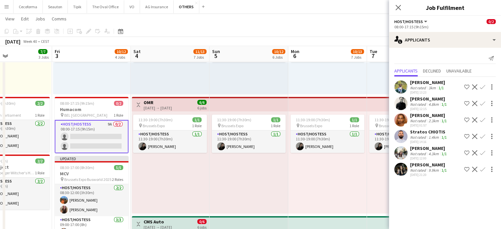
click at [484, 152] on app-icon "Confirm" at bounding box center [482, 152] width 5 height 5
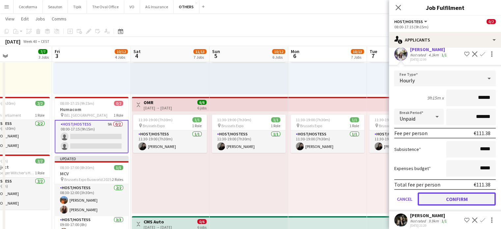
click at [464, 199] on button "Confirm" at bounding box center [457, 198] width 78 height 13
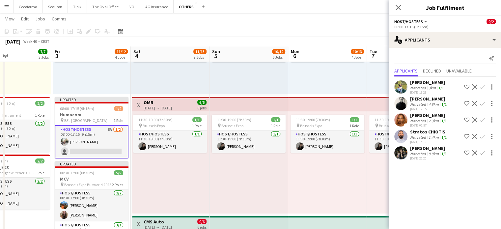
scroll to position [0, 0]
click at [480, 151] on app-icon "Confirm" at bounding box center [482, 152] width 5 height 5
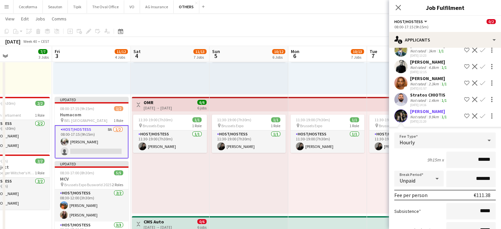
scroll to position [87, 0]
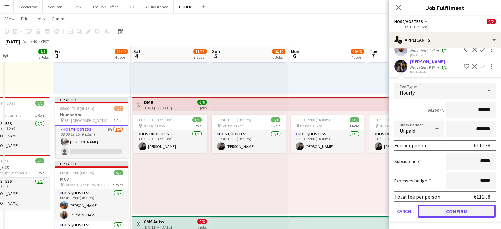
click at [451, 209] on button "Confirm" at bounding box center [457, 211] width 78 height 13
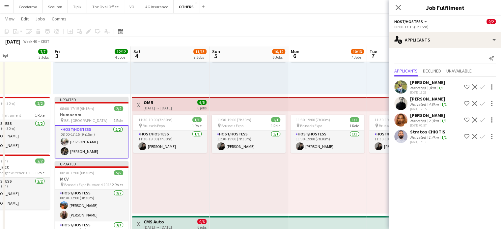
scroll to position [0, 262]
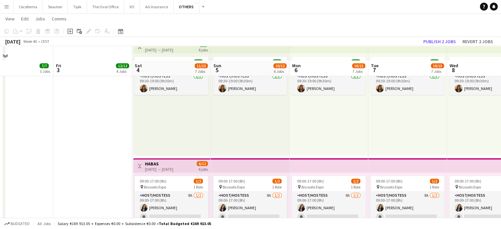
scroll to position [461, 0]
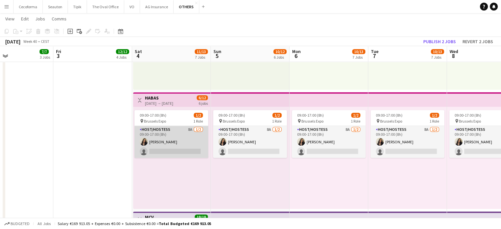
click at [176, 149] on app-card-role "Host/Hostess 8A 1/2 09:00-17:00 (8h) Alexia Elena Preda single-neutral-actions" at bounding box center [171, 142] width 74 height 32
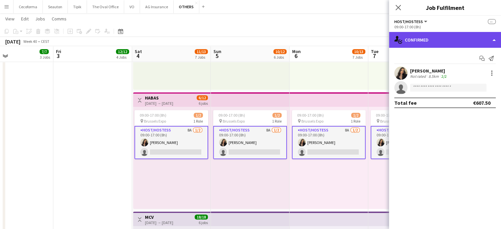
click at [492, 39] on div "single-neutral-actions-check-2 Confirmed" at bounding box center [445, 40] width 112 height 16
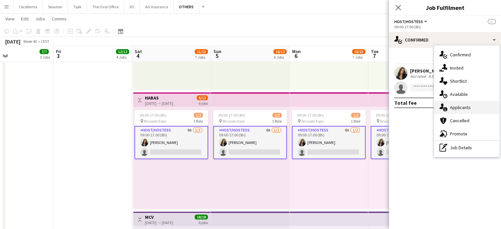
click at [460, 105] on span "Applicants" at bounding box center [460, 107] width 21 height 6
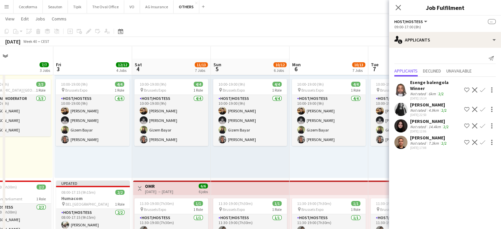
scroll to position [0, 0]
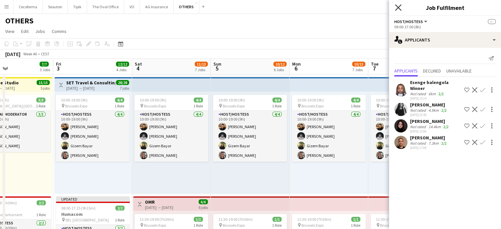
click at [398, 8] on icon "Close pop-in" at bounding box center [398, 7] width 6 height 6
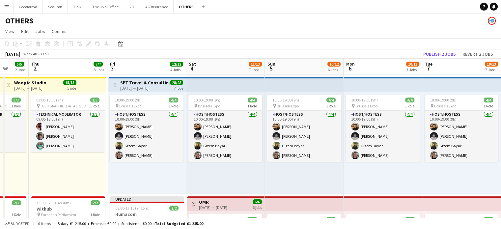
scroll to position [0, 202]
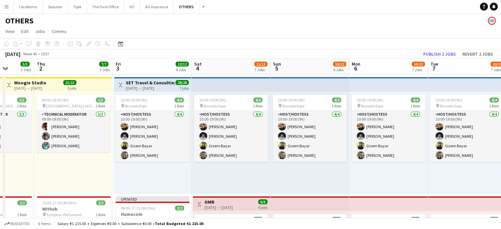
drag, startPoint x: 97, startPoint y: 168, endPoint x: 157, endPoint y: 172, distance: 59.8
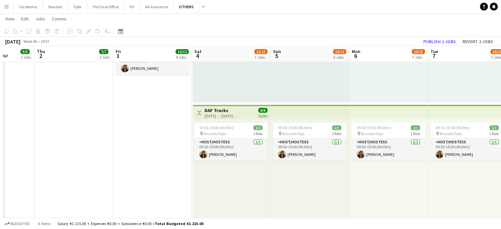
scroll to position [0, 203]
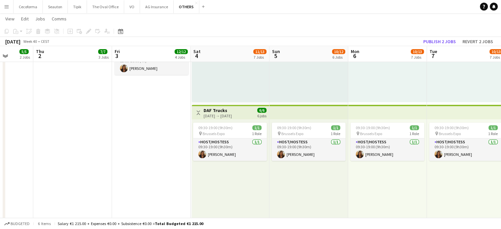
click at [155, 139] on app-date-cell "Toggle View SET Travel & Consulting GmbH 03-10-2025 → 09-10-2025 28/28 7 jobs 1…" at bounding box center [151, 192] width 79 height 897
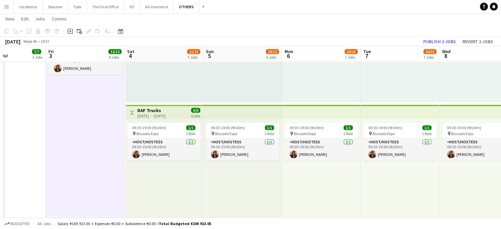
drag, startPoint x: 299, startPoint y: 190, endPoint x: 195, endPoint y: 173, distance: 104.8
click at [201, 174] on app-calendar-viewport "Mon 29 9/11 3 Jobs Tue 30 3/3 1 Job Wed 1 5/5 2 Jobs Thu 2 7/7 3 Jobs Fri 3 12/…" at bounding box center [250, 168] width 501 height 945
drag, startPoint x: 309, startPoint y: 180, endPoint x: 323, endPoint y: 179, distance: 13.9
click at [324, 179] on app-calendar-viewport "Mon 29 9/11 3 Jobs Tue 30 3/3 1 Job Wed 1 5/5 2 Jobs Thu 2 7/7 3 Jobs Fri 3 12/…" at bounding box center [250, 168] width 501 height 945
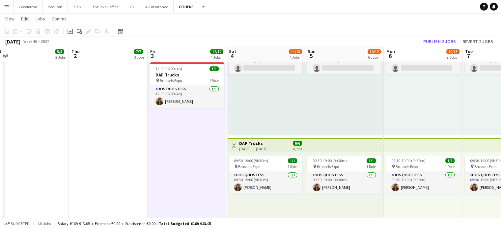
scroll to position [0, 167]
drag, startPoint x: 90, startPoint y: 151, endPoint x: 188, endPoint y: 159, distance: 99.2
click at [188, 159] on app-calendar-viewport "Mon 29 9/11 3 Jobs Tue 30 3/3 1 Job Wed 1 5/5 2 Jobs Thu 2 7/7 3 Jobs Fri 3 12/…" at bounding box center [250, 201] width 501 height 945
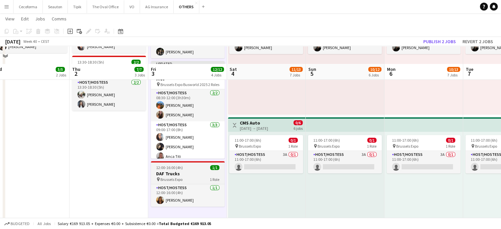
scroll to position [264, 0]
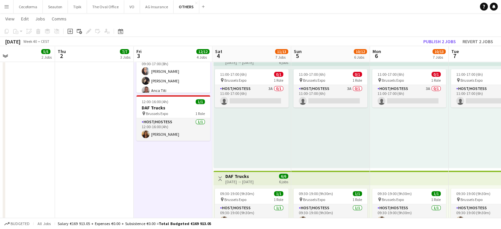
drag, startPoint x: 173, startPoint y: 175, endPoint x: 167, endPoint y: 173, distance: 6.3
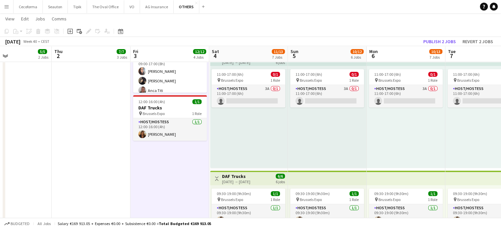
scroll to position [0, 223]
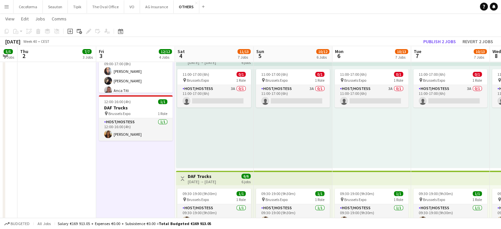
drag, startPoint x: 176, startPoint y: 169, endPoint x: 154, endPoint y: 164, distance: 22.7
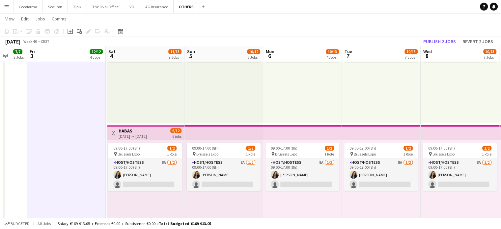
scroll to position [0, 242]
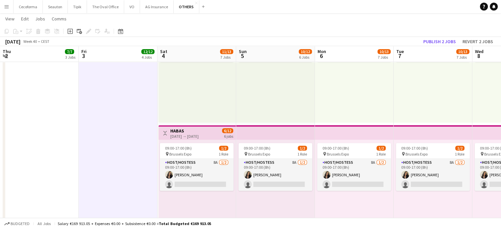
drag, startPoint x: 378, startPoint y: 201, endPoint x: 203, endPoint y: 191, distance: 175.9
click at [201, 191] on app-calendar-viewport "Mon 29 9/11 3 Jobs Tue 30 3/3 1 Job Wed 1 5/5 2 Jobs Thu 2 7/7 3 Jobs Fri 3 12/…" at bounding box center [250, 69] width 501 height 945
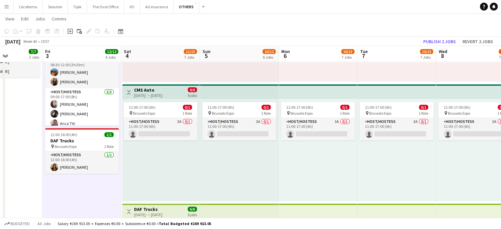
scroll to position [0, 191]
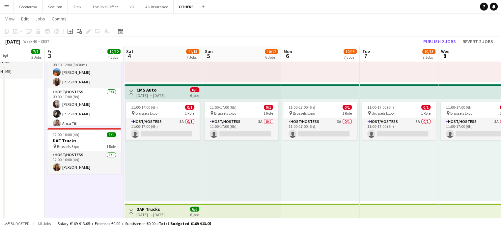
drag, startPoint x: 119, startPoint y: 166, endPoint x: 249, endPoint y: 179, distance: 130.5
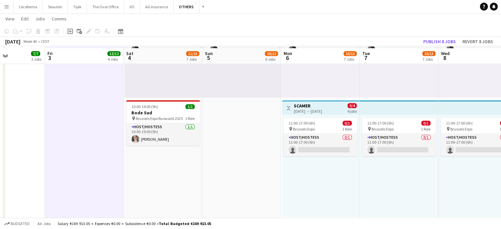
scroll to position [725, 0]
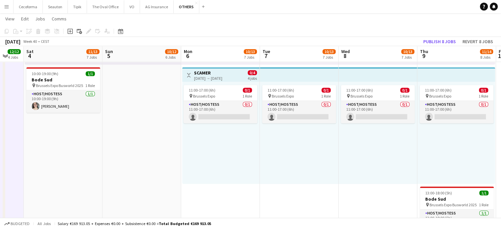
drag, startPoint x: 247, startPoint y: 163, endPoint x: 188, endPoint y: 157, distance: 59.7
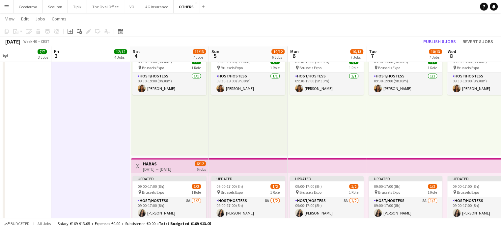
scroll to position [0, 183]
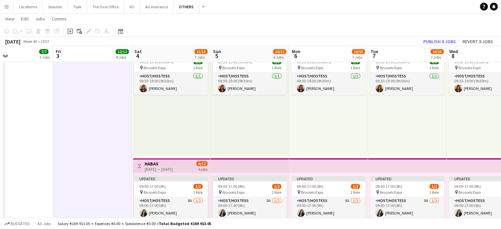
drag, startPoint x: 65, startPoint y: 135, endPoint x: 231, endPoint y: 143, distance: 166.6
click at [235, 143] on app-calendar-viewport "Tue 30 3/3 1 Job Wed 1 5/5 2 Jobs Thu 2 7/7 3 Jobs Fri 3 12/12 4 Jobs Sat 4 11/…" at bounding box center [250, 102] width 501 height 945
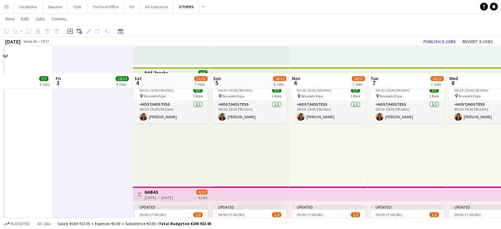
scroll to position [231, 0]
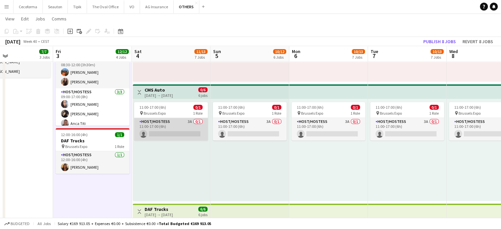
click at [178, 134] on app-card-role "Host/Hostess 3A 0/1 11:00-17:00 (6h) single-neutral-actions" at bounding box center [171, 129] width 74 height 22
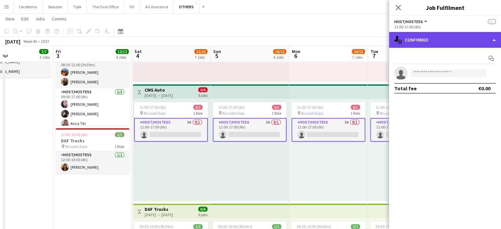
click at [494, 40] on div "single-neutral-actions-check-2 Confirmed" at bounding box center [445, 40] width 112 height 16
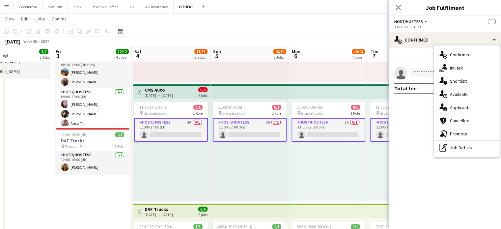
click at [460, 107] on span "Applicants" at bounding box center [460, 107] width 21 height 6
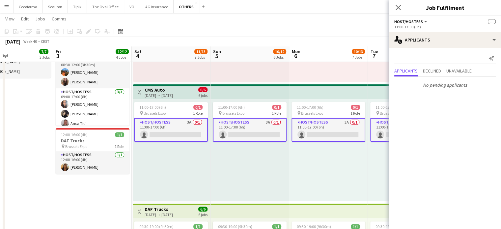
click at [177, 168] on div "11:00-17:00 (6h) 0/1 pin Brussels Expo 1 Role Host/Hostess 3A 0/1 11:00-17:00 (…" at bounding box center [171, 150] width 77 height 102
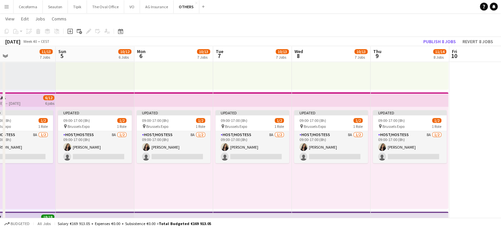
scroll to position [0, 208]
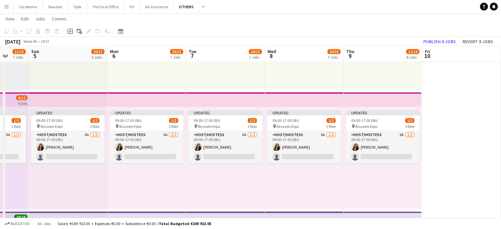
drag, startPoint x: 309, startPoint y: 198, endPoint x: 139, endPoint y: 164, distance: 173.4
click at [138, 164] on app-calendar-viewport "Thu 2 7/7 3 Jobs Fri 3 12/12 4 Jobs Sat 4 11/13 7 Jobs Sun 5 10/12 6 Jobs Mon 6…" at bounding box center [250, 36] width 501 height 945
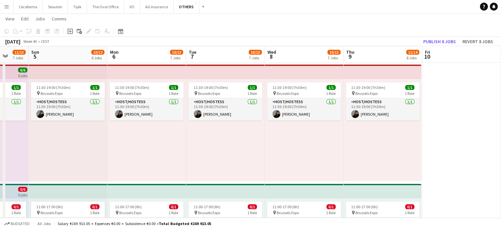
scroll to position [132, 0]
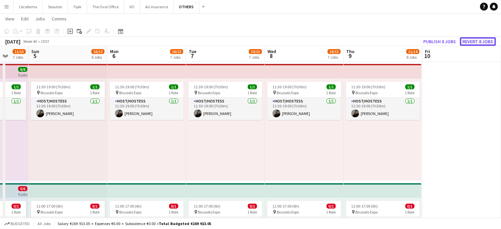
click at [476, 41] on button "Revert 8 jobs" at bounding box center [478, 41] width 36 height 9
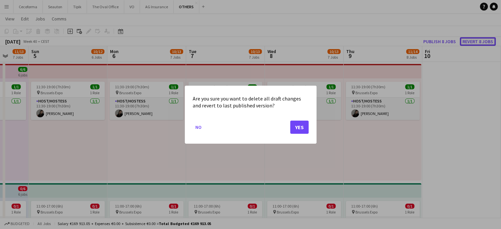
scroll to position [0, 0]
click at [462, 146] on div at bounding box center [250, 114] width 501 height 229
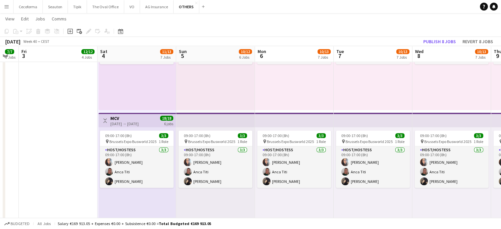
scroll to position [0, 199]
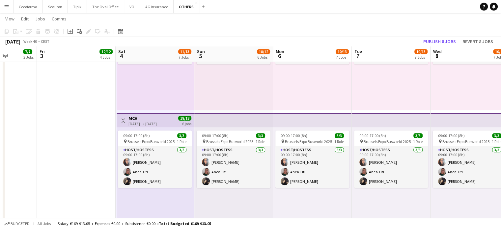
drag, startPoint x: 135, startPoint y: 202, endPoint x: 300, endPoint y: 206, distance: 165.8
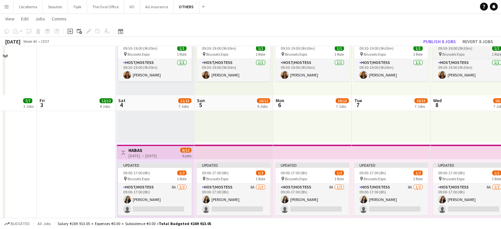
scroll to position [461, 0]
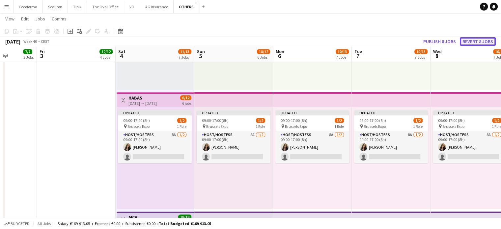
click at [478, 40] on button "Revert 8 jobs" at bounding box center [478, 41] width 36 height 9
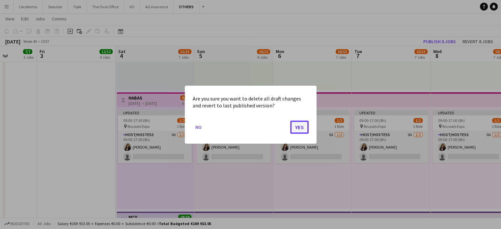
click at [299, 125] on button "Yes" at bounding box center [299, 126] width 18 height 13
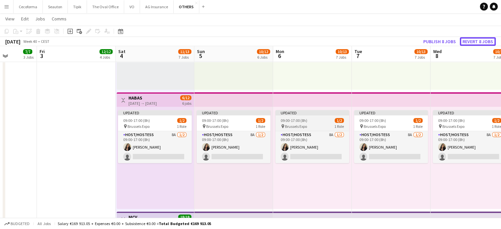
scroll to position [461, 0]
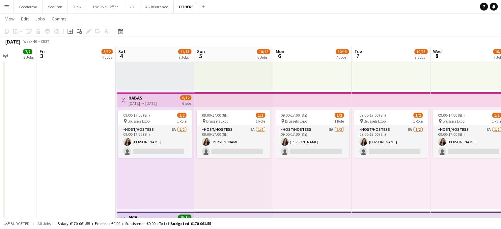
click at [322, 189] on div "09:00-17:00 (8h) 1/2 pin Brussels Expo 1 Role Host/Hostess 8A 1/2 09:00-17:00 (…" at bounding box center [312, 158] width 79 height 102
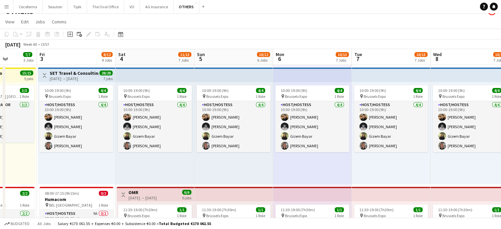
scroll to position [0, 0]
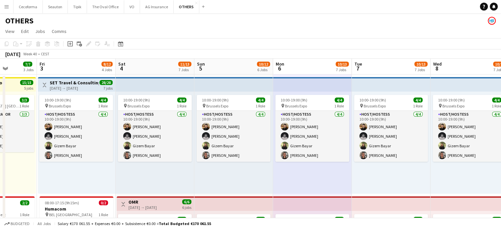
click at [164, 30] on app-page-menu "View Day view expanded Day view collapsed Month view Date picker Jump to today …" at bounding box center [250, 32] width 501 height 13
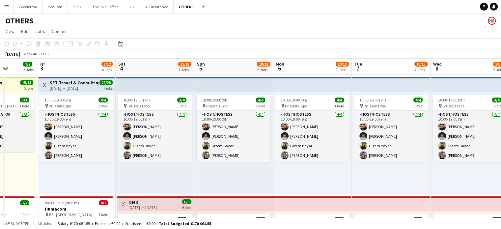
drag, startPoint x: 208, startPoint y: 34, endPoint x: 314, endPoint y: 38, distance: 105.8
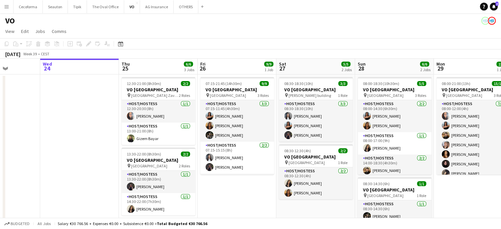
drag, startPoint x: 269, startPoint y: 204, endPoint x: 204, endPoint y: 181, distance: 69.1
click at [204, 181] on app-calendar-viewport "Sun 21 Mon 22 Tue 23 Wed 24 Thu 25 6/6 3 Jobs Fri 26 9/9 1 Job Sat 27 5/5 2 Job…" at bounding box center [250, 180] width 501 height 242
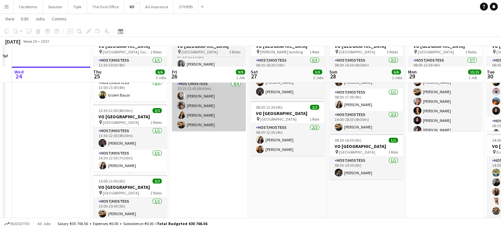
scroll to position [16, 0]
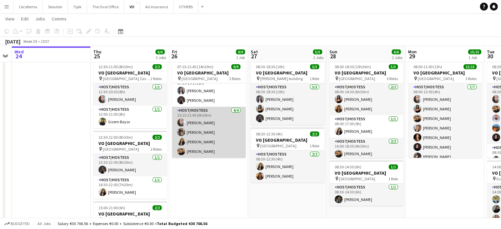
click at [198, 131] on app-card-role "Host/Hostess 4/4 15:15-21:45 (6h30m) Dalia Louissi Vladimir Lorent Alexia Elena…" at bounding box center [209, 132] width 74 height 51
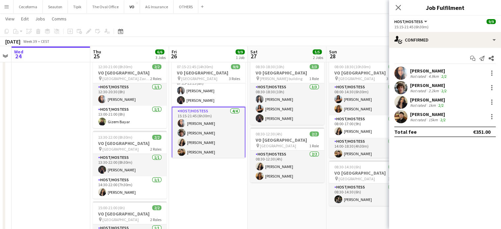
click at [418, 85] on div "[PERSON_NAME]" at bounding box center [429, 85] width 38 height 6
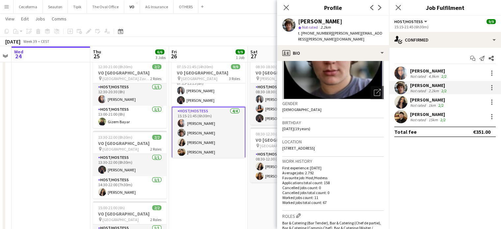
scroll to position [0, 0]
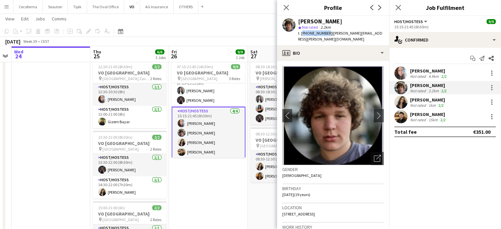
drag, startPoint x: 301, startPoint y: 32, endPoint x: 324, endPoint y: 32, distance: 22.7
click at [324, 32] on span "t. +32488004361" at bounding box center [315, 33] width 34 height 5
copy span "+32488004361"
drag, startPoint x: 327, startPoint y: 32, endPoint x: 377, endPoint y: 32, distance: 49.4
click at [377, 32] on div "Vladimir Lorent star Not rated 2.2km t. +32488004361 | vladimir.lorent@gmail.com" at bounding box center [333, 30] width 112 height 29
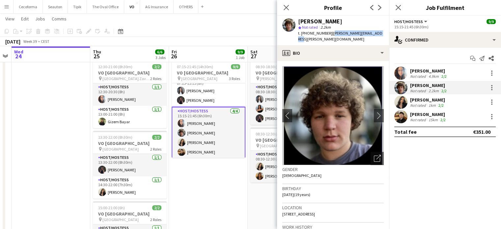
copy span "vladimir.lorent@gmail.com"
drag, startPoint x: 282, startPoint y: 188, endPoint x: 300, endPoint y: 187, distance: 17.5
click at [300, 192] on span "11-06-2006 (19 years)" at bounding box center [296, 194] width 28 height 5
copy span "11-06-2006"
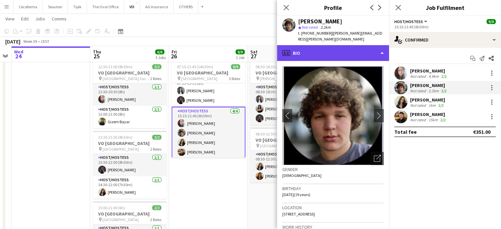
drag, startPoint x: 383, startPoint y: 48, endPoint x: 382, endPoint y: 44, distance: 4.0
click at [383, 48] on div "profile Bio" at bounding box center [333, 53] width 112 height 16
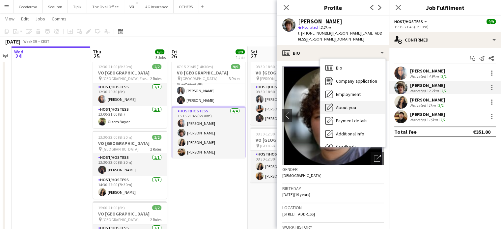
click at [347, 104] on span "About you" at bounding box center [346, 107] width 20 height 6
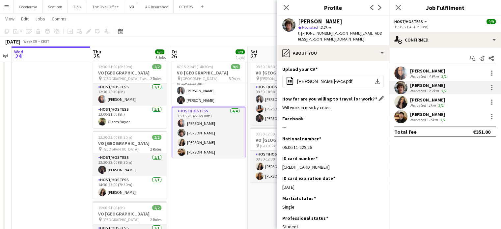
scroll to position [33, 0]
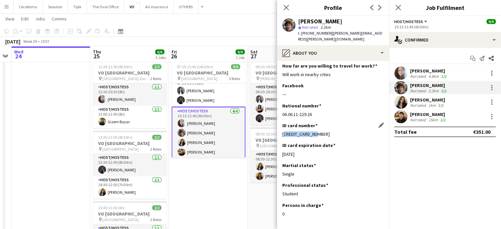
drag, startPoint x: 282, startPoint y: 127, endPoint x: 315, endPoint y: 126, distance: 33.0
click at [328, 131] on div "595-2506016-39" at bounding box center [332, 134] width 101 height 6
copy div "595-2506016-39"
drag, startPoint x: 282, startPoint y: 148, endPoint x: 318, endPoint y: 151, distance: 35.8
click at [318, 151] on div "ID card expiration date Edit this field 02-07-2034" at bounding box center [332, 152] width 101 height 20
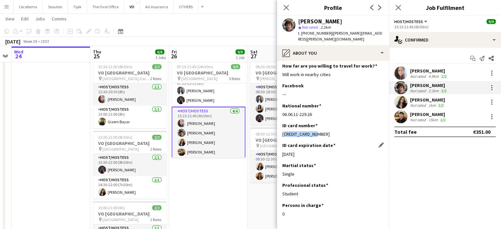
copy div "02-07-2034"
click at [289, 8] on icon "Close pop-in" at bounding box center [286, 7] width 6 height 6
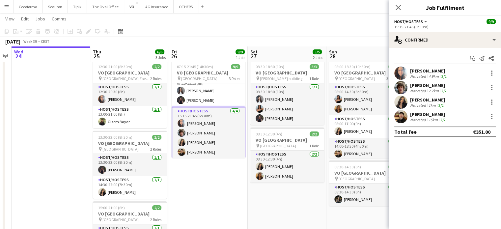
click at [215, 175] on app-date-cell "07:15-21:45 (14h30m) 9/9 VO Europe pin Borschette Center 3 Roles Host/Hostess […" at bounding box center [208, 171] width 79 height 226
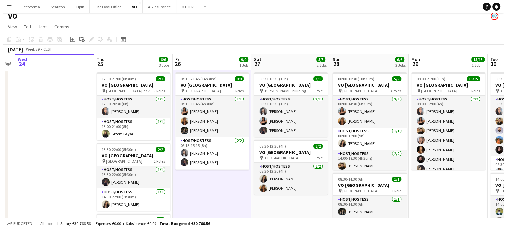
scroll to position [0, 0]
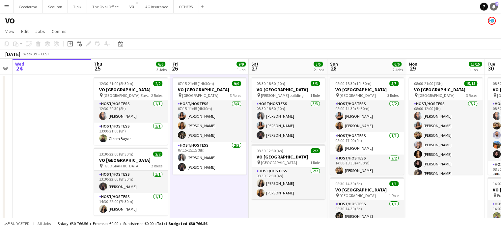
click at [493, 6] on icon at bounding box center [493, 6] width 3 height 3
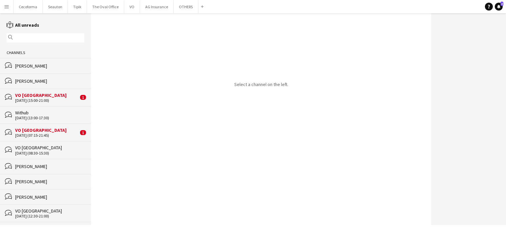
click at [29, 98] on div "VO [GEOGRAPHIC_DATA]" at bounding box center [46, 95] width 63 height 6
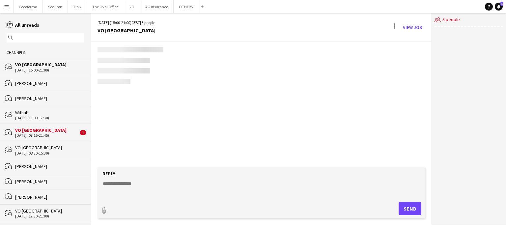
scroll to position [169, 0]
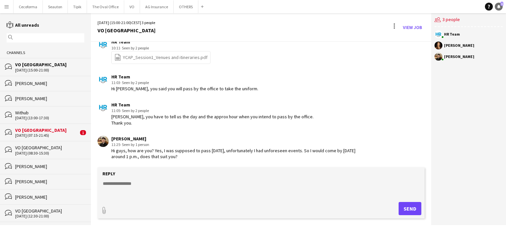
click at [499, 8] on icon at bounding box center [499, 8] width 1 height 1
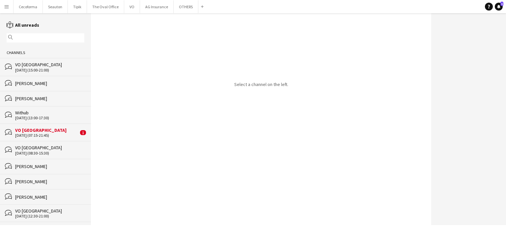
click at [33, 133] on div "[DATE] (07:15-21:45)" at bounding box center [46, 135] width 63 height 5
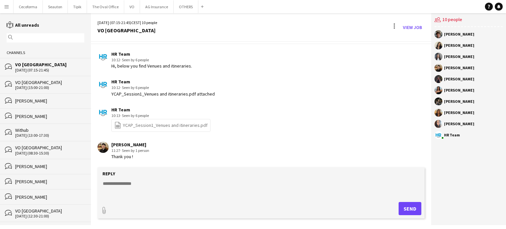
scroll to position [162, 0]
click at [26, 86] on div "[DATE] (15:00-21:00)" at bounding box center [49, 87] width 69 height 5
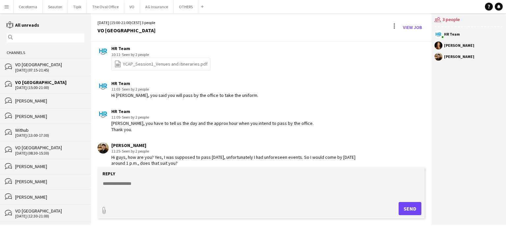
scroll to position [169, 0]
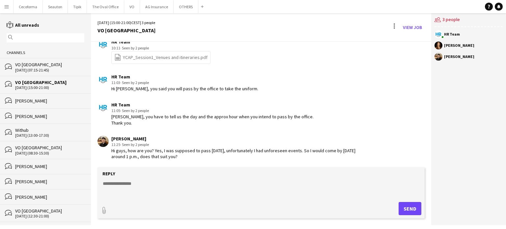
click at [120, 178] on form "Reply paperclip Send" at bounding box center [261, 192] width 327 height 51
click at [111, 185] on textarea at bounding box center [262, 188] width 321 height 17
click at [108, 183] on textarea "**********" at bounding box center [262, 188] width 321 height 17
click at [163, 183] on textarea "**********" at bounding box center [262, 188] width 321 height 17
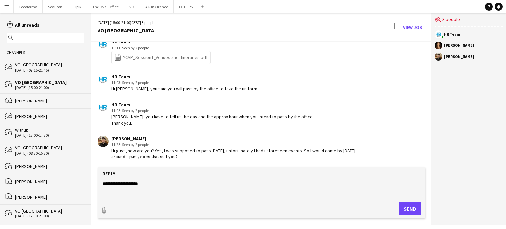
type textarea "**********"
click at [412, 209] on button "Send" at bounding box center [410, 208] width 23 height 13
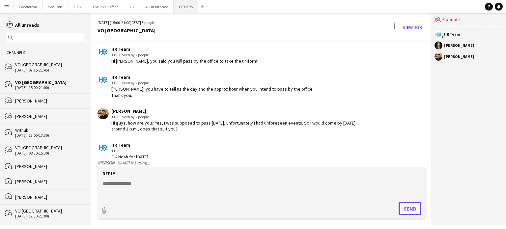
scroll to position [224, 0]
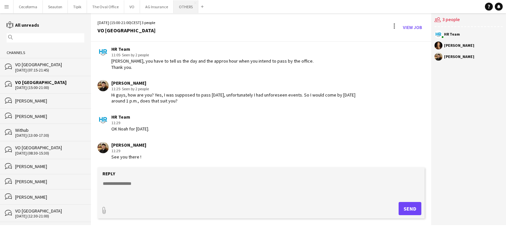
click at [186, 7] on button "OTHERS Close" at bounding box center [186, 6] width 25 height 13
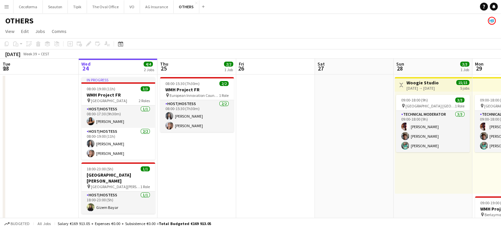
click at [293, 153] on app-date-cell at bounding box center [275, 224] width 79 height 300
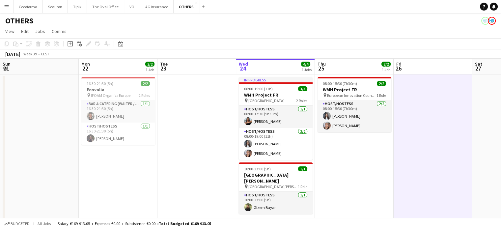
scroll to position [0, 157]
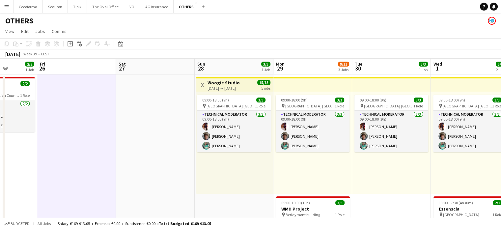
drag, startPoint x: 340, startPoint y: 184, endPoint x: 133, endPoint y: 139, distance: 212.0
click at [133, 139] on app-calendar-viewport "Tue 23 Wed 24 4/4 2 Jobs Thu 25 2/2 1 Job Fri 26 Sat 27 Sun 28 3/3 1 Job Mon 29…" at bounding box center [250, 217] width 501 height 316
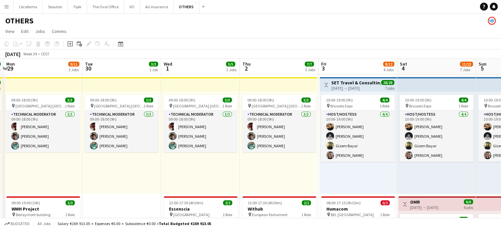
scroll to position [0, 221]
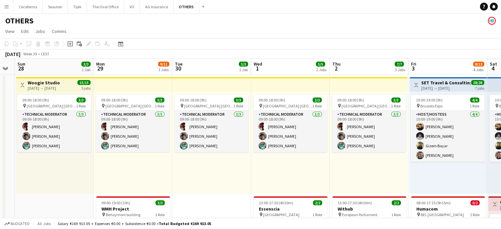
drag, startPoint x: 166, startPoint y: 172, endPoint x: 0, endPoint y: 119, distance: 174.6
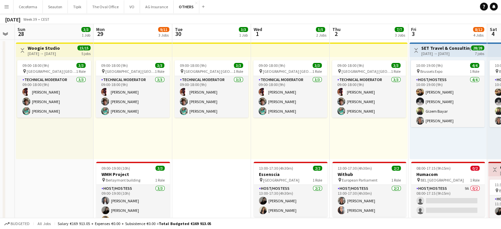
scroll to position [99, 0]
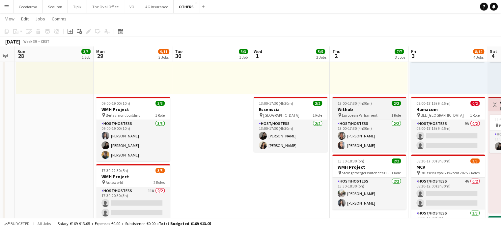
click at [353, 110] on h3 "Withub" at bounding box center [369, 109] width 74 height 6
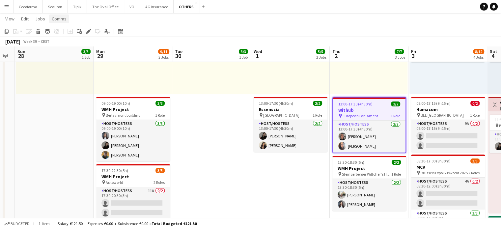
click at [58, 19] on span "Comms" at bounding box center [59, 19] width 15 height 6
click at [61, 45] on span "Create chat" at bounding box center [65, 47] width 23 height 6
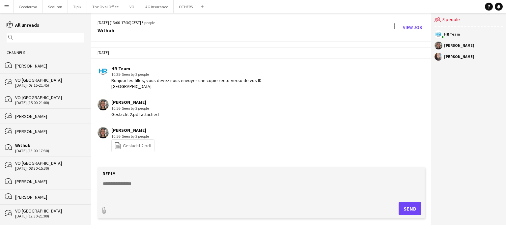
click at [210, 107] on div "[PERSON_NAME] 10:56 · Seen by 2 people Geslacht 2.pdf attached" at bounding box center [234, 108] width 272 height 18
click at [178, 7] on button "OTHERS Close" at bounding box center [186, 6] width 25 height 13
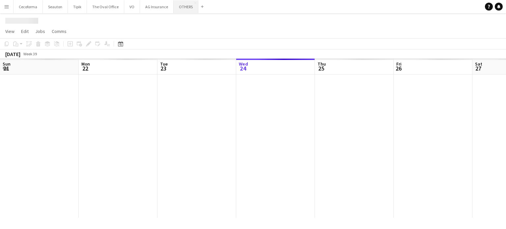
scroll to position [0, 157]
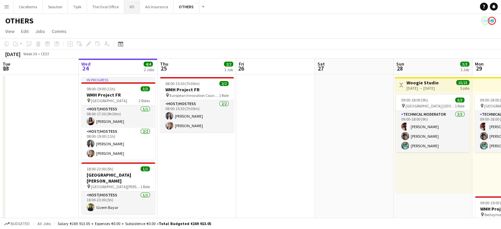
click at [130, 7] on button "VO Close" at bounding box center [132, 6] width 16 height 13
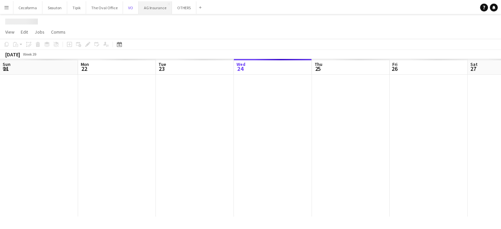
scroll to position [0, 157]
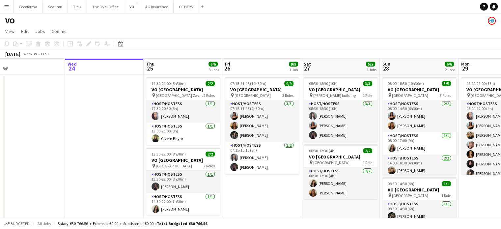
drag, startPoint x: 282, startPoint y: 204, endPoint x: 102, endPoint y: 178, distance: 181.4
click at [102, 179] on app-calendar-viewport "Sun 21 Mon 22 Tue 23 Wed 24 Thu 25 6/6 3 Jobs Fri 26 9/9 1 Job Sat 27 5/5 2 Job…" at bounding box center [250, 180] width 501 height 242
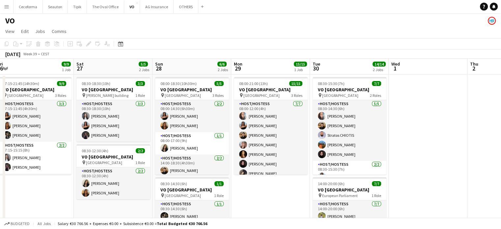
drag, startPoint x: 311, startPoint y: 191, endPoint x: 276, endPoint y: 187, distance: 35.8
click at [276, 187] on app-calendar-viewport "Tue 23 Wed 24 Thu 25 6/6 3 Jobs Fri 26 9/9 1 Job Sat 27 5/5 2 Jobs Sun 28 6/6 2…" at bounding box center [250, 180] width 501 height 242
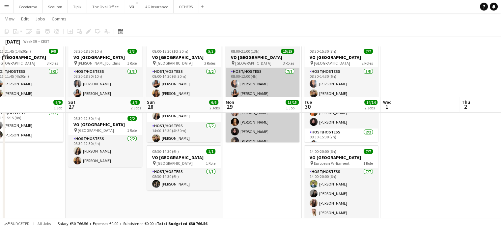
scroll to position [0, 0]
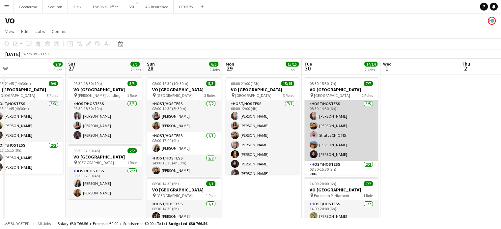
click at [328, 134] on app-card-role "Host/Hostess [DATE] 08:30-14:30 (6h) [PERSON_NAME] Louissi [PERSON_NAME] Strato…" at bounding box center [341, 130] width 74 height 61
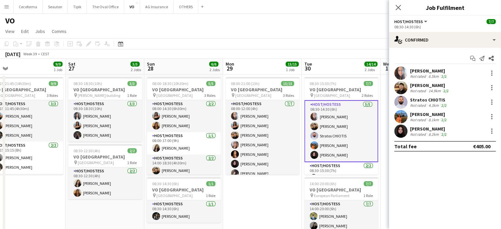
click at [420, 100] on div "Stratos CHIOTIS" at bounding box center [429, 100] width 38 height 6
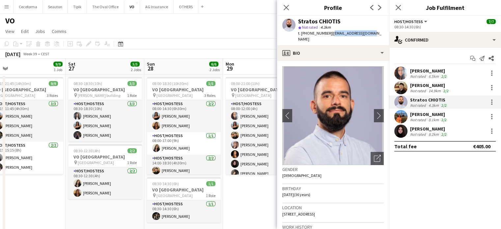
drag, startPoint x: 329, startPoint y: 33, endPoint x: 372, endPoint y: 32, distance: 42.5
click at [372, 32] on app-profile-header "Stratos CHIOTIS star Not rated 4.3km t. [PHONE_NUMBER] | [EMAIL_ADDRESS][DOMAIN…" at bounding box center [333, 30] width 112 height 29
copy span "[EMAIL_ADDRESS][DOMAIN_NAME]"
click at [287, 8] on icon "Close pop-in" at bounding box center [286, 7] width 6 height 6
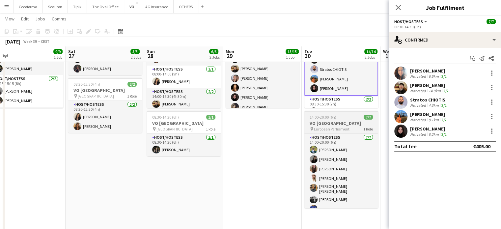
scroll to position [5, 0]
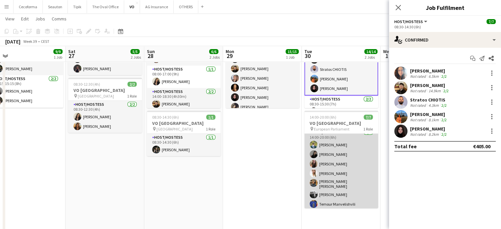
click at [350, 165] on app-card-role "Host/Hostess [DATE] 14:00-20:00 (6h) [PERSON_NAME] [PERSON_NAME] Rapcea [PERSON…" at bounding box center [341, 170] width 74 height 82
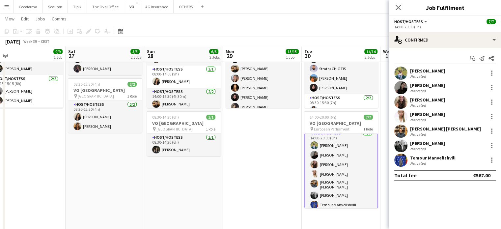
scroll to position [5, 0]
click at [426, 100] on div "[PERSON_NAME]" at bounding box center [430, 100] width 40 height 6
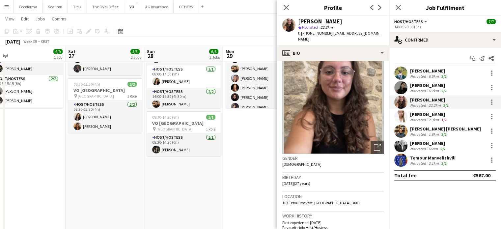
scroll to position [0, 0]
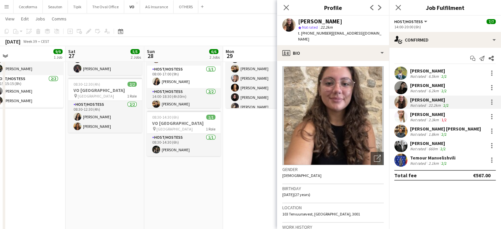
click at [449, 205] on mat-expansion-panel "check Confirmed Start chat Send notification Share [PERSON_NAME] Not rated 6.5k…" at bounding box center [445, 138] width 112 height 181
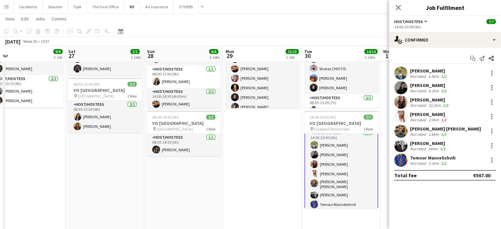
click at [422, 130] on div "[PERSON_NAME] [PERSON_NAME]" at bounding box center [445, 129] width 71 height 6
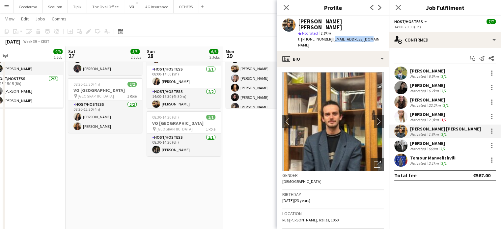
drag, startPoint x: 327, startPoint y: 33, endPoint x: 369, endPoint y: 33, distance: 41.8
click at [369, 33] on app-profile-header "[PERSON_NAME] [PERSON_NAME] star Not rated 1.8km t. [PHONE_NUMBER] | [EMAIL_ADD…" at bounding box center [333, 33] width 112 height 35
copy span "[EMAIL_ADDRESS][DOMAIN_NAME]"
click at [286, 6] on icon "Close pop-in" at bounding box center [286, 7] width 6 height 6
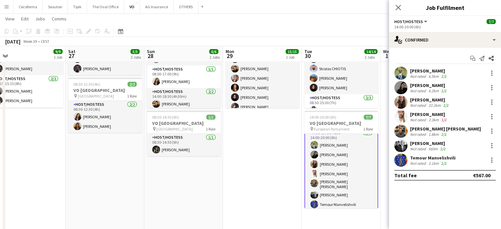
click at [437, 145] on div "[PERSON_NAME]" at bounding box center [428, 143] width 37 height 6
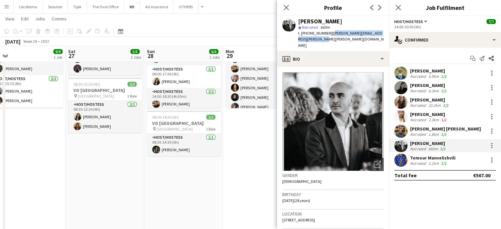
drag, startPoint x: 328, startPoint y: 35, endPoint x: 386, endPoint y: 37, distance: 59.0
click at [386, 37] on div "[PERSON_NAME] star Not rated 660m t. [PHONE_NUMBER] | [PERSON_NAME][EMAIL_ADDRE…" at bounding box center [333, 33] width 112 height 35
copy span "[PERSON_NAME][EMAIL_ADDRESS][PERSON_NAME][PERSON_NAME][DOMAIN_NAME]"
click at [420, 160] on div "Temour Manvelishvili" at bounding box center [432, 158] width 45 height 6
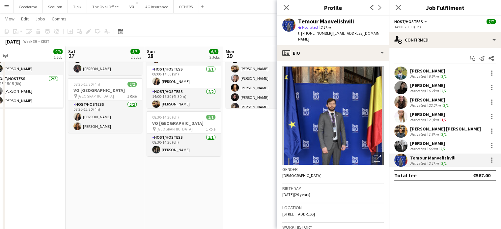
drag, startPoint x: 327, startPoint y: 34, endPoint x: 381, endPoint y: 33, distance: 53.7
click at [381, 33] on div "[PERSON_NAME] star Not rated 2.1km t. [PHONE_NUMBER] | [EMAIL_ADDRESS][DOMAIN_N…" at bounding box center [333, 30] width 112 height 29
copy span "[EMAIL_ADDRESS][DOMAIN_NAME]"
click at [285, 8] on icon "Close pop-in" at bounding box center [286, 7] width 6 height 6
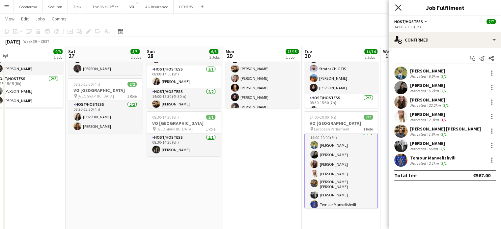
click at [398, 10] on icon "Close pop-in" at bounding box center [398, 7] width 6 height 6
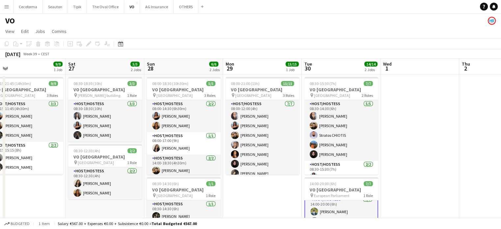
click at [411, 125] on app-date-cell at bounding box center [420, 187] width 79 height 226
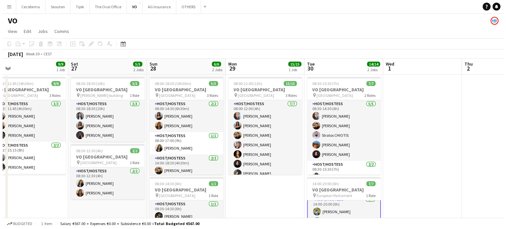
scroll to position [5, 0]
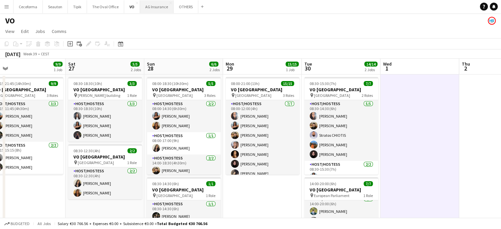
click at [151, 6] on button "AG Insurance Close" at bounding box center [157, 6] width 34 height 13
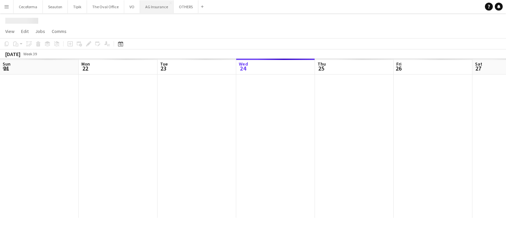
scroll to position [0, 157]
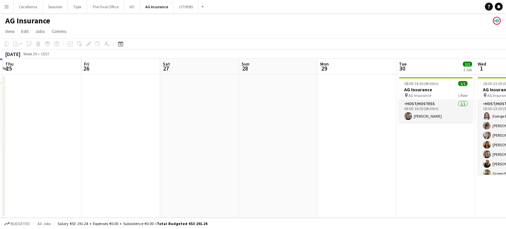
drag, startPoint x: 370, startPoint y: 147, endPoint x: 20, endPoint y: 55, distance: 361.8
click at [0, 49] on app-calendar "Copy Paste Paste Ctrl+V Paste with crew Ctrl+Shift+V Paste linked Job [GEOGRAPH…" at bounding box center [253, 128] width 506 height 180
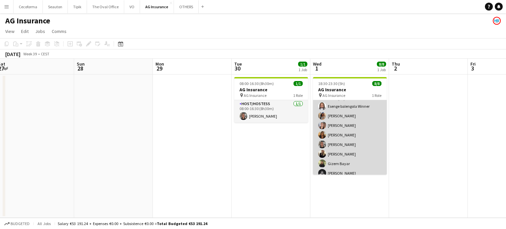
scroll to position [14, 0]
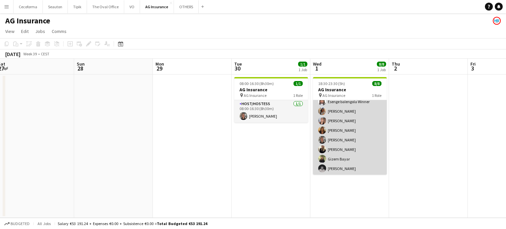
click at [343, 138] on app-card-role "Host/Hostess [DATE] 18:30-23:30 (5h) Esenge balengola Winner [PERSON_NAME] [PER…" at bounding box center [350, 130] width 74 height 89
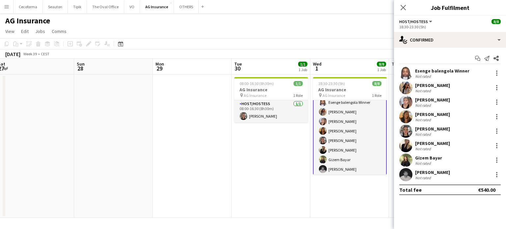
scroll to position [15, 0]
click at [499, 130] on div at bounding box center [497, 131] width 8 height 8
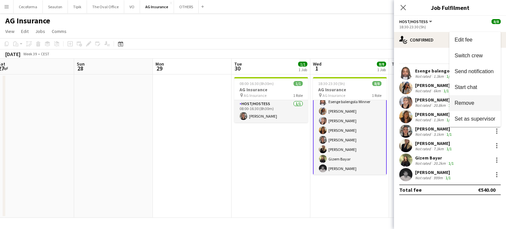
click at [470, 102] on span "Remove" at bounding box center [465, 103] width 20 height 6
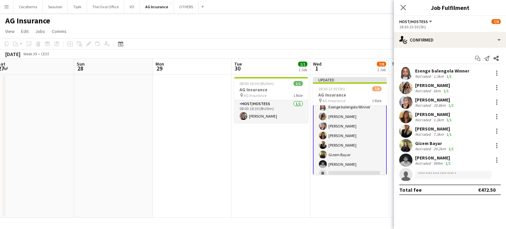
click at [262, 163] on app-date-cell "08:00-16:30 (8h30m) 1/1 AG Insurance pin AG Insurance 1 Role Host/Hostess [DATE…" at bounding box center [271, 145] width 79 height 143
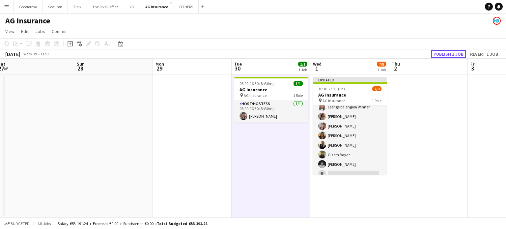
click at [442, 54] on button "Publish 1 job" at bounding box center [448, 54] width 35 height 9
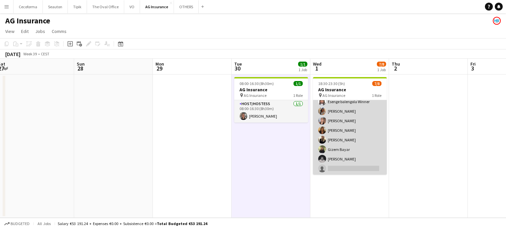
click at [348, 157] on app-card-role "Host/Hostess 4A [DATE] 18:30-23:30 (5h) Esenge balengola Winner [PERSON_NAME] […" at bounding box center [350, 130] width 74 height 89
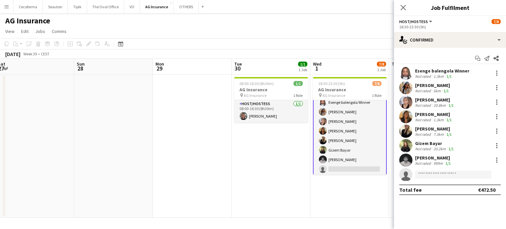
scroll to position [15, 0]
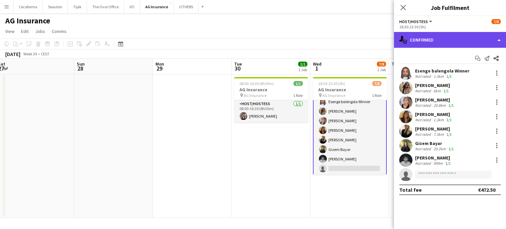
click at [500, 40] on div "single-neutral-actions-check-2 Confirmed" at bounding box center [450, 40] width 112 height 16
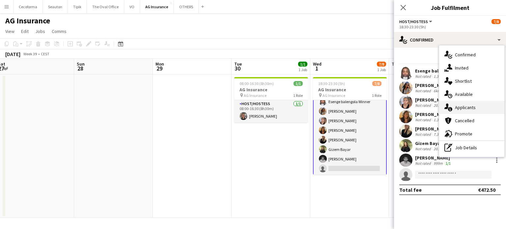
click at [467, 108] on span "Applicants" at bounding box center [465, 107] width 21 height 6
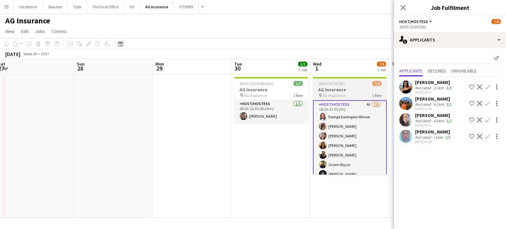
scroll to position [16, 0]
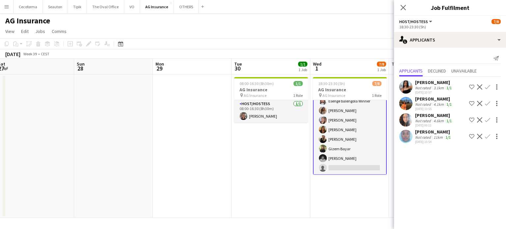
click at [487, 120] on app-icon "Confirm" at bounding box center [487, 119] width 5 height 5
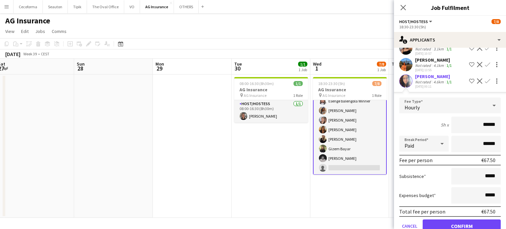
scroll to position [70, 0]
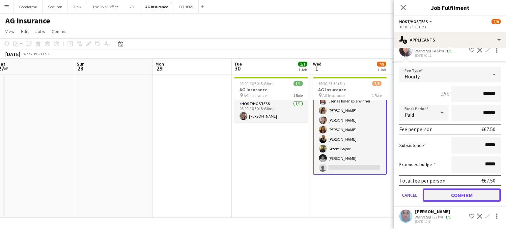
click at [466, 192] on button "Confirm" at bounding box center [462, 194] width 78 height 13
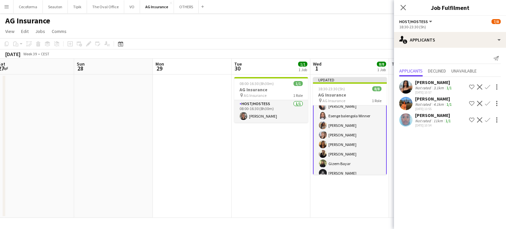
scroll to position [0, 0]
click at [355, 194] on app-date-cell "Updated 18:30-23:30 (5h) 8/8 AG Insurance pin AG Insurance 1 Role Host/Hostess …" at bounding box center [349, 145] width 79 height 143
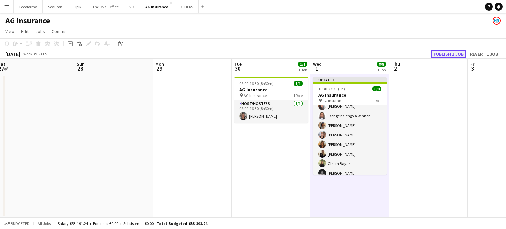
click at [451, 53] on button "Publish 1 job" at bounding box center [448, 54] width 35 height 9
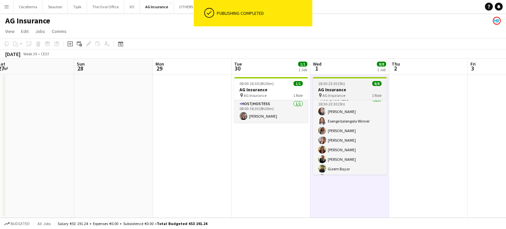
scroll to position [0, 0]
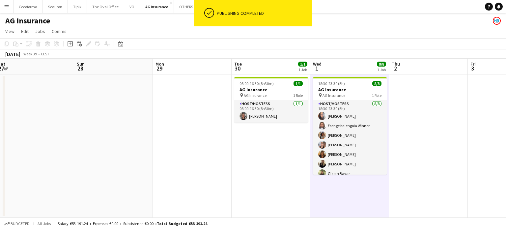
click at [419, 117] on app-date-cell at bounding box center [428, 145] width 79 height 143
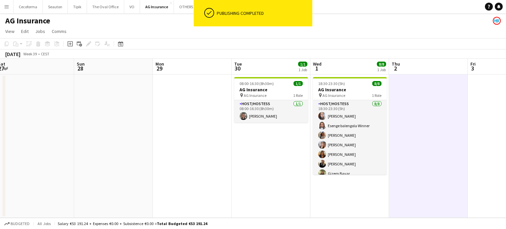
scroll to position [0, 240]
click at [165, 123] on app-date-cell at bounding box center [193, 145] width 79 height 143
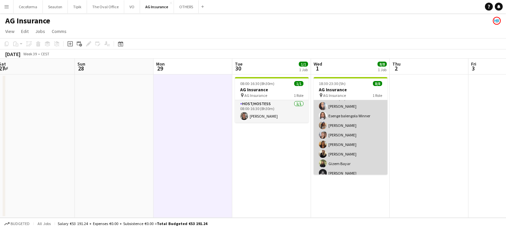
scroll to position [14, 0]
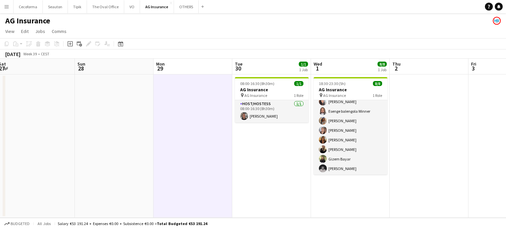
click at [208, 155] on app-date-cell at bounding box center [193, 145] width 79 height 143
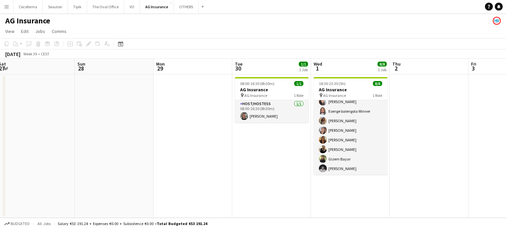
click at [108, 150] on app-date-cell at bounding box center [114, 145] width 79 height 143
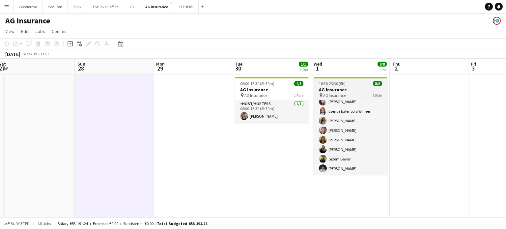
scroll to position [0, 0]
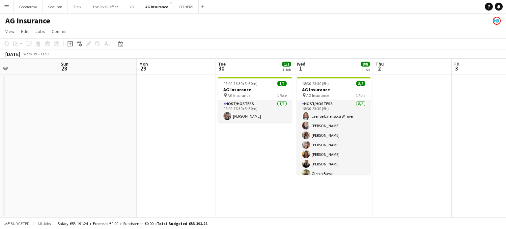
drag, startPoint x: 418, startPoint y: 142, endPoint x: 308, endPoint y: 137, distance: 109.8
click at [308, 137] on app-calendar-viewport "Wed 24 2/2 1 Job Thu 25 Fri 26 Sat 27 Sun 28 Mon 29 Tue 30 1/1 1 Job Wed 1 8/8 …" at bounding box center [253, 138] width 506 height 159
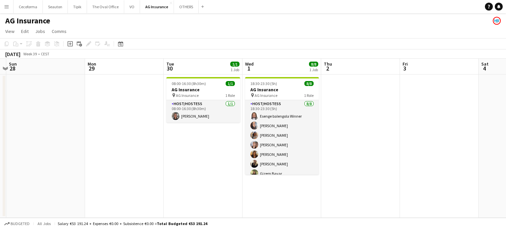
drag, startPoint x: 317, startPoint y: 135, endPoint x: 382, endPoint y: 138, distance: 65.6
click at [384, 138] on app-calendar-viewport "Fri 26 Sat 27 Sun 28 Mon 29 Tue 30 1/1 1 Job Wed 1 8/8 1 Job Thu 2 Fri 3 Sat 4 …" at bounding box center [253, 138] width 506 height 159
click at [127, 7] on button "VO Close" at bounding box center [132, 6] width 16 height 13
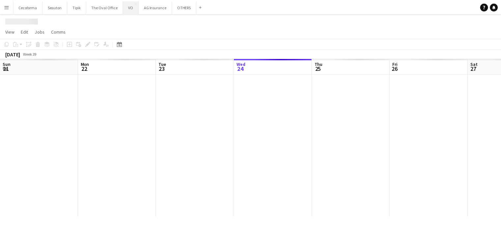
scroll to position [0, 157]
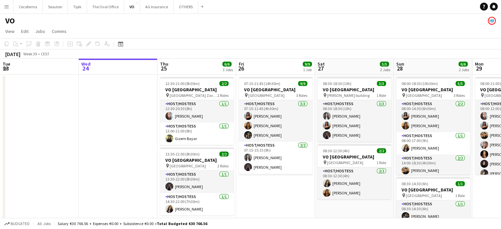
click at [5, 8] on app-icon "Menu" at bounding box center [6, 6] width 5 height 5
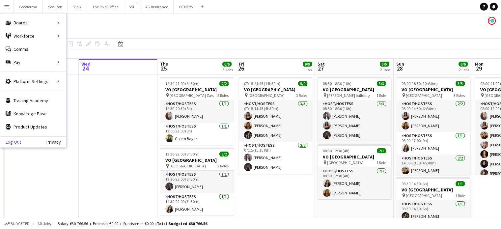
click at [14, 141] on link "Log Out" at bounding box center [10, 141] width 21 height 5
